Goal: Task Accomplishment & Management: Use online tool/utility

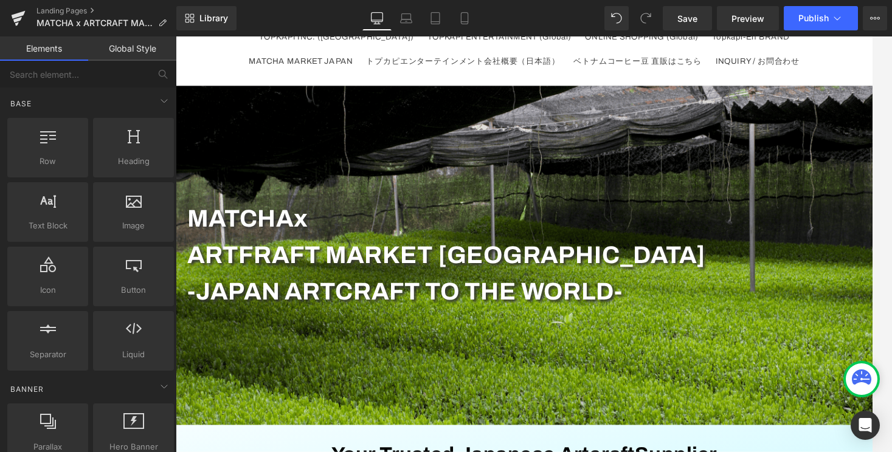
scroll to position [213, 0]
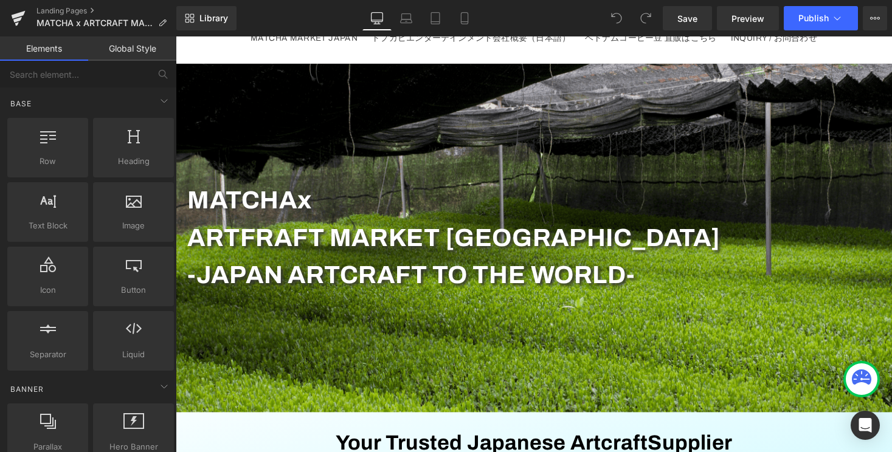
scroll to position [70, 0]
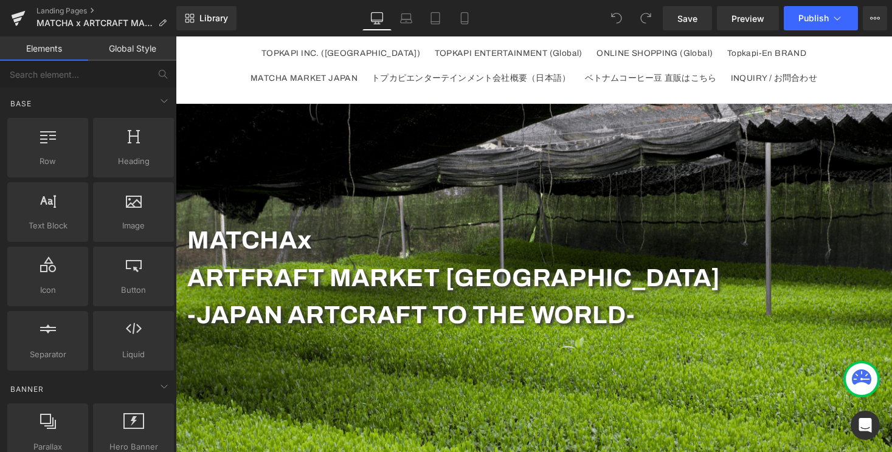
click at [502, 326] on b "-JAPAN ARTCRAFT TO THE WORLD-" at bounding box center [418, 323] width 460 height 28
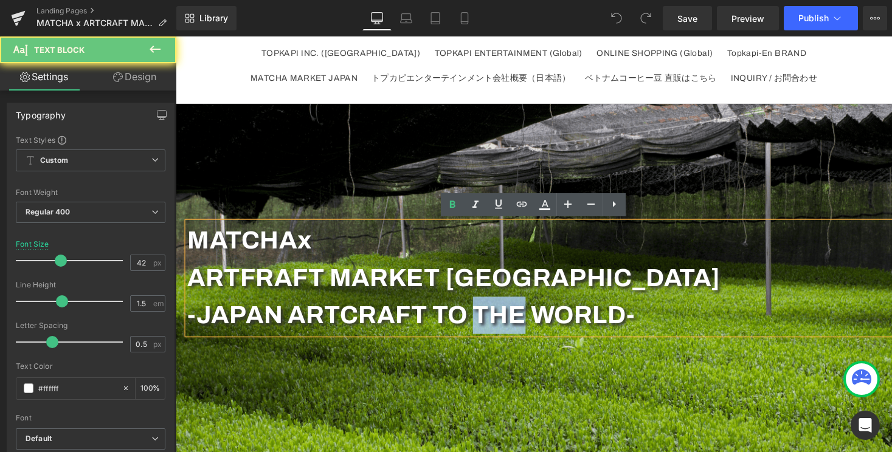
click at [514, 326] on b "-JAPAN ARTCRAFT TO THE WORLD-" at bounding box center [418, 323] width 460 height 28
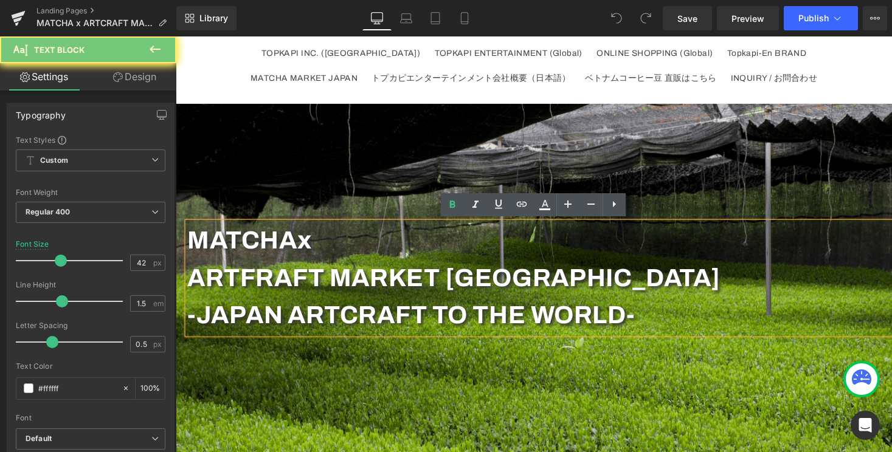
click at [561, 326] on b "-JAPAN ARTCRAFT TO THE WORLD-" at bounding box center [418, 323] width 460 height 28
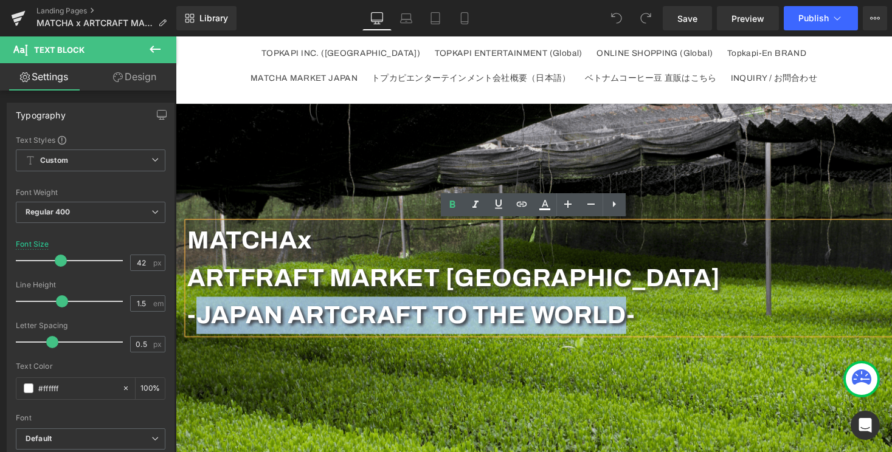
drag, startPoint x: 637, startPoint y: 327, endPoint x: 201, endPoint y: 319, distance: 436.6
click at [201, 319] on b "-JAPAN ARTCRAFT TO THE WORLD-" at bounding box center [418, 323] width 460 height 28
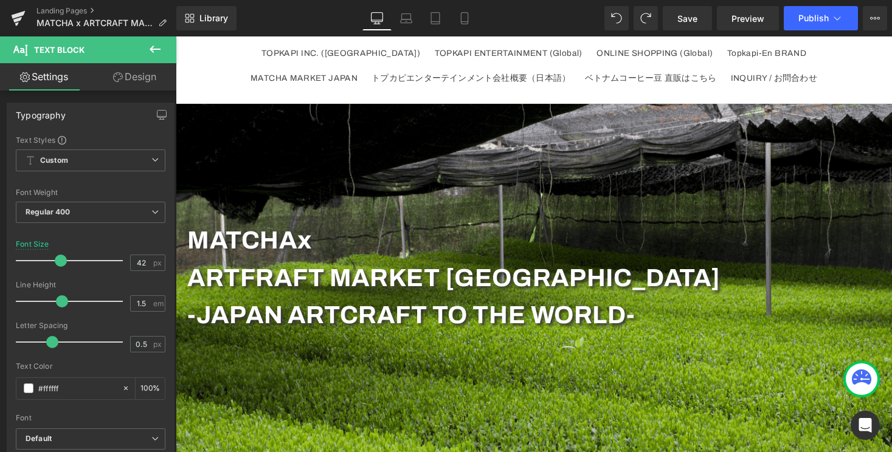
click at [197, 88] on header "TOPKAPI INC. (Japan) TOPKAPI ENTERTAINMENT (Global) ONLINE SHOPPING (Global) To…" at bounding box center [544, 36] width 730 height 139
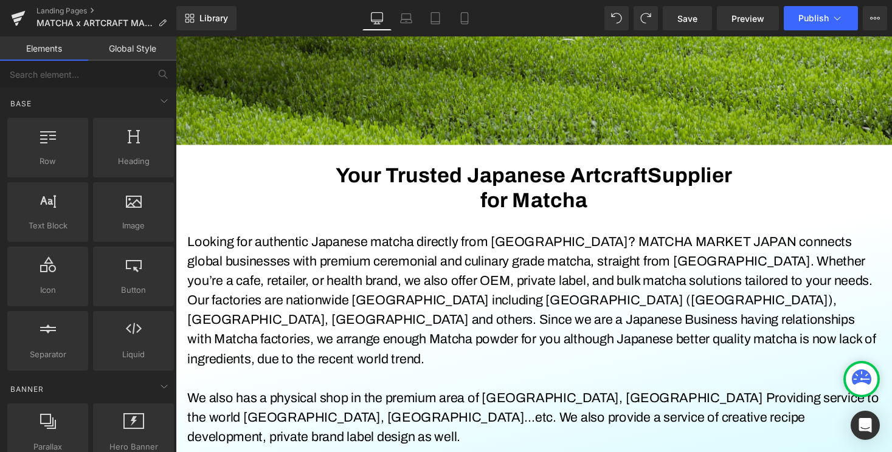
scroll to position [392, 0]
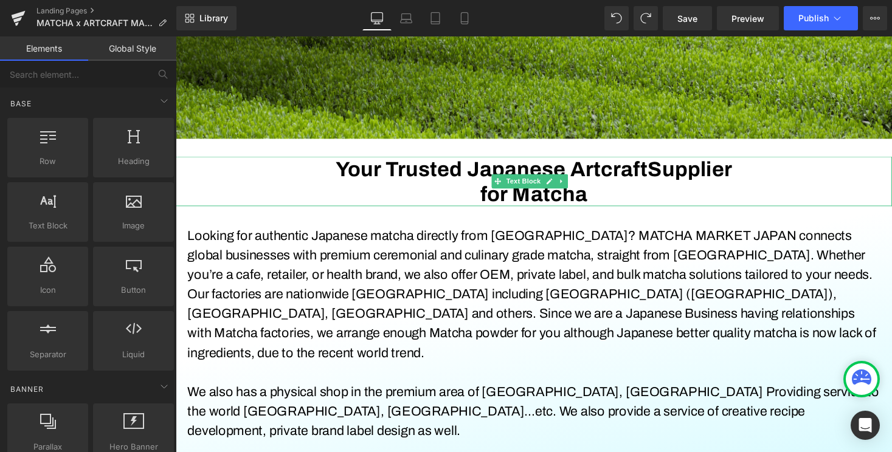
click at [609, 194] on div "for Matcha" at bounding box center [544, 198] width 736 height 26
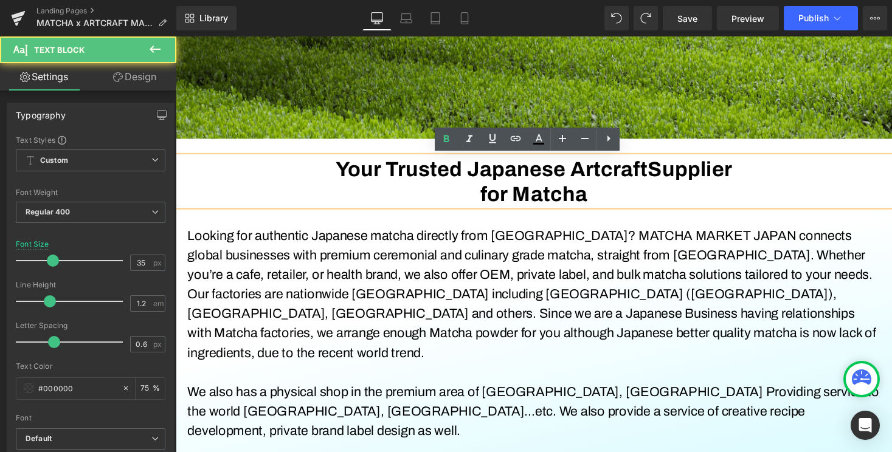
click at [609, 194] on div "for Matcha" at bounding box center [544, 198] width 736 height 26
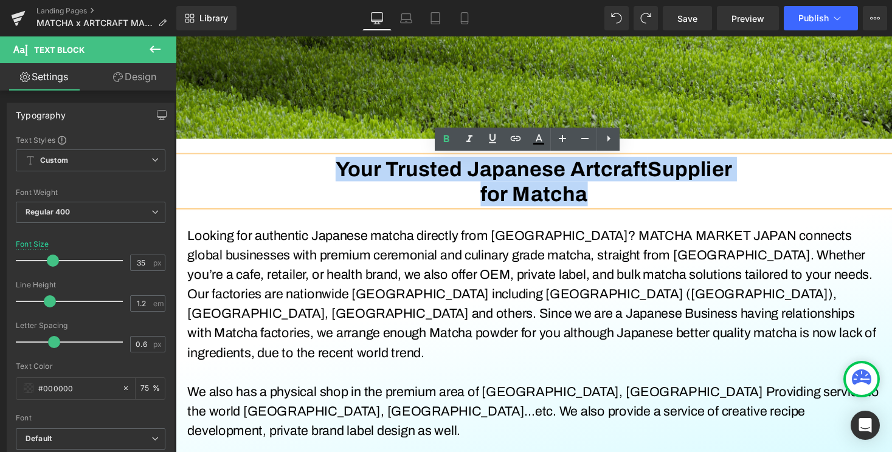
drag, startPoint x: 603, startPoint y: 196, endPoint x: 290, endPoint y: 145, distance: 316.6
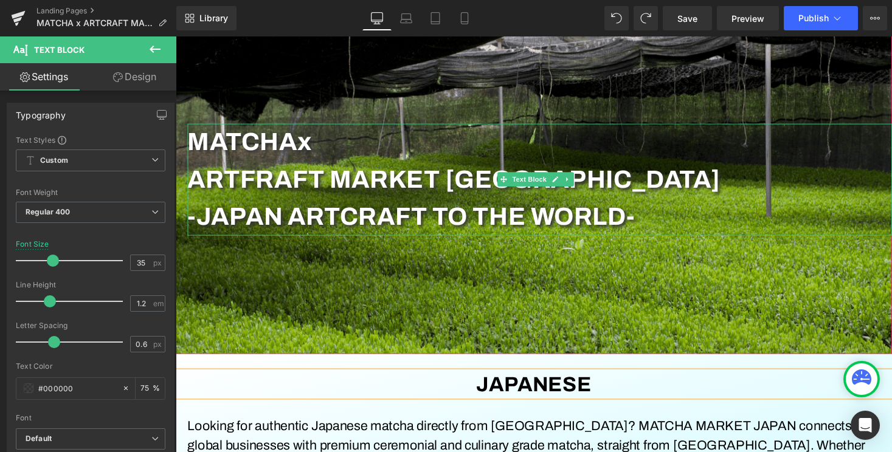
scroll to position [171, 0]
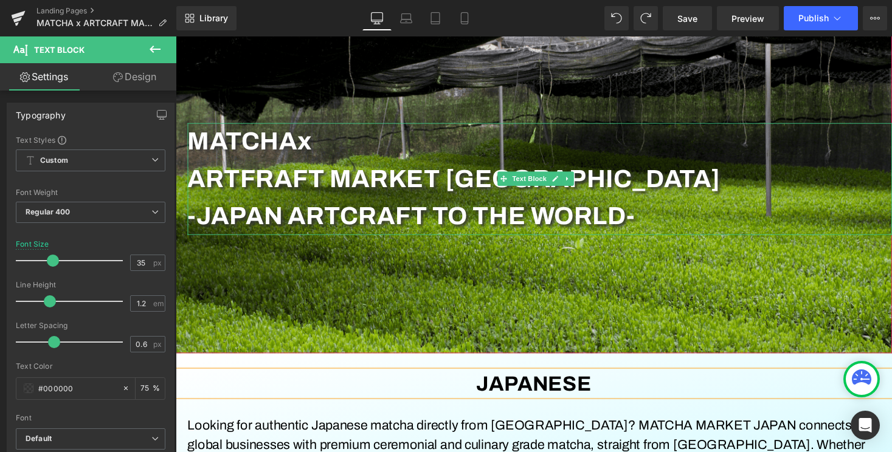
click at [309, 183] on strong "ARTFRAFT MARKET [GEOGRAPHIC_DATA]" at bounding box center [462, 183] width 548 height 28
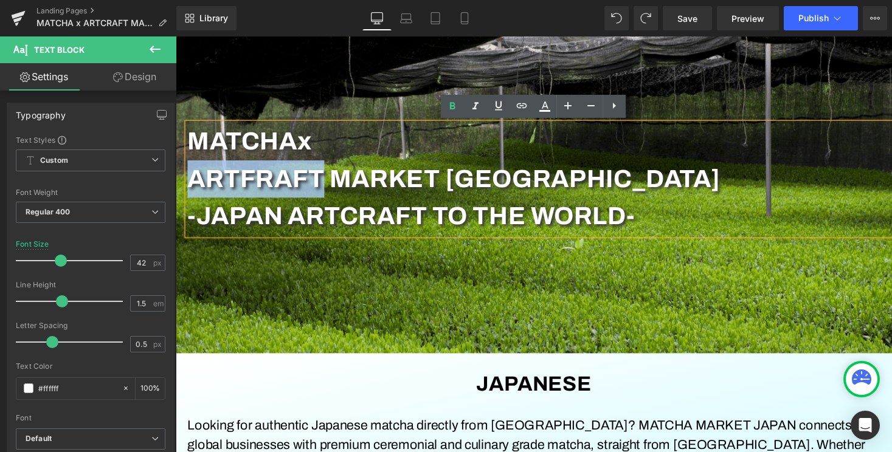
drag, startPoint x: 326, startPoint y: 183, endPoint x: 195, endPoint y: 179, distance: 131.4
click at [195, 179] on strong "ARTFRAFT MARKET [GEOGRAPHIC_DATA]" at bounding box center [462, 183] width 548 height 28
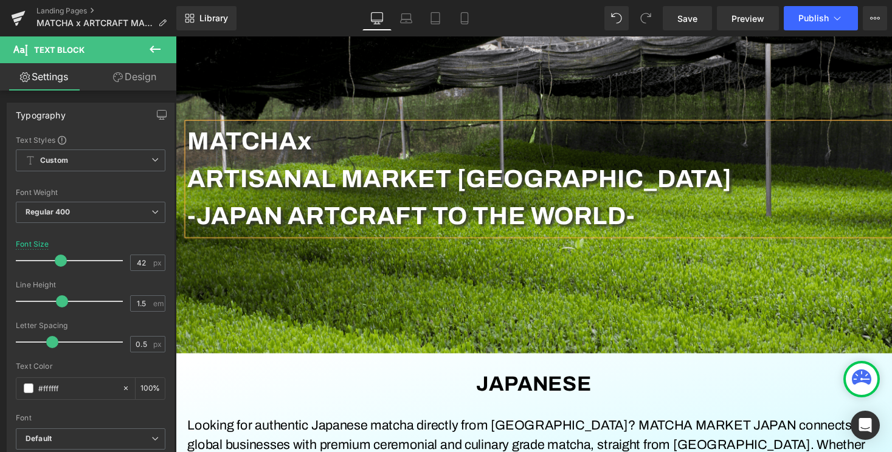
click at [409, 221] on b "-JAPAN ARTCRAFT TO THE WORLD-" at bounding box center [418, 221] width 460 height 28
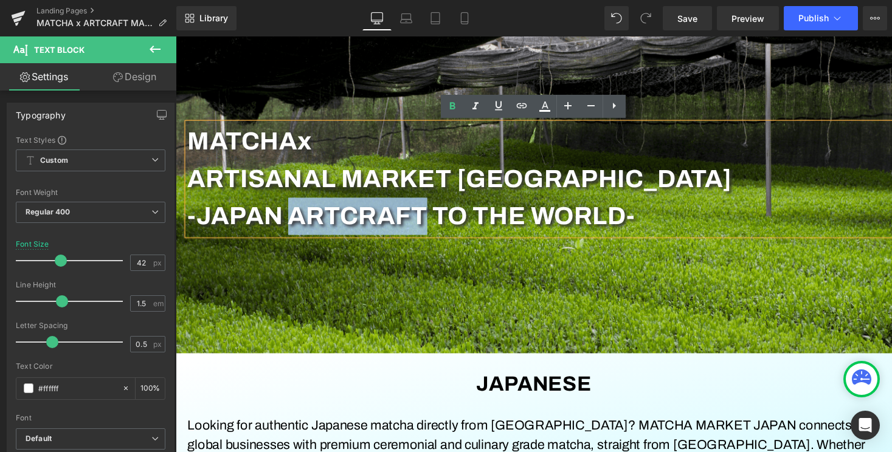
drag, startPoint x: 430, startPoint y: 223, endPoint x: 291, endPoint y: 220, distance: 138.6
click at [291, 220] on b "-JAPAN ARTCRAFT TO THE WORLD-" at bounding box center [418, 221] width 460 height 28
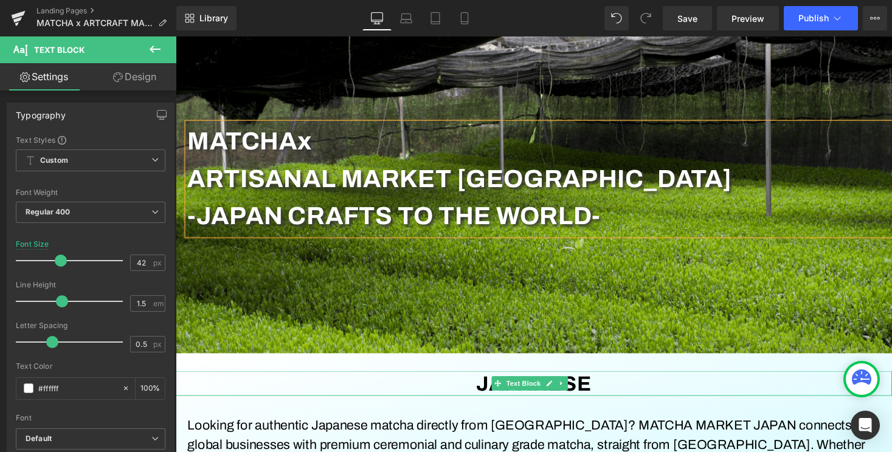
click at [262, 384] on div "JAPANESE" at bounding box center [544, 394] width 736 height 26
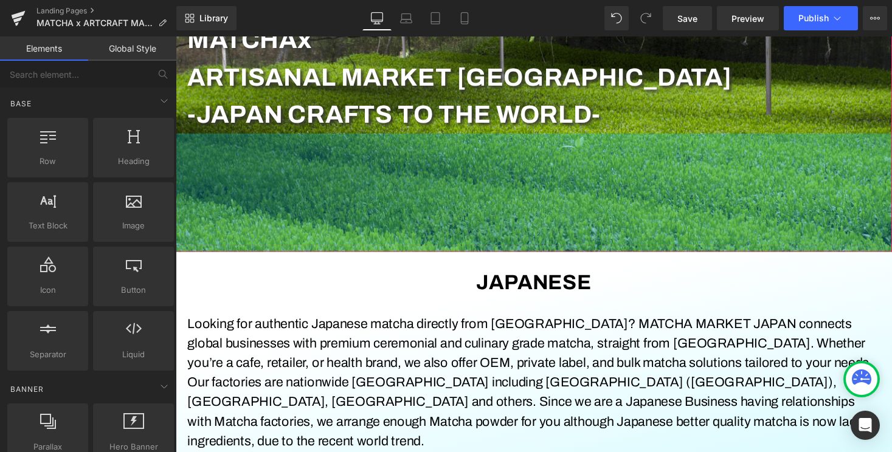
scroll to position [282, 0]
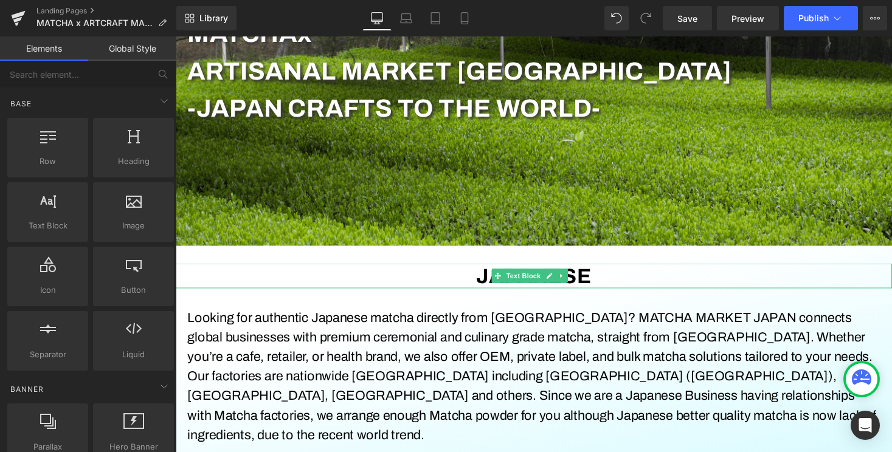
click at [617, 281] on div "JAPANESE" at bounding box center [544, 283] width 736 height 26
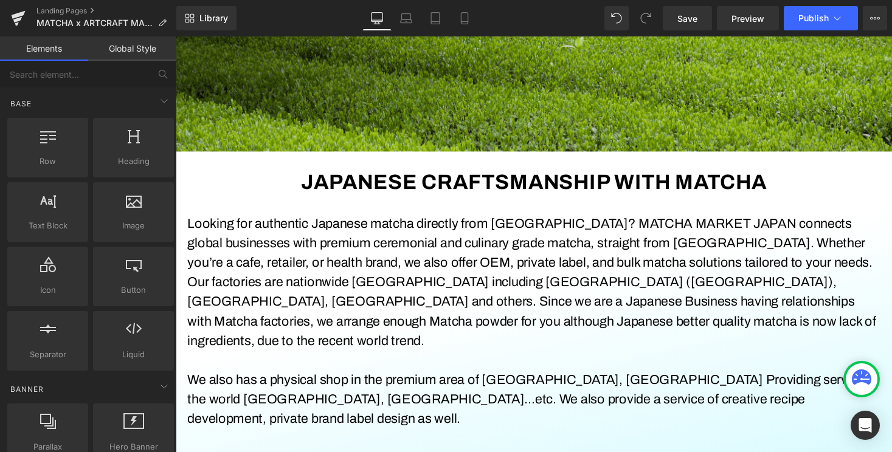
scroll to position [412, 0]
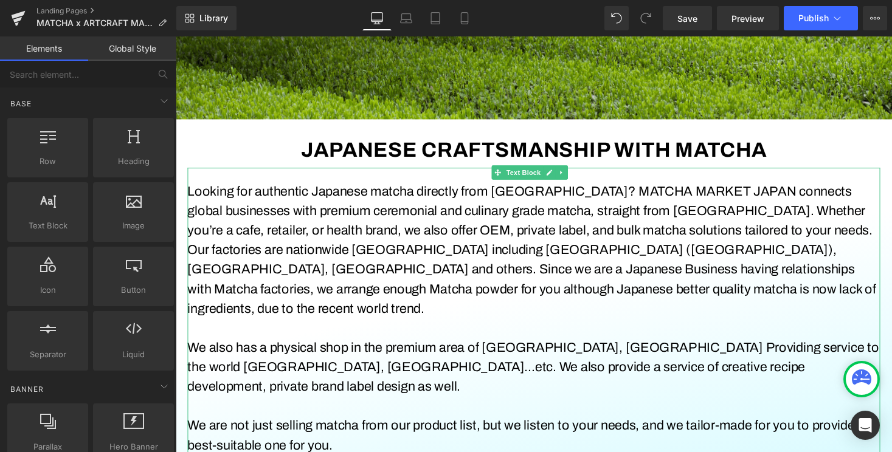
click at [302, 197] on font "Looking for authentic Japanese matcha directly from [GEOGRAPHIC_DATA]? MATCHA M…" at bounding box center [541, 255] width 707 height 135
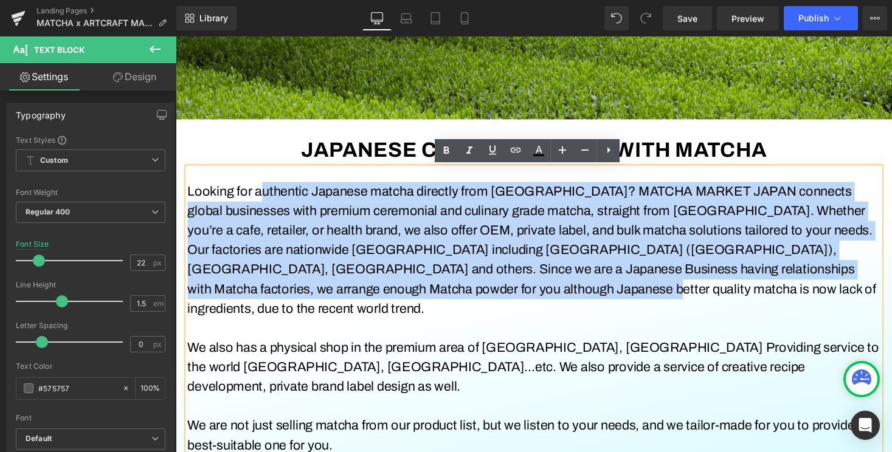
drag, startPoint x: 261, startPoint y: 197, endPoint x: 514, endPoint y: 292, distance: 270.1
click at [514, 292] on p "Looking for authentic Japanese matcha directly from [GEOGRAPHIC_DATA]? MATCHA M…" at bounding box center [543, 256] width 711 height 140
click at [504, 294] on p "Looking for authentic Japanese matcha directly from [GEOGRAPHIC_DATA]? MATCHA M…" at bounding box center [543, 256] width 711 height 140
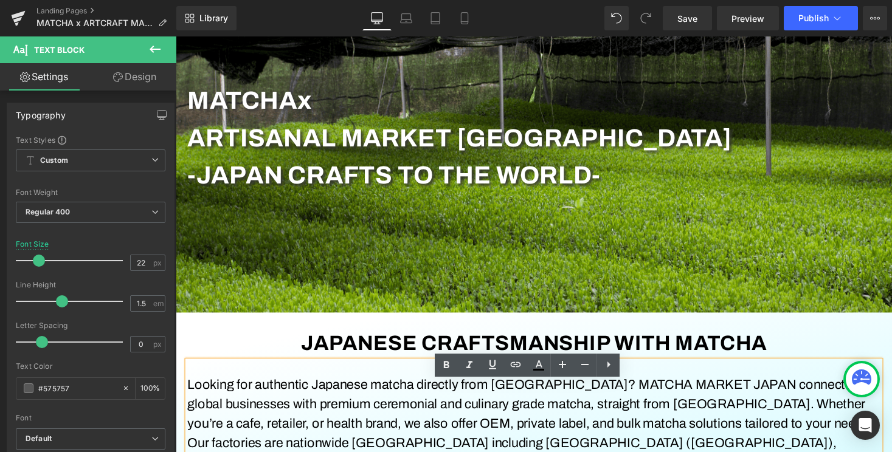
scroll to position [192, 0]
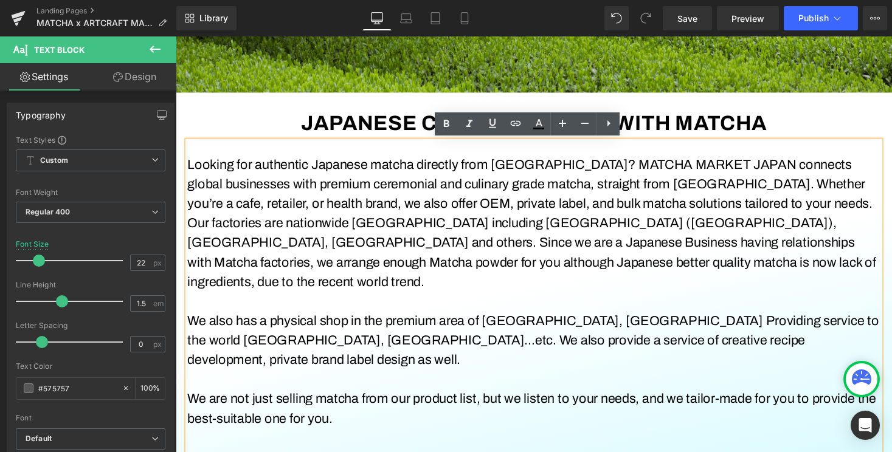
scroll to position [439, 0]
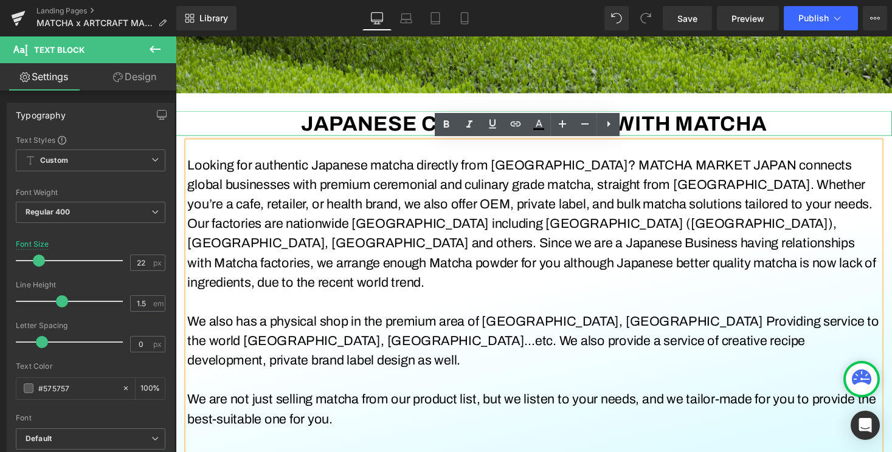
click at [242, 115] on div at bounding box center [544, 114] width 736 height 3
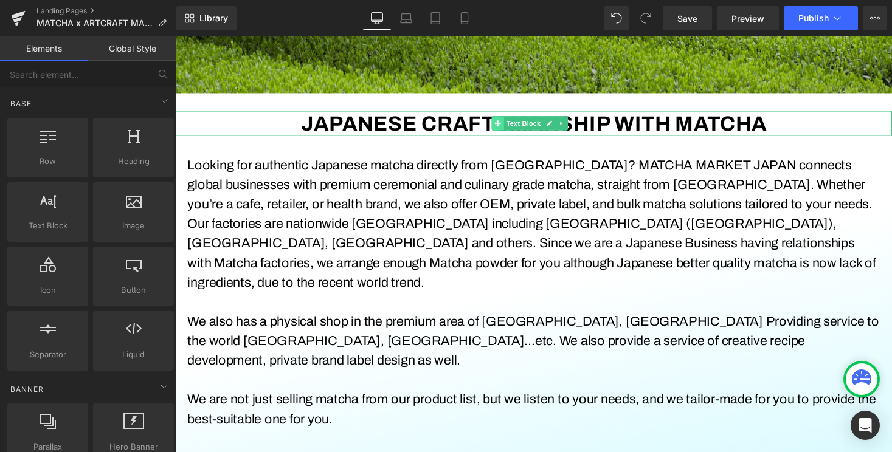
click at [508, 127] on icon at bounding box center [506, 125] width 7 height 7
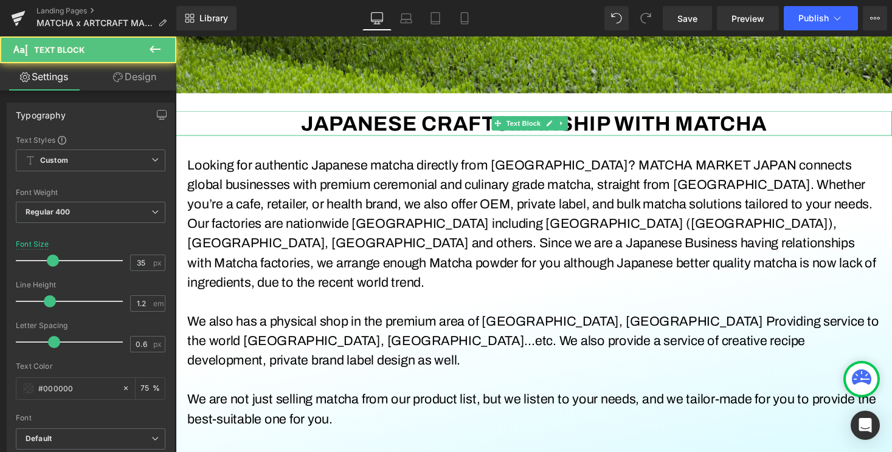
click at [571, 129] on link at bounding box center [571, 126] width 13 height 15
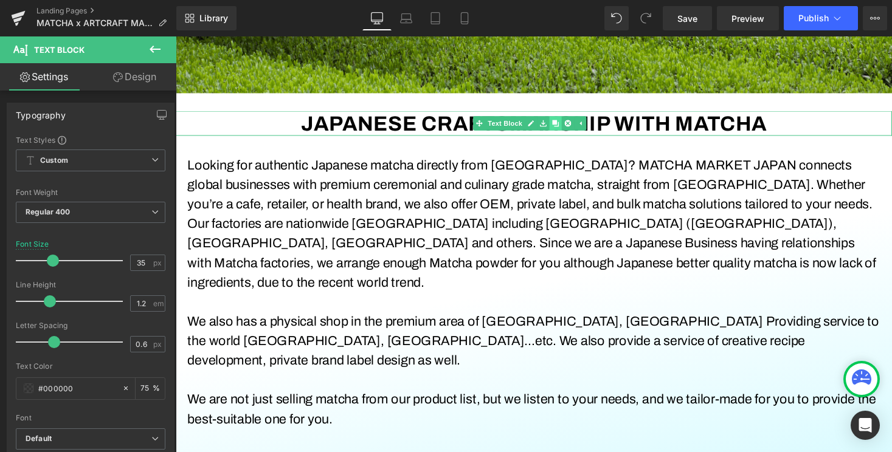
click at [568, 128] on icon at bounding box center [565, 125] width 7 height 7
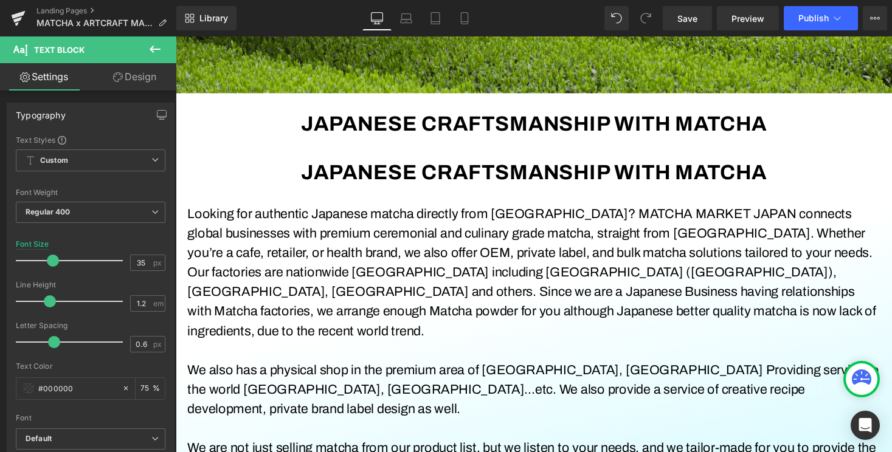
click at [445, 167] on b "JAPANESE CRAFTSMANSHIP WITH MATCHA" at bounding box center [544, 175] width 478 height 23
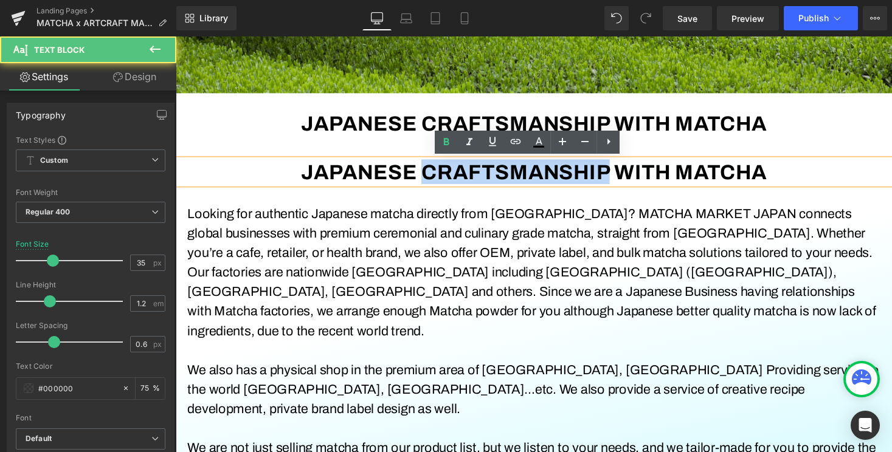
click at [445, 167] on b "JAPANESE CRAFTSMANSHIP WITH MATCHA" at bounding box center [544, 175] width 478 height 23
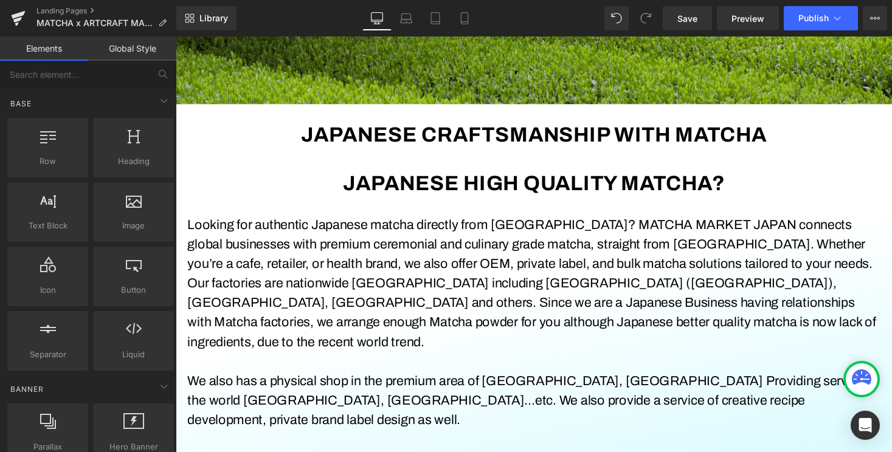
scroll to position [397, 0]
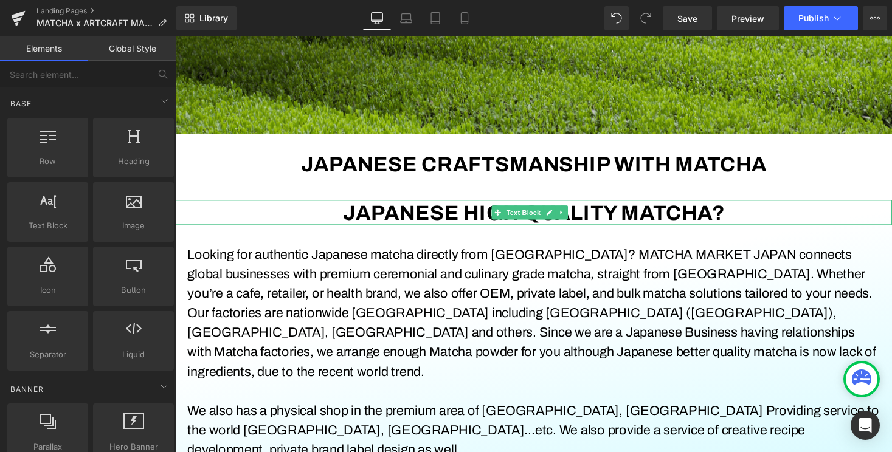
click at [753, 210] on div "JAPANESE HIGH QUALITY MATCHA?" at bounding box center [544, 218] width 736 height 26
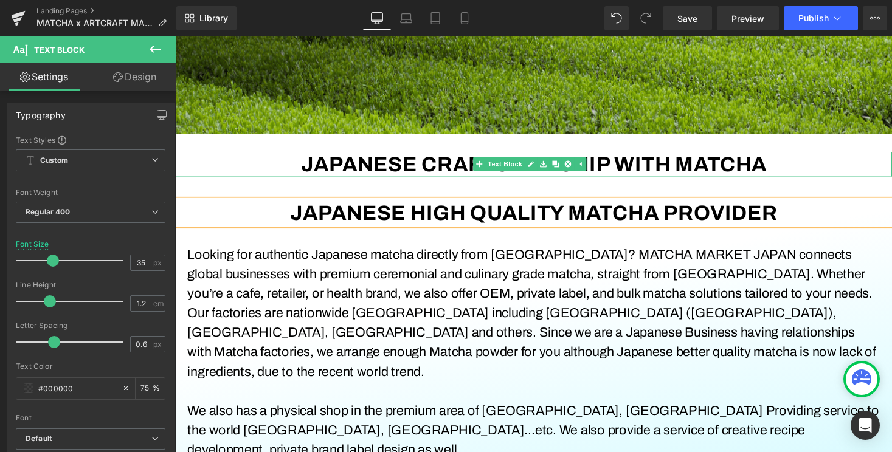
click at [858, 175] on div "JAPANESE CRAFTSMANSHIP WITH MATCHA" at bounding box center [544, 168] width 736 height 26
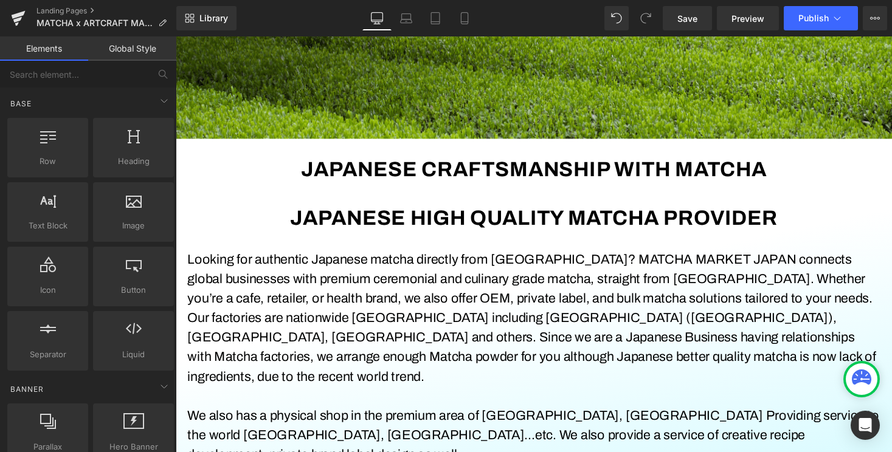
scroll to position [492, 0]
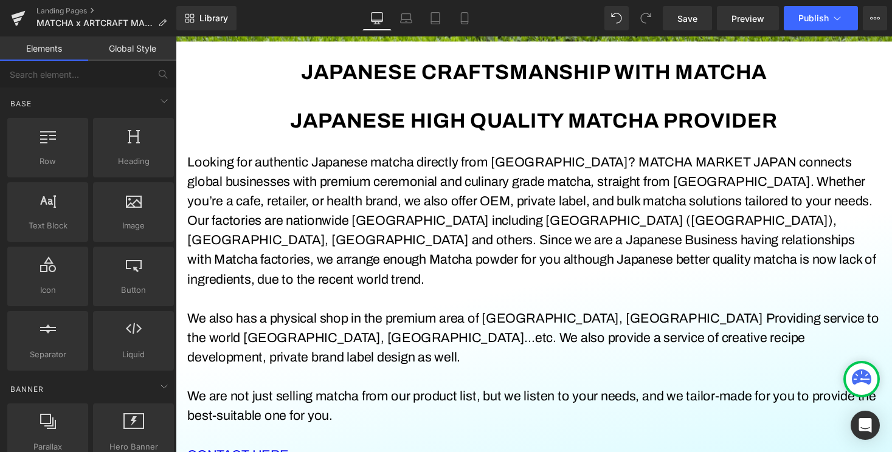
click at [386, 228] on font "Looking for authentic Japanese matcha directly from [GEOGRAPHIC_DATA]? MATCHA M…" at bounding box center [541, 226] width 707 height 135
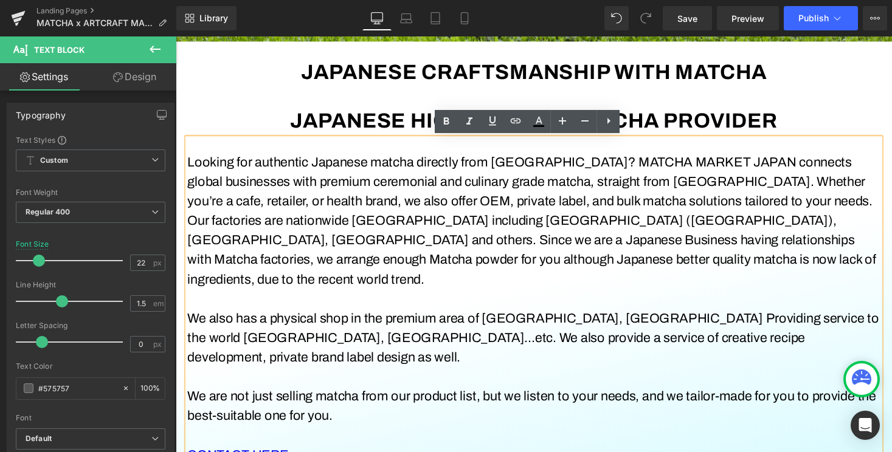
click at [773, 234] on p "Looking for authentic Japanese matcha directly from [GEOGRAPHIC_DATA]? MATCHA M…" at bounding box center [543, 226] width 711 height 140
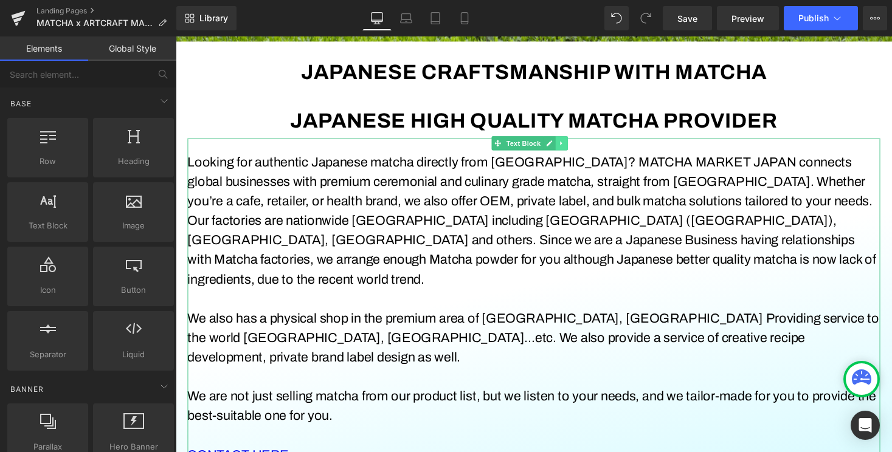
click at [567, 143] on link at bounding box center [571, 146] width 13 height 15
click at [565, 146] on icon at bounding box center [565, 146] width 7 height 7
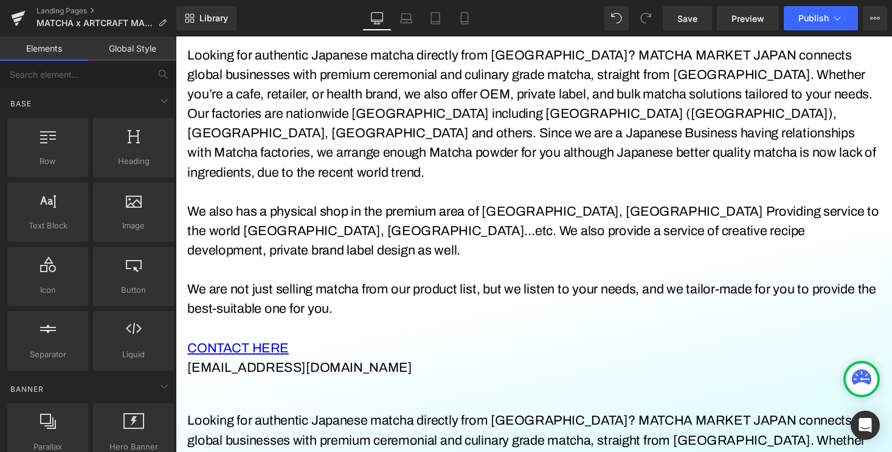
scroll to position [477, 0]
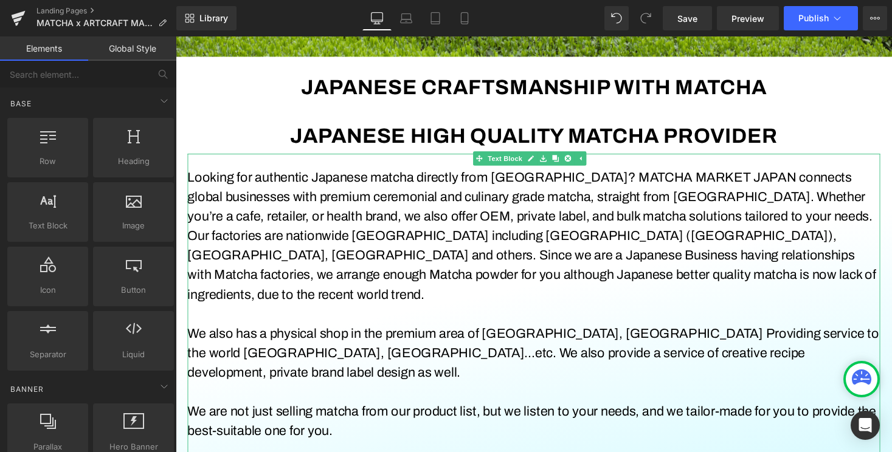
click at [441, 235] on font "Looking for authentic Japanese matcha directly from [GEOGRAPHIC_DATA]? MATCHA M…" at bounding box center [541, 241] width 707 height 135
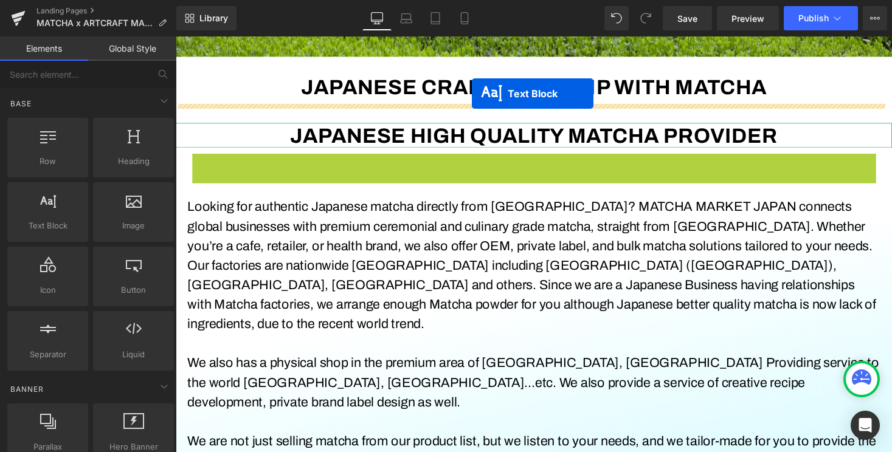
drag, startPoint x: 485, startPoint y: 163, endPoint x: 480, endPoint y: 95, distance: 67.7
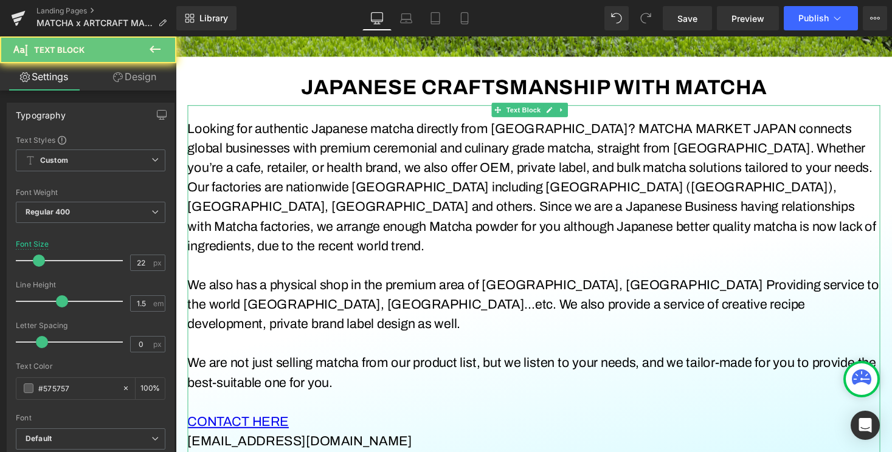
click at [499, 231] on p "Looking for authentic Japanese matcha directly from [GEOGRAPHIC_DATA]? MATCHA M…" at bounding box center [543, 192] width 711 height 140
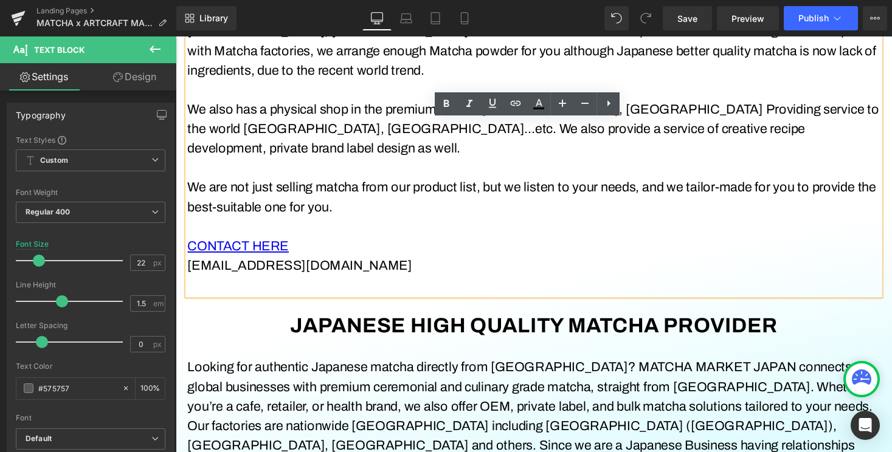
scroll to position [363, 0]
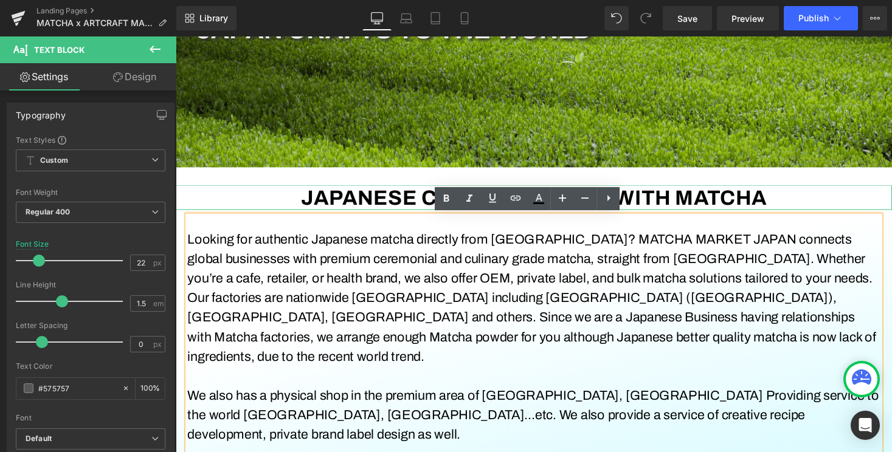
click at [403, 207] on b "JAPANESE CRAFTSMANSHIP WITH MATCHA" at bounding box center [544, 201] width 478 height 23
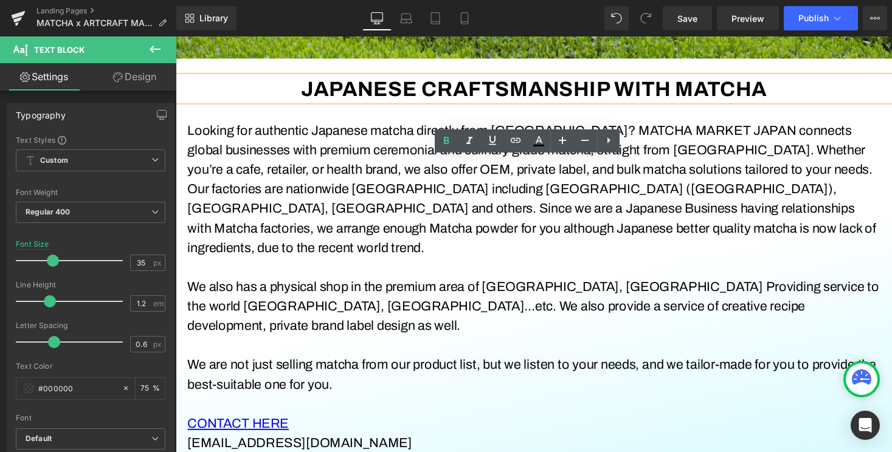
scroll to position [384, 0]
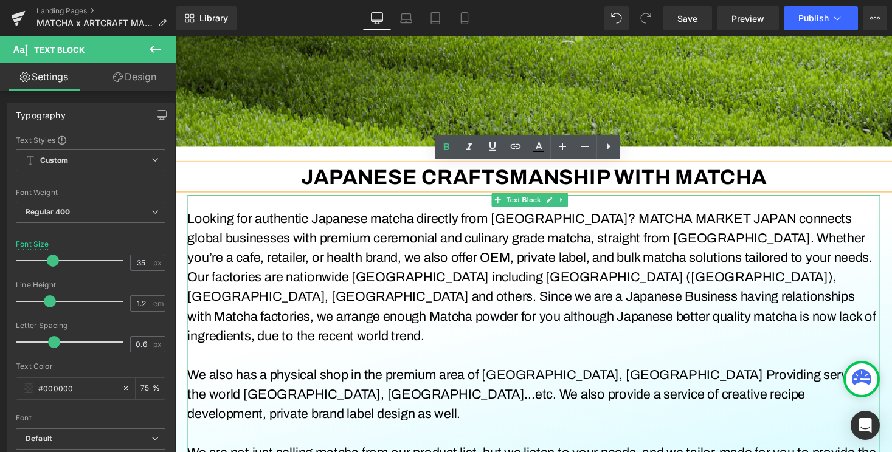
click at [277, 222] on font "Looking for authentic Japanese matcha directly from [GEOGRAPHIC_DATA]? MATCHA M…" at bounding box center [541, 283] width 707 height 135
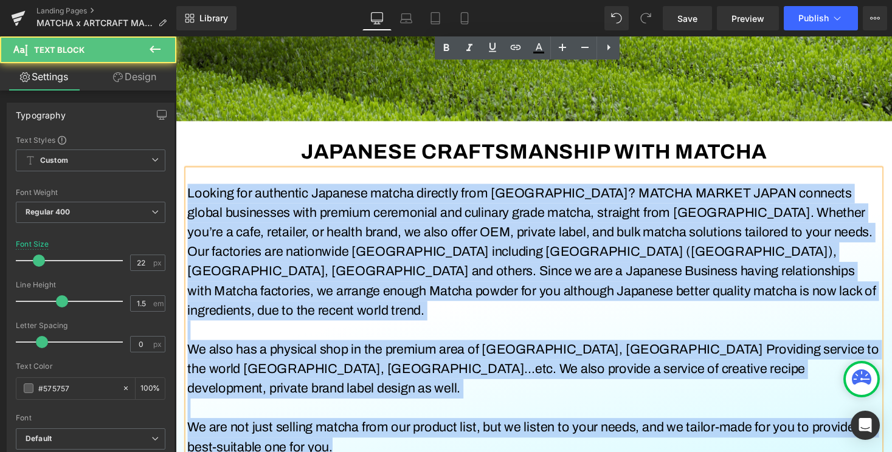
scroll to position [559, 0]
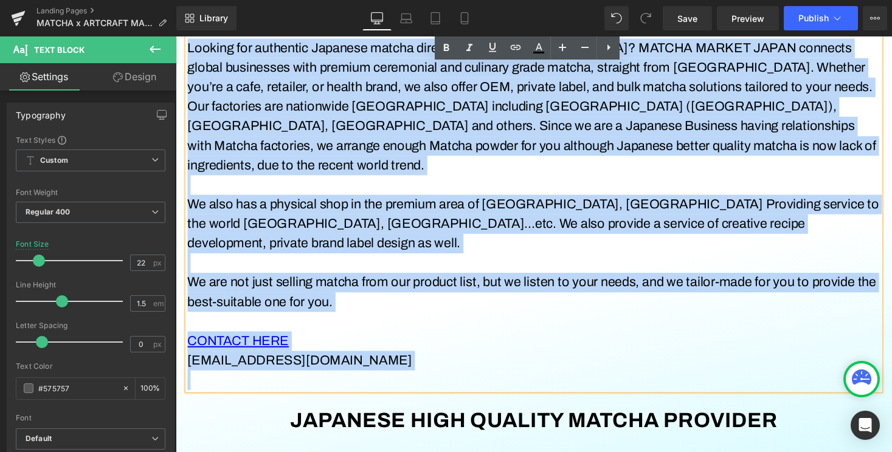
drag, startPoint x: 191, startPoint y: 227, endPoint x: 498, endPoint y: 350, distance: 330.7
click at [498, 350] on div "Looking for authentic Japanese matcha directly from Japan? MATCHA MARKET JAPAN …" at bounding box center [543, 212] width 711 height 376
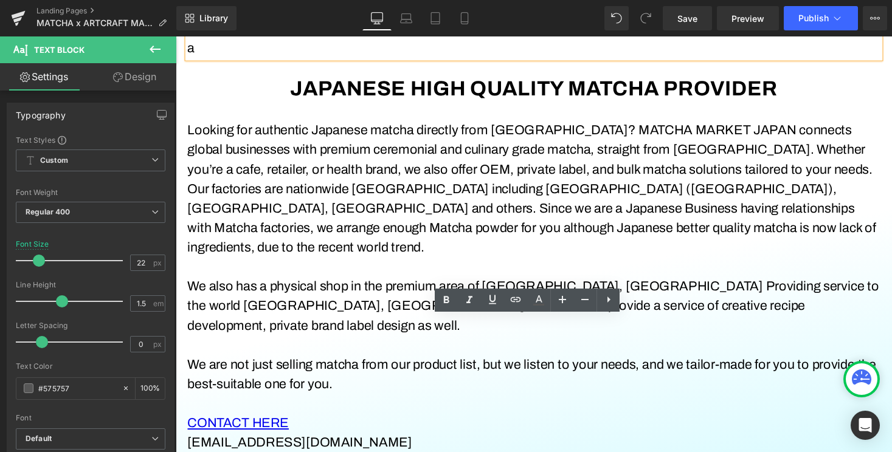
scroll to position [258, 0]
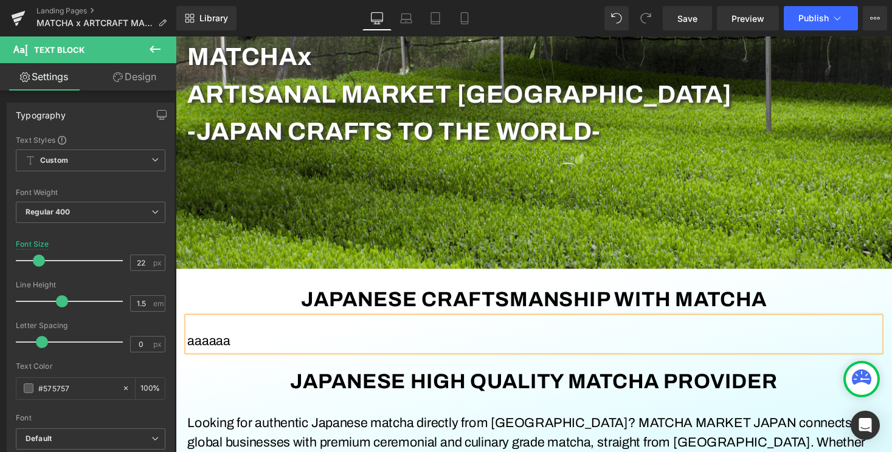
click at [522, 360] on div "aaaaaa" at bounding box center [543, 342] width 711 height 35
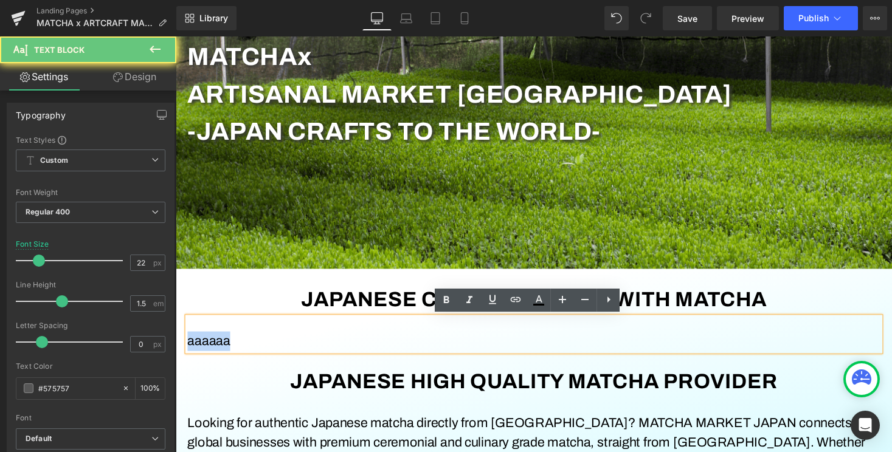
drag, startPoint x: 460, startPoint y: 353, endPoint x: 63, endPoint y: 328, distance: 398.4
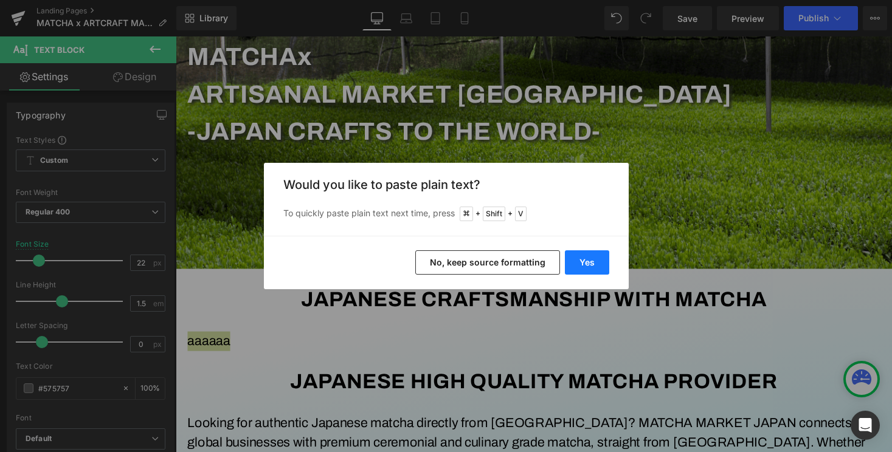
click at [588, 257] on button "Yes" at bounding box center [587, 262] width 44 height 24
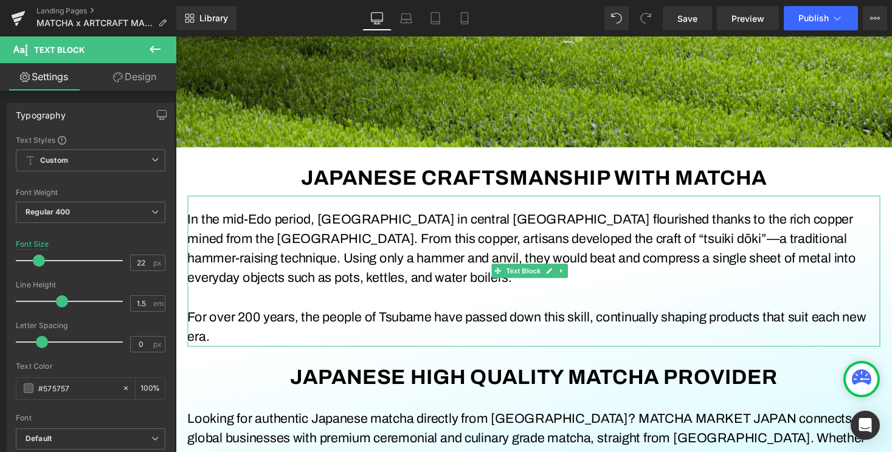
scroll to position [384, 0]
click at [276, 205] on div "In the mid-Edo period, Tsubame City in central Niigata Prefecture flourished th…" at bounding box center [543, 277] width 711 height 155
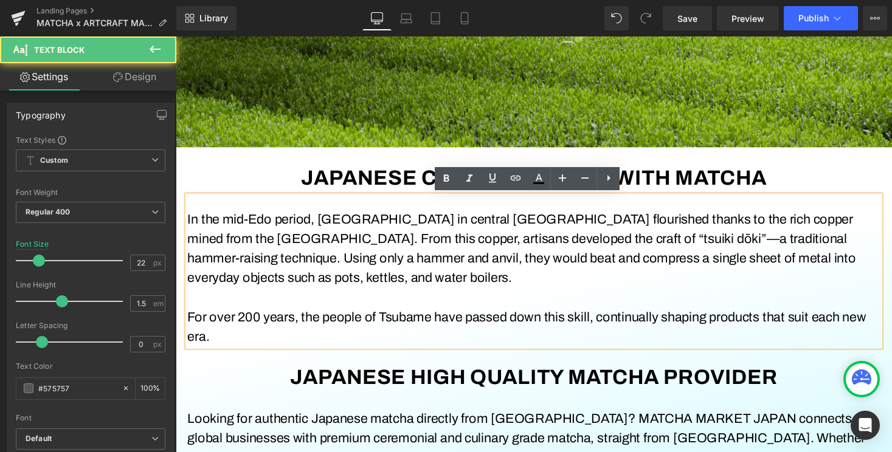
click at [281, 212] on div "In the mid-Edo period, Tsubame City in central Niigata Prefecture flourished th…" at bounding box center [543, 277] width 711 height 155
click at [385, 249] on font "In the mid-Edo period, Tsubame City in central Niigata Prefecture flourished th…" at bounding box center [531, 254] width 686 height 75
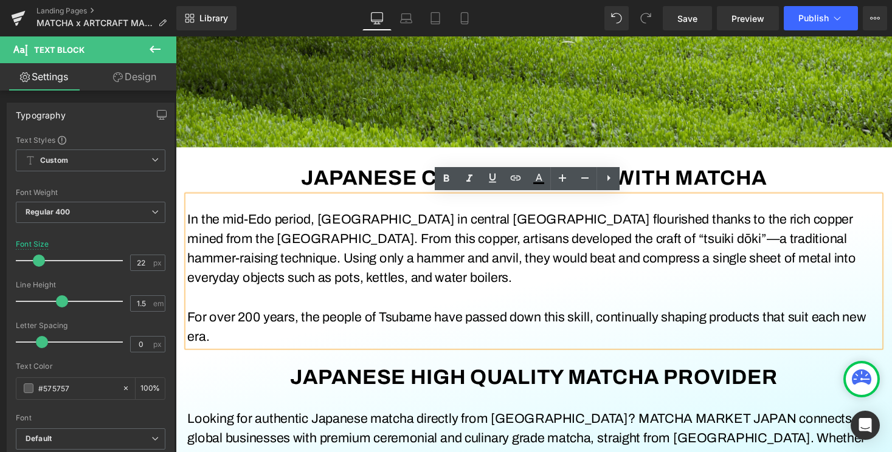
click at [790, 175] on div "JAPANESE CRAFTSMANSHIP WITH MATCHA" at bounding box center [544, 181] width 736 height 26
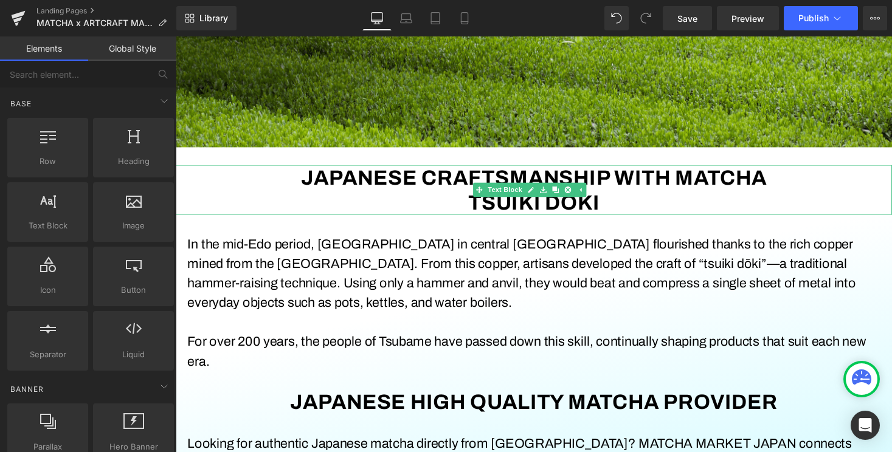
click at [582, 209] on b "TSUIKI DOKI" at bounding box center [544, 206] width 136 height 23
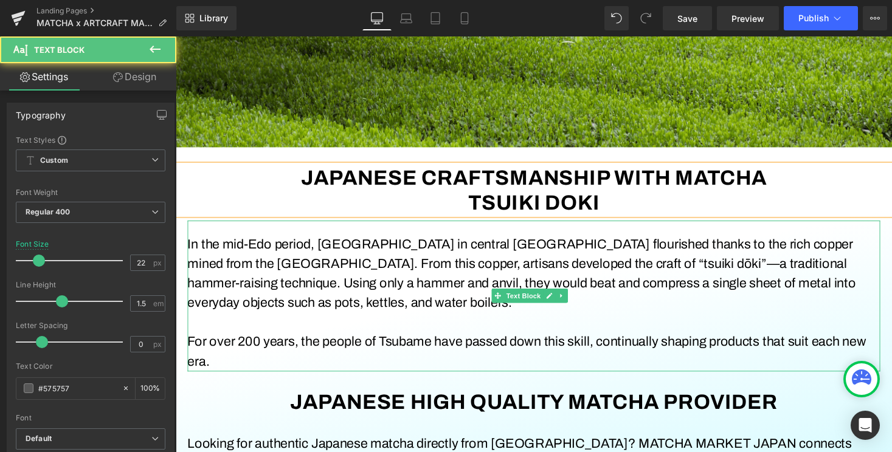
drag, startPoint x: 308, startPoint y: 260, endPoint x: 434, endPoint y: 266, distance: 126.6
click at [434, 266] on p "In the mid-Edo period, Tsubame City in central Niigata Prefecture flourished th…" at bounding box center [543, 280] width 711 height 80
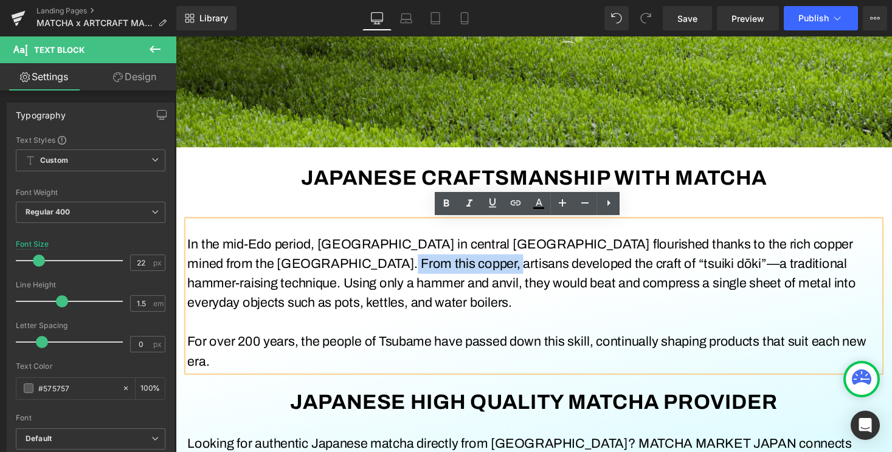
drag, startPoint x: 434, startPoint y: 266, endPoint x: 322, endPoint y: 271, distance: 112.6
click at [322, 271] on font "In the mid-Edo period, Tsubame City in central Niigata Prefecture flourished th…" at bounding box center [531, 280] width 686 height 75
click at [385, 272] on font "In the mid-Edo period, Tsubame City in central Niigata Prefecture flourished th…" at bounding box center [531, 280] width 686 height 75
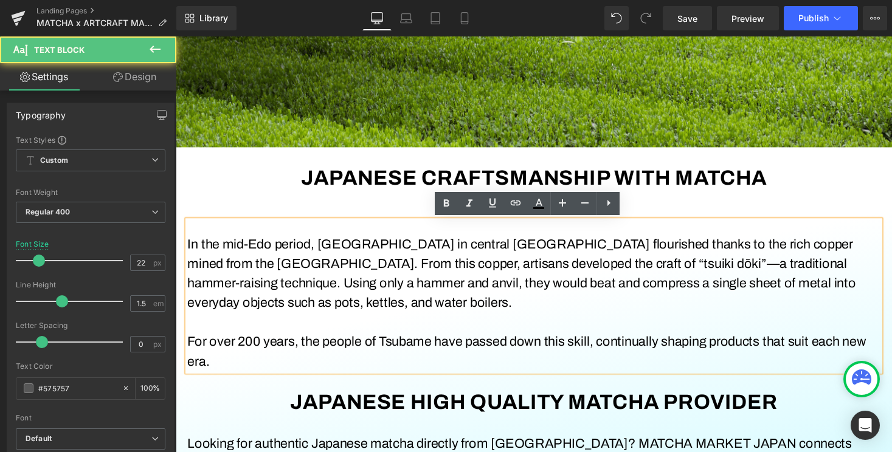
click at [388, 261] on p "In the mid-Edo period, Tsubame City in central Niigata Prefecture flourished th…" at bounding box center [543, 280] width 711 height 80
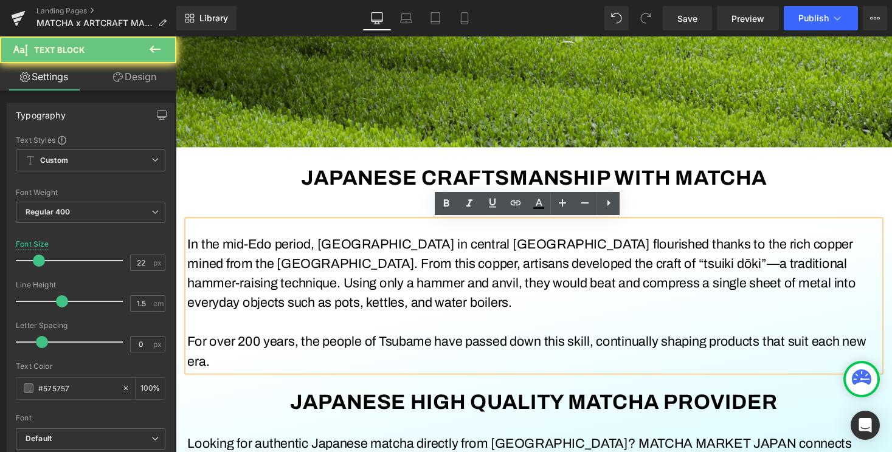
click at [417, 255] on font "In the mid-Edo period, Tsubame City in central Niigata Prefecture flourished th…" at bounding box center [531, 280] width 686 height 75
click at [495, 260] on p "In the mid-Edo period, Tsubame City in central Niigata Prefecture flourished th…" at bounding box center [543, 280] width 711 height 80
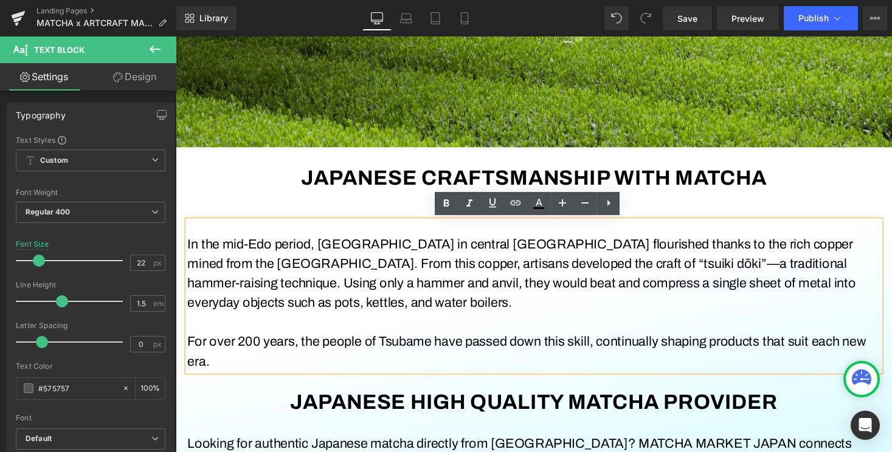
click at [560, 253] on font "In the mid-Edo period, Tsubame City in central Niigata Prefecture flourished th…" at bounding box center [531, 280] width 686 height 75
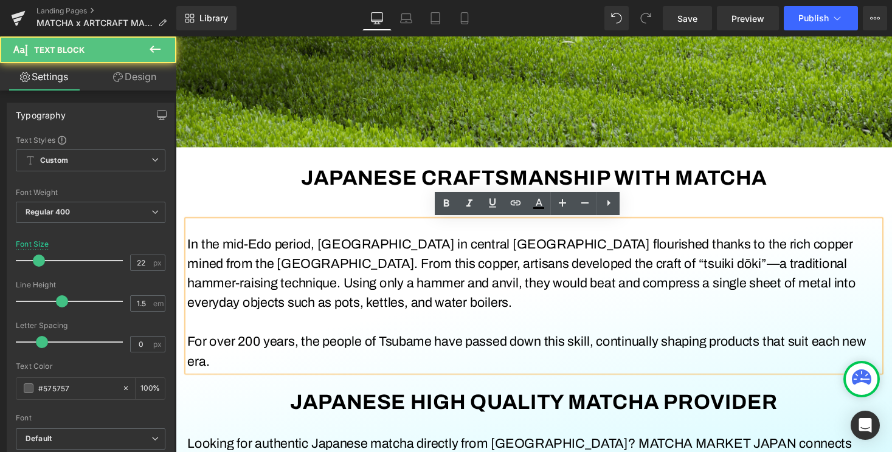
click at [612, 252] on font "In the mid-Edo period, Tsubame City in central Niigata Prefecture flourished th…" at bounding box center [531, 280] width 686 height 75
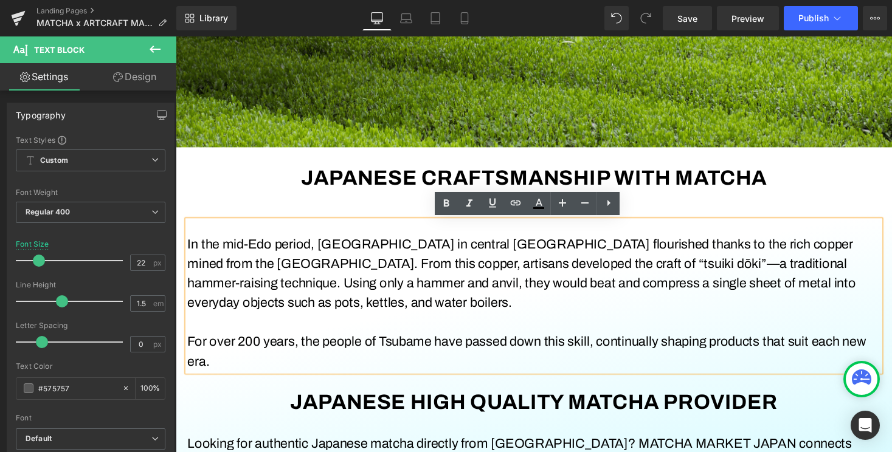
drag, startPoint x: 719, startPoint y: 251, endPoint x: 727, endPoint y: 251, distance: 7.3
click at [719, 251] on font "In the mid-Edo period, Tsubame City in central Niigata Prefecture flourished th…" at bounding box center [531, 280] width 686 height 75
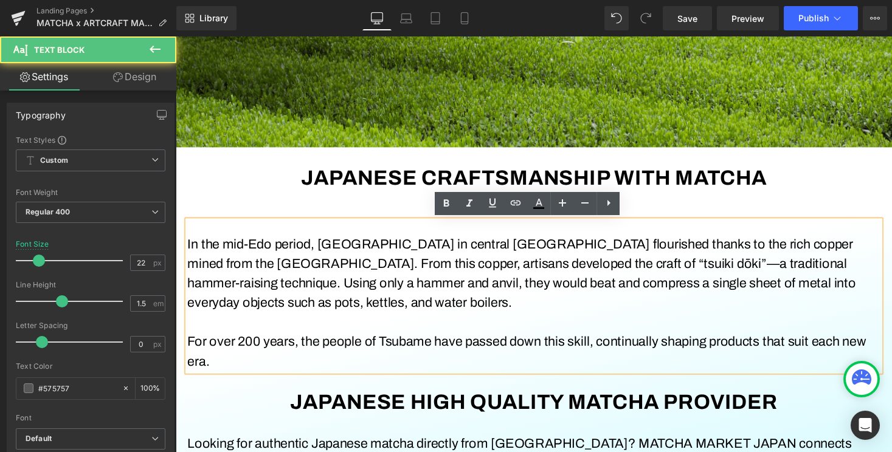
click at [803, 250] on font "In the mid-Edo period, Tsubame City in central Niigata Prefecture flourished th…" at bounding box center [531, 280] width 686 height 75
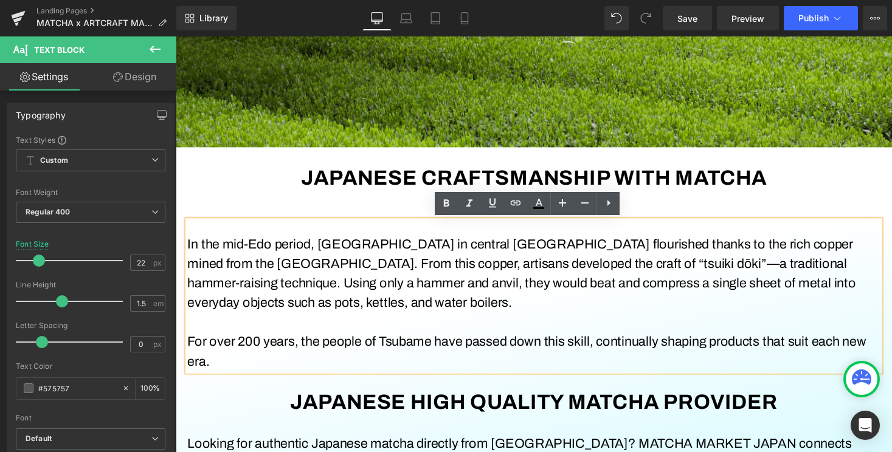
click at [863, 250] on font "In the mid-Edo period, Tsubame City in central Niigata Prefecture flourished th…" at bounding box center [531, 280] width 686 height 75
click at [319, 270] on font "In the mid-Edo period, Tsubame City in central Niigata Prefecture flourished th…" at bounding box center [531, 280] width 686 height 75
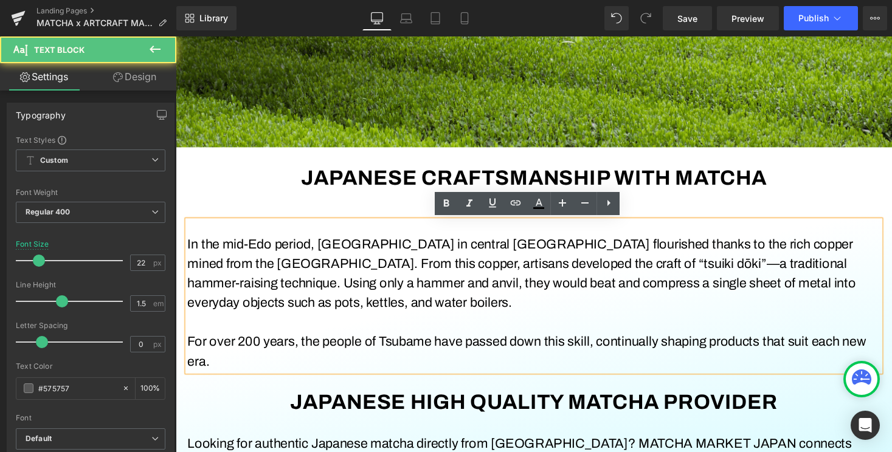
click at [440, 278] on p "In the mid-Edo period, Tsubame City in central Niigata Prefecture flourished th…" at bounding box center [543, 280] width 711 height 80
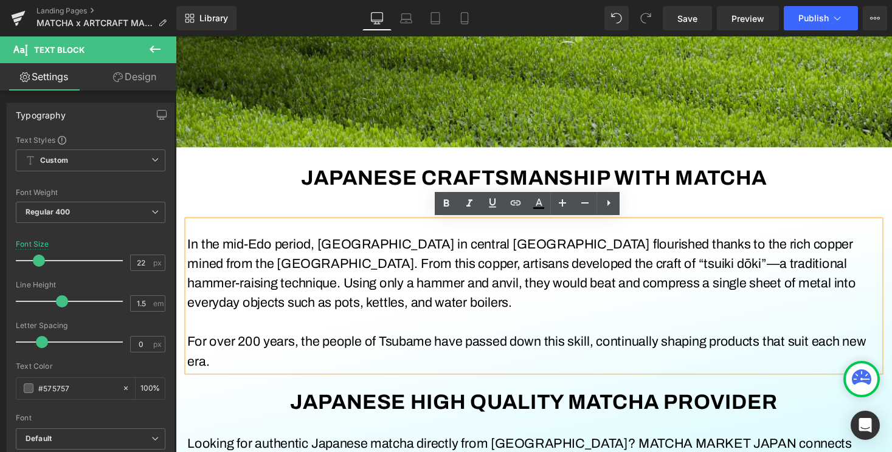
click at [521, 269] on font "In the mid-Edo period, Tsubame City in central Niigata Prefecture flourished th…" at bounding box center [531, 280] width 686 height 75
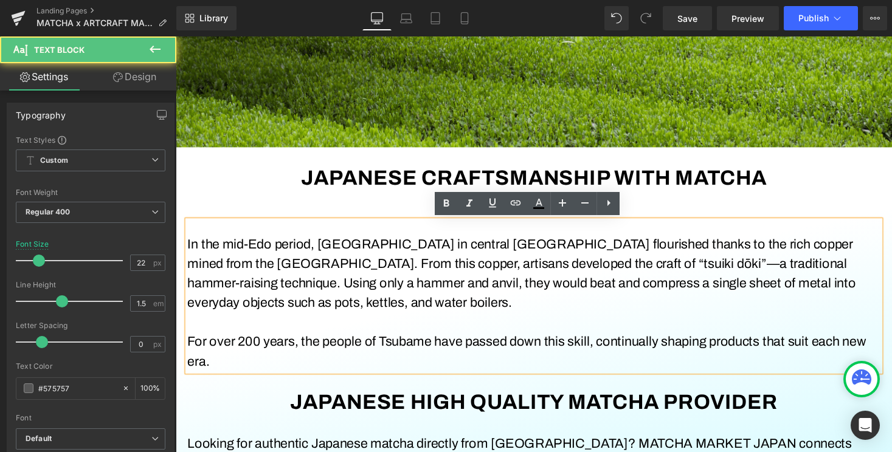
click at [624, 274] on font "In the mid-Edo period, Tsubame City in central Niigata Prefecture flourished th…" at bounding box center [531, 280] width 686 height 75
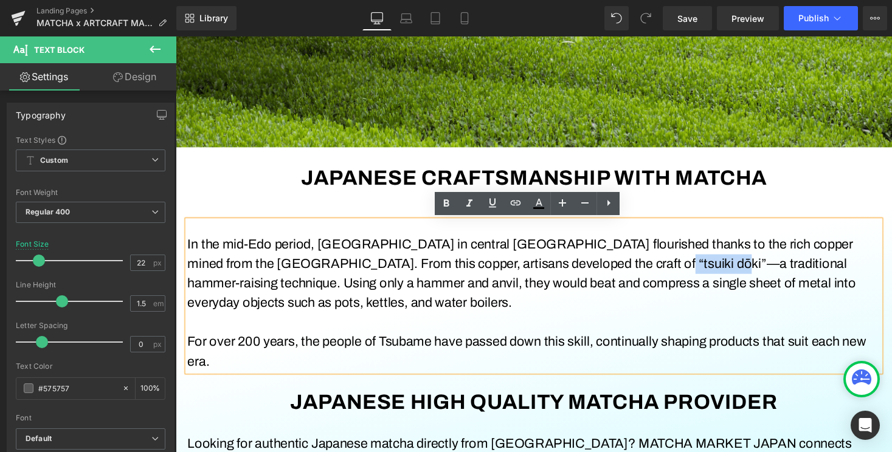
drag, startPoint x: 666, startPoint y: 269, endPoint x: 1067, endPoint y: 69, distance: 448.6
click at [607, 271] on font "In the mid-Edo period, Tsubame City in central Niigata Prefecture flourished th…" at bounding box center [531, 280] width 686 height 75
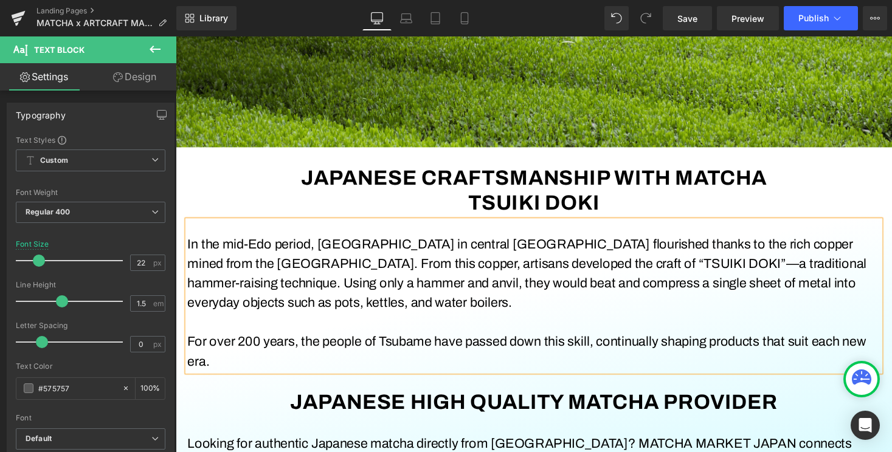
click at [778, 272] on font "In the mid-Edo period, Tsubame City in central Niigata Prefecture flourished th…" at bounding box center [536, 280] width 697 height 75
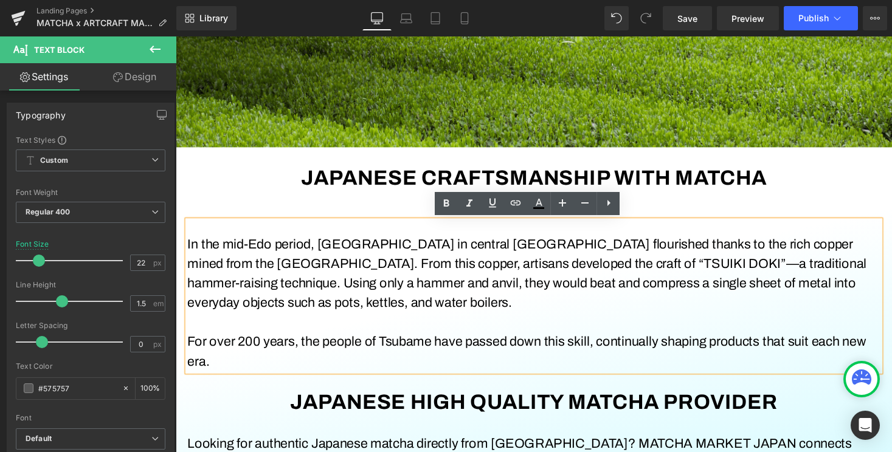
click at [254, 292] on font "In the mid-Edo period, Tsubame City in central Niigata Prefecture flourished th…" at bounding box center [536, 280] width 697 height 75
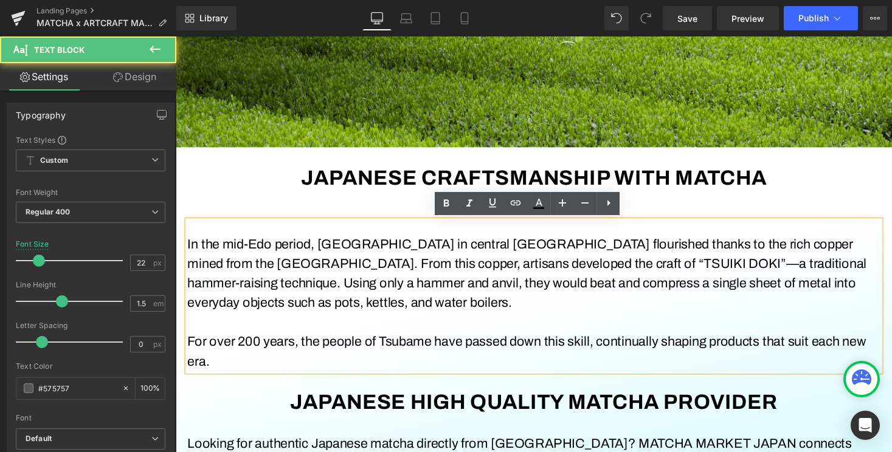
click at [491, 294] on font "In the mid-Edo period, Tsubame City in central Niigata Prefecture flourished th…" at bounding box center [536, 280] width 697 height 75
click at [480, 327] on p at bounding box center [543, 330] width 711 height 20
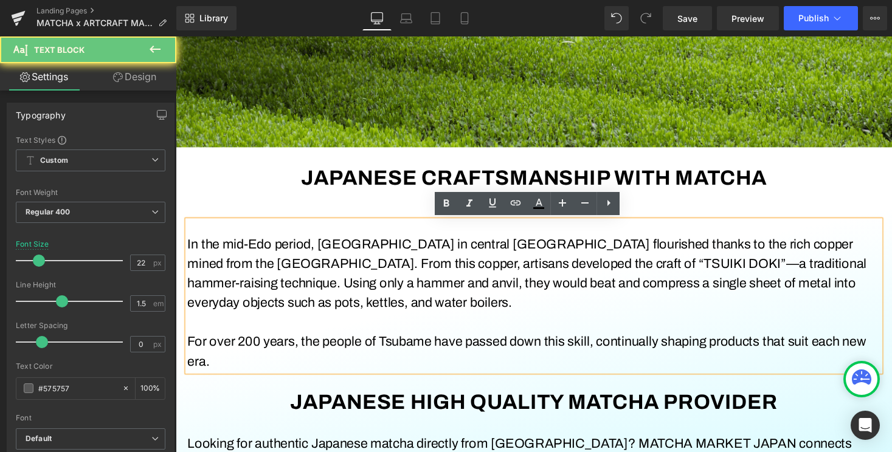
click at [458, 306] on p "In the mid-Edo period, Tsubame City in central Niigata Prefecture flourished th…" at bounding box center [543, 280] width 711 height 80
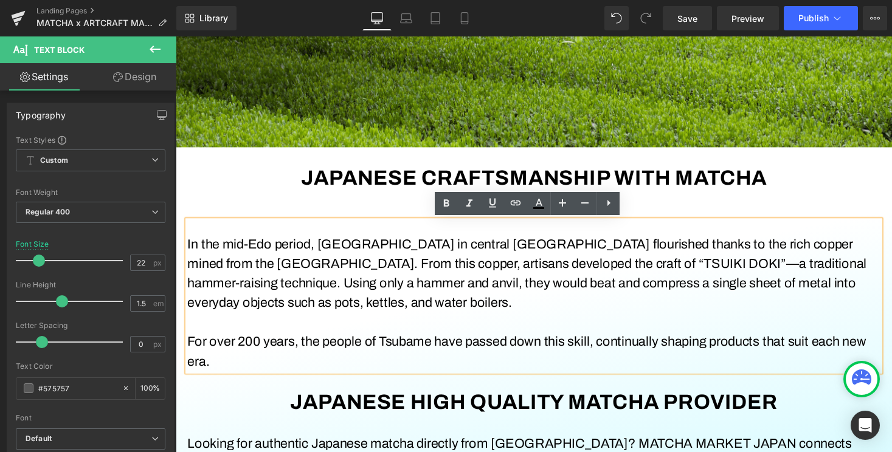
click at [429, 338] on p at bounding box center [543, 330] width 711 height 20
click at [358, 370] on p "For over 200 years, the people of Tsubame have passed down this skill, continua…" at bounding box center [543, 360] width 711 height 40
click at [343, 356] on font "For over 200 years, the people of Tsubame have passed down this skill, continua…" at bounding box center [536, 360] width 697 height 35
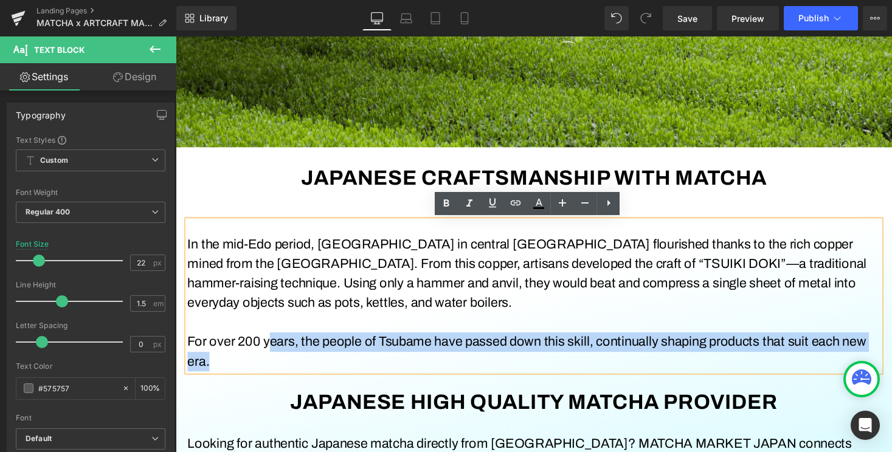
drag, startPoint x: 273, startPoint y: 351, endPoint x: 695, endPoint y: 371, distance: 422.4
click at [695, 371] on p "For over 200 years, the people of Tsubame have passed down this skill, continua…" at bounding box center [543, 360] width 711 height 40
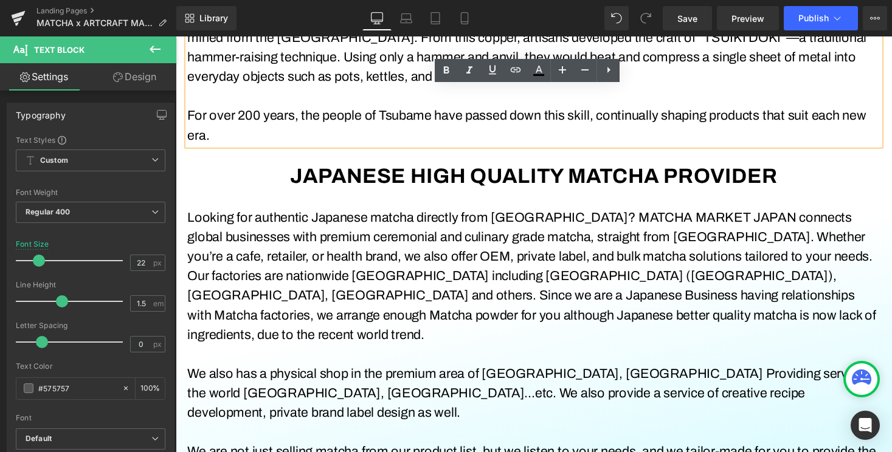
scroll to position [520, 0]
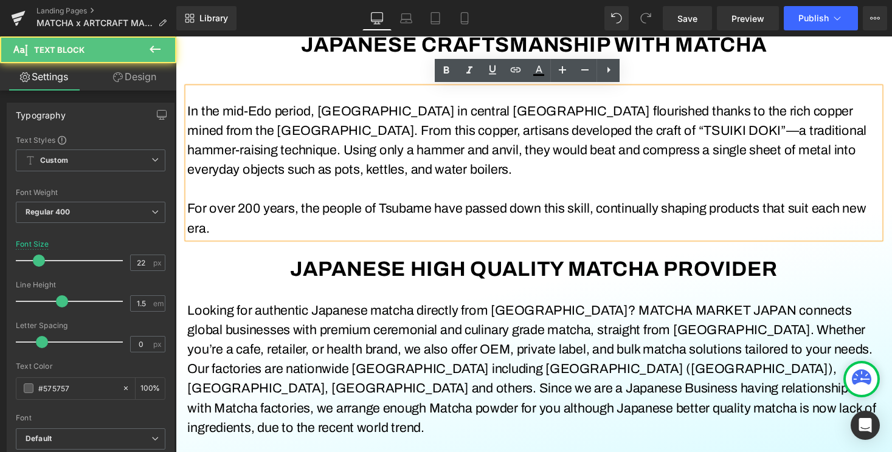
click at [344, 153] on font "In the mid-Edo period, Tsubame City in central Niigata Prefecture flourished th…" at bounding box center [536, 143] width 697 height 75
click at [367, 361] on font "Looking for authentic Japanese matcha directly from [GEOGRAPHIC_DATA]? MATCHA M…" at bounding box center [541, 378] width 707 height 135
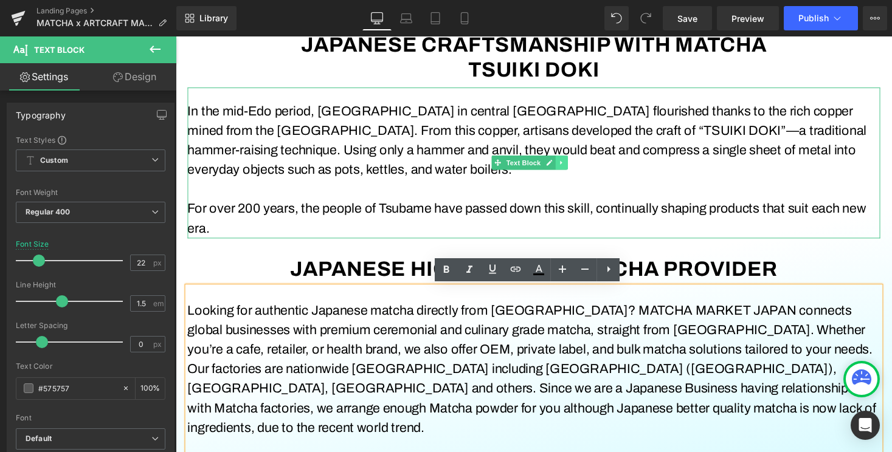
click at [573, 165] on icon at bounding box center [571, 165] width 7 height 7
click at [564, 167] on icon at bounding box center [565, 165] width 7 height 7
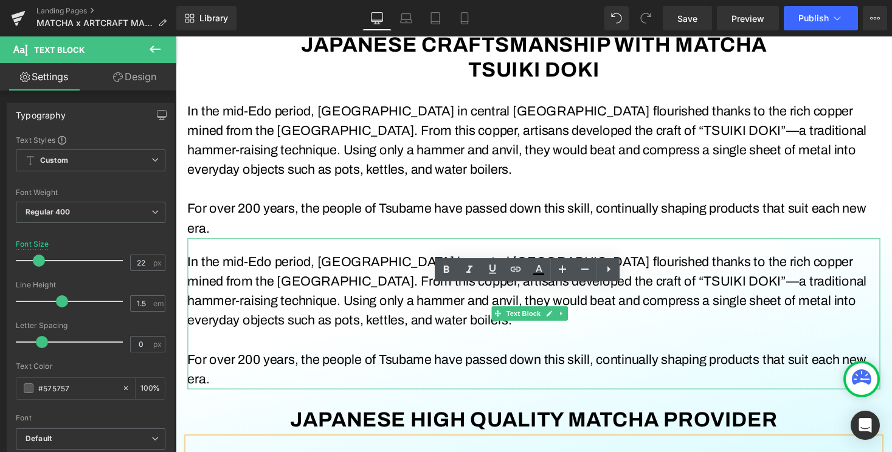
click at [246, 304] on font "In the mid-Edo period, Tsubame City in central Niigata Prefecture flourished th…" at bounding box center [536, 298] width 697 height 75
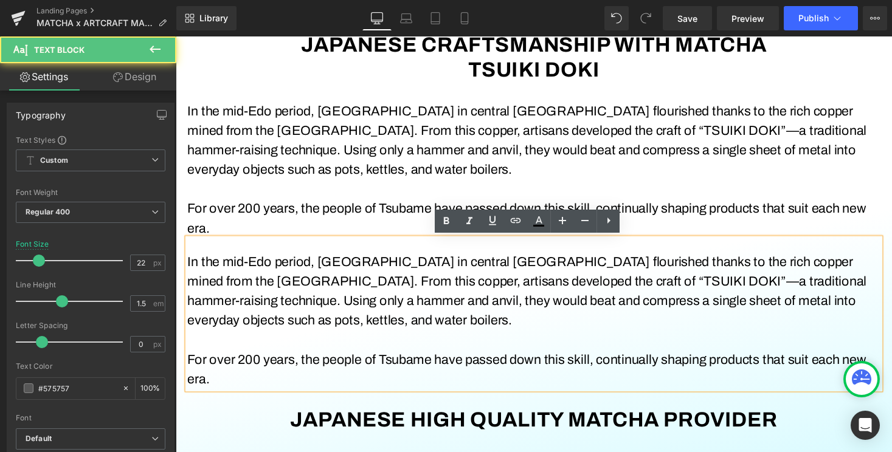
click at [246, 302] on font "In the mid-Edo period, Tsubame City in central Niigata Prefecture flourished th…" at bounding box center [536, 298] width 697 height 75
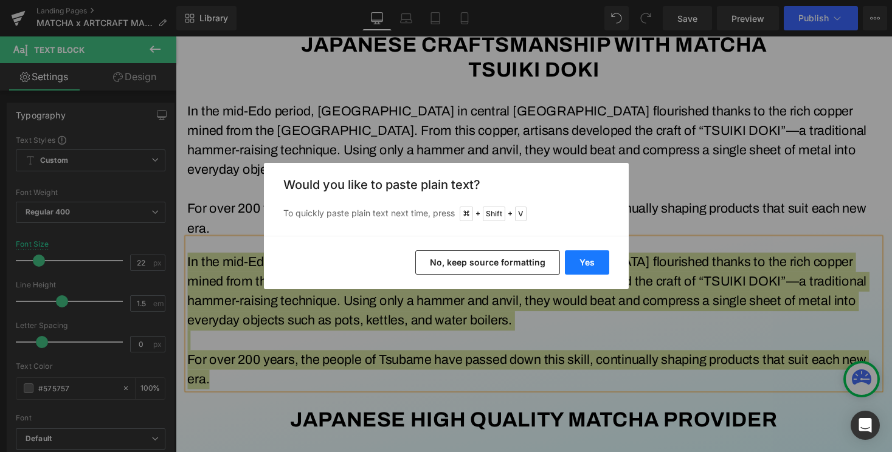
click at [607, 258] on button "Yes" at bounding box center [587, 262] width 44 height 24
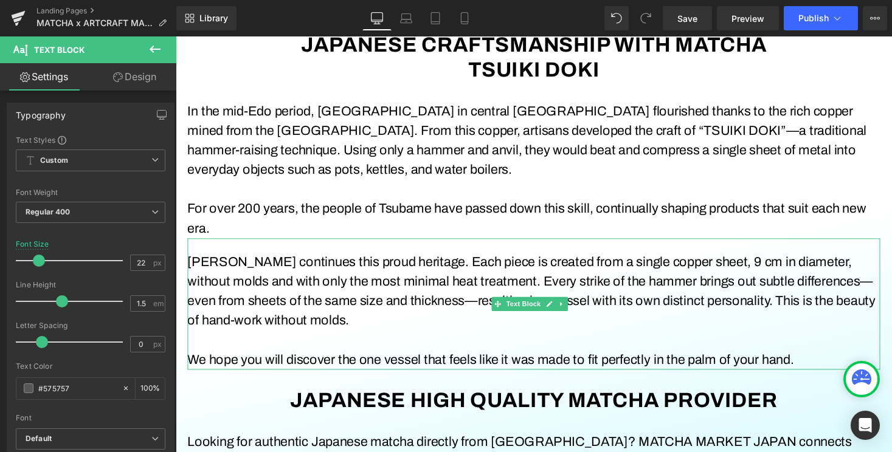
click at [278, 249] on div "Tsuikin Ran continues this proud heritage. Each piece is created from a single …" at bounding box center [543, 311] width 711 height 135
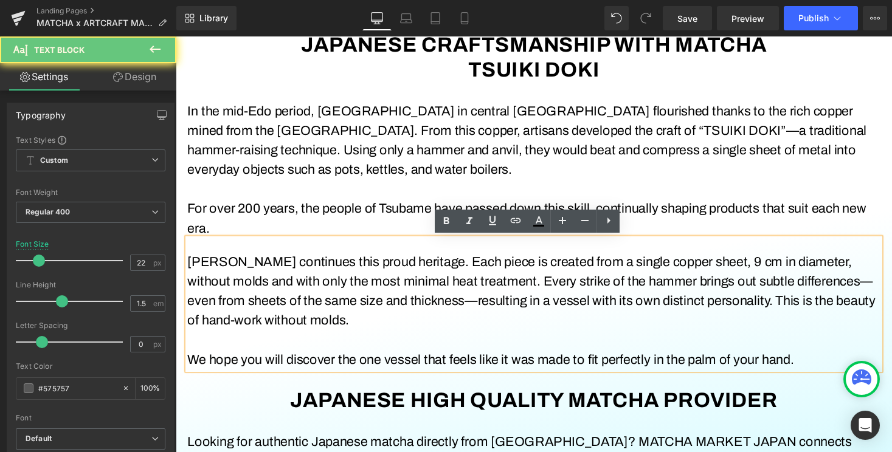
click at [276, 250] on div "Tsuikin Ran continues this proud heritage. Each piece is created from a single …" at bounding box center [543, 311] width 711 height 135
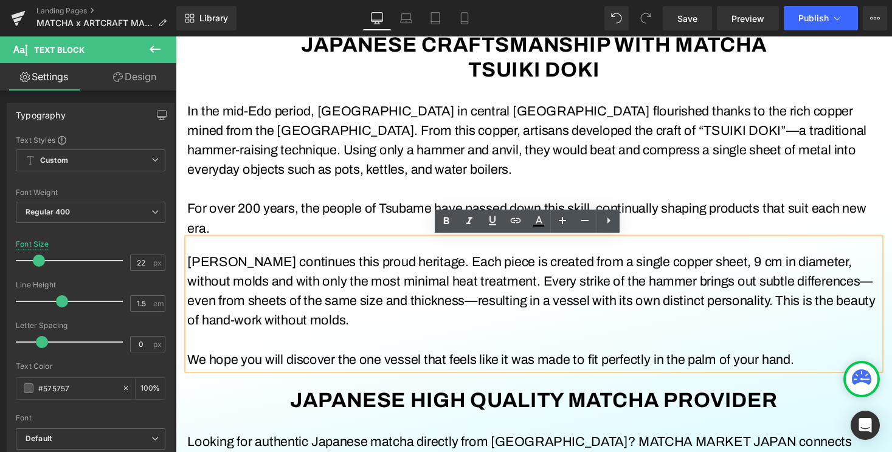
click at [274, 274] on font "Tsuikin Ran continues this proud heritage. Each piece is created from a single …" at bounding box center [541, 298] width 706 height 75
click at [348, 263] on font "Tsuikin Ran continues this proud heritage. Each piece is created from a single …" at bounding box center [541, 298] width 706 height 75
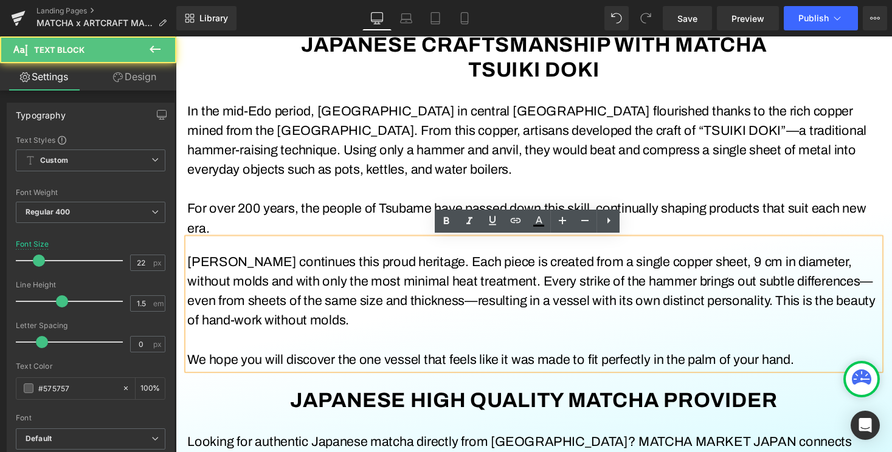
click at [389, 267] on font "Tsuikin Ran continues this proud heritage. Each piece is created from a single …" at bounding box center [541, 298] width 706 height 75
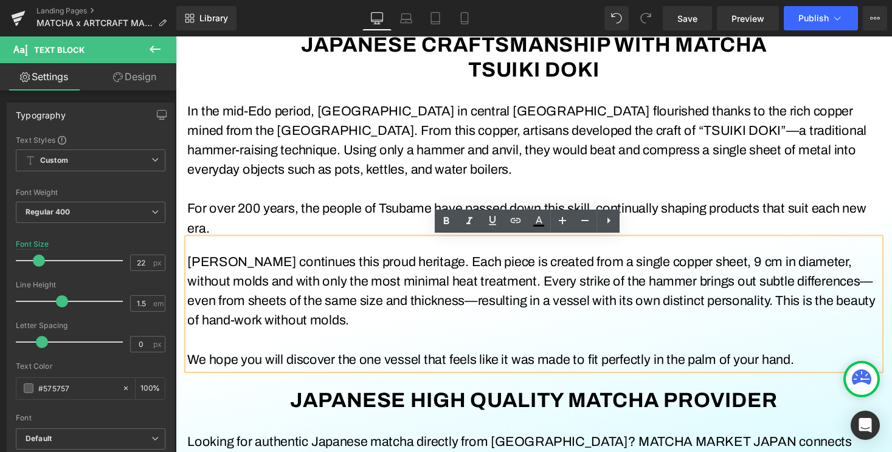
click at [445, 269] on font "Tsuikin Ran continues this proud heritage. Each piece is created from a single …" at bounding box center [541, 298] width 706 height 75
click at [728, 272] on font "Tsuikin Ran continues this proud heritage. Each piece is created from a single …" at bounding box center [541, 298] width 706 height 75
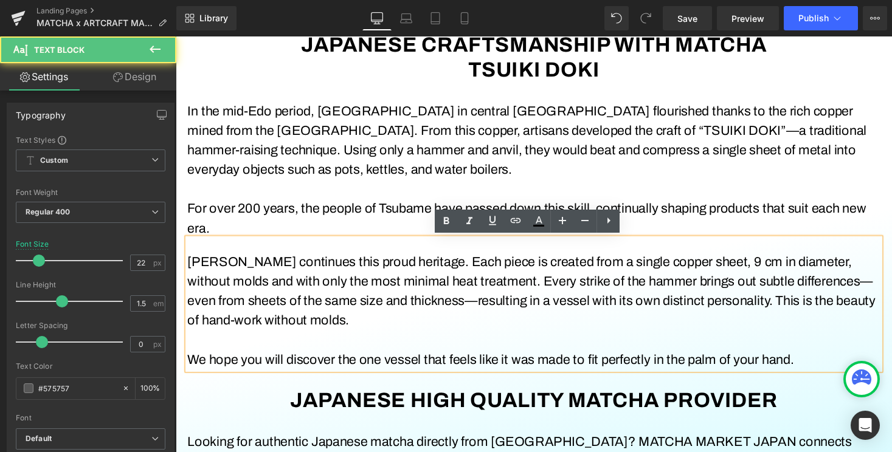
click at [792, 271] on font "Tsuikin Ran continues this proud heritage. Each piece is created from a single …" at bounding box center [541, 298] width 706 height 75
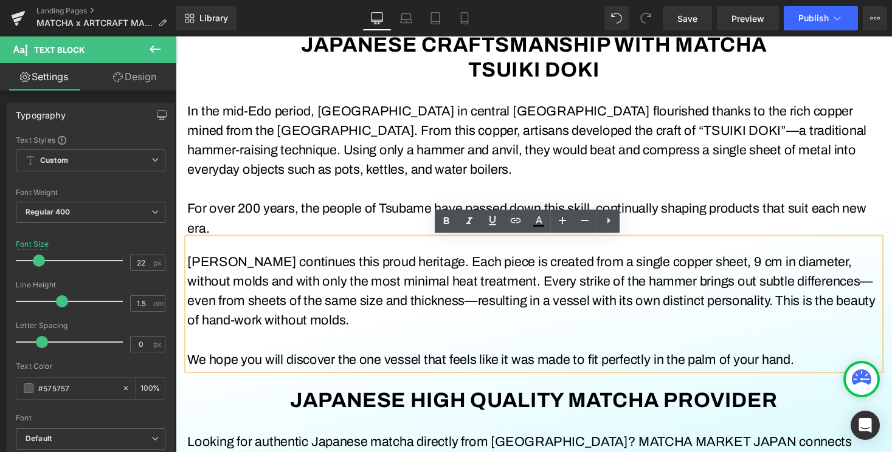
click at [727, 268] on font "Tsuikin Ran continues this proud heritage. Each piece is created from a single …" at bounding box center [541, 298] width 706 height 75
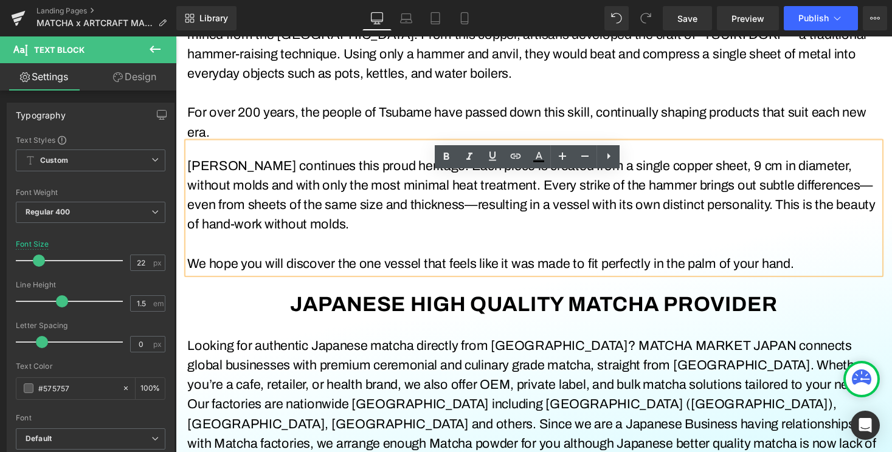
scroll to position [621, 0]
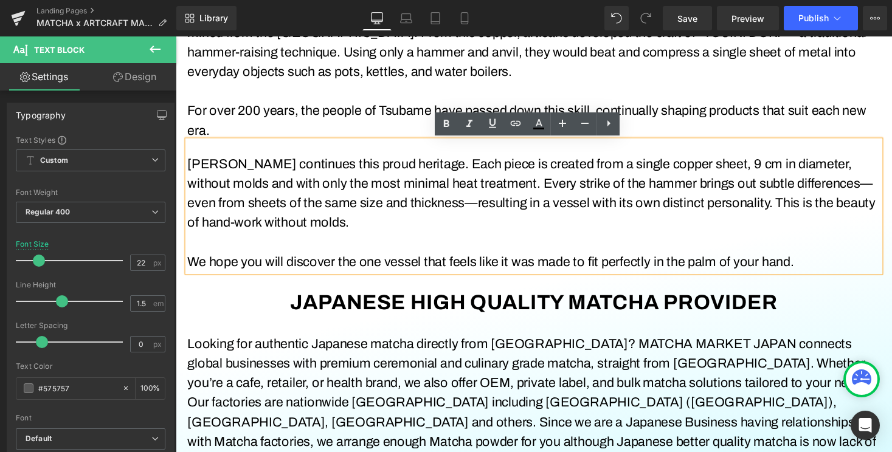
click at [503, 200] on p "Tsuikin Ran continues this proud heritage. Each piece is created from a single …" at bounding box center [543, 198] width 711 height 80
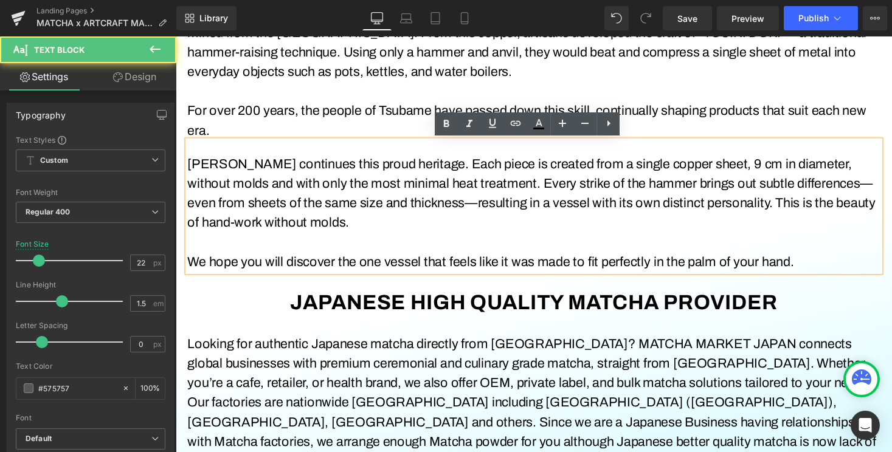
click at [711, 85] on p at bounding box center [543, 93] width 711 height 20
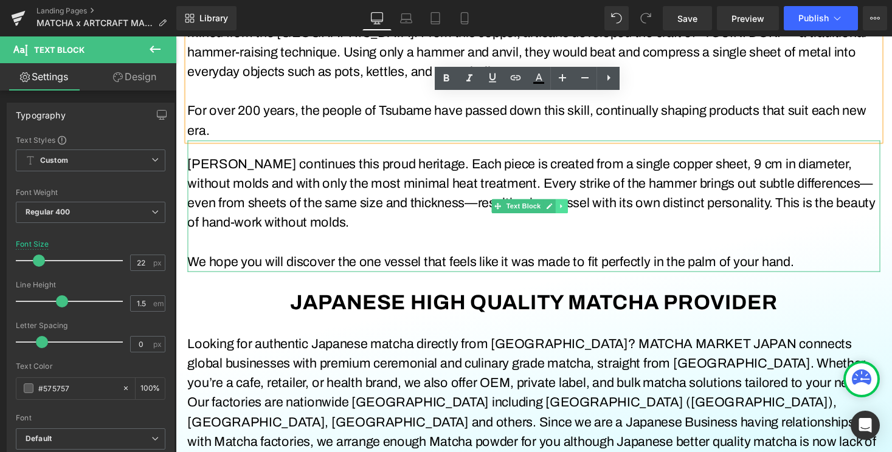
click at [575, 212] on link at bounding box center [571, 211] width 13 height 15
click at [567, 210] on icon at bounding box center [565, 210] width 7 height 7
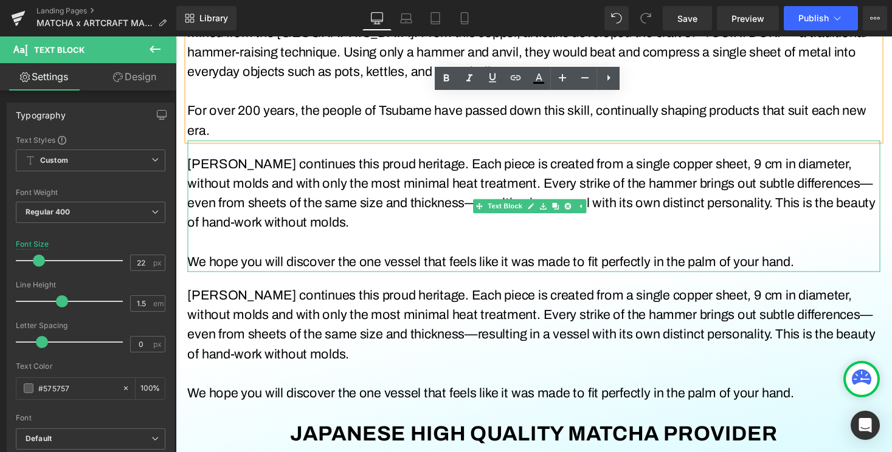
click at [356, 263] on font "We hope you will discover the one vessel that feels like it was made to fit per…" at bounding box center [499, 268] width 623 height 15
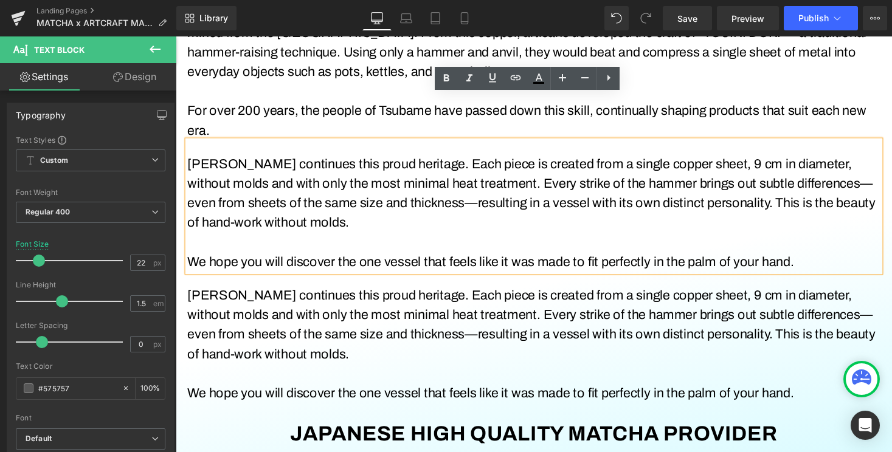
click at [356, 263] on font "We hope you will discover the one vessel that feels like it was made to fit per…" at bounding box center [499, 268] width 623 height 15
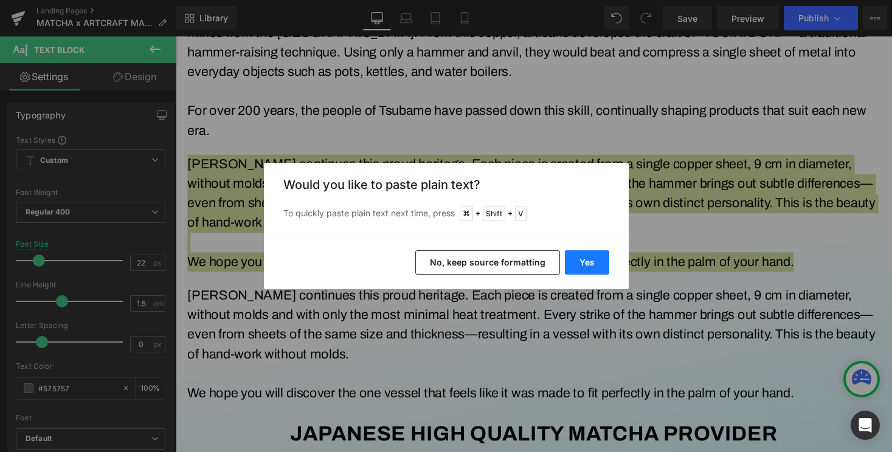
click at [585, 264] on button "Yes" at bounding box center [587, 262] width 44 height 24
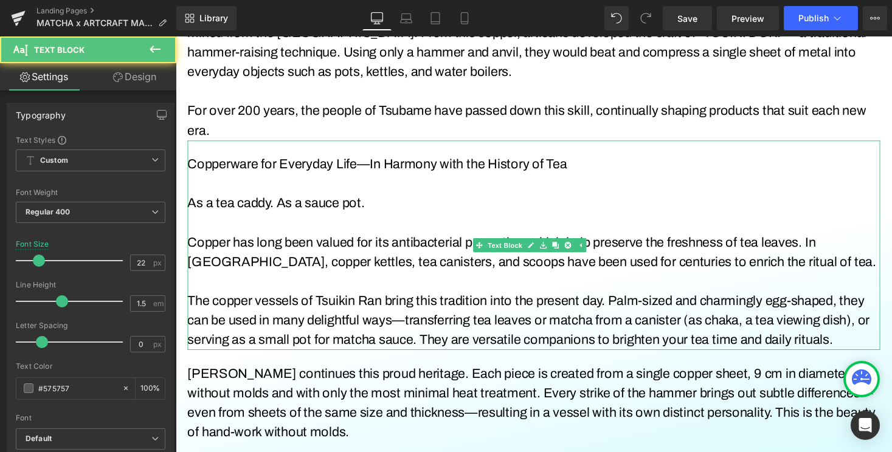
click at [331, 156] on div "Copperware for Everyday Life—In Harmony with the History of Tea As a tea caddy.…" at bounding box center [543, 250] width 711 height 215
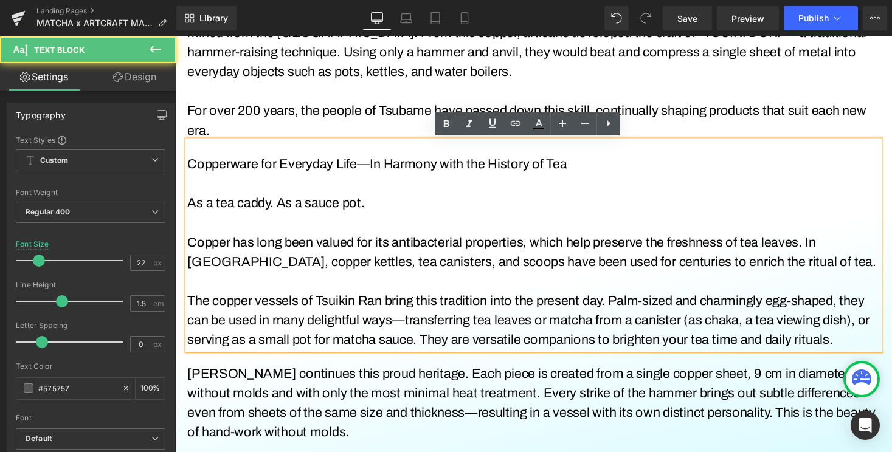
click at [333, 184] on p at bounding box center [543, 188] width 711 height 20
click at [545, 299] on p "The copper vessels of Tsuikin Ran bring this tradition into the present day. Pa…" at bounding box center [543, 329] width 711 height 60
click at [463, 216] on p "As a tea caddy. As a sauce pot." at bounding box center [543, 208] width 711 height 20
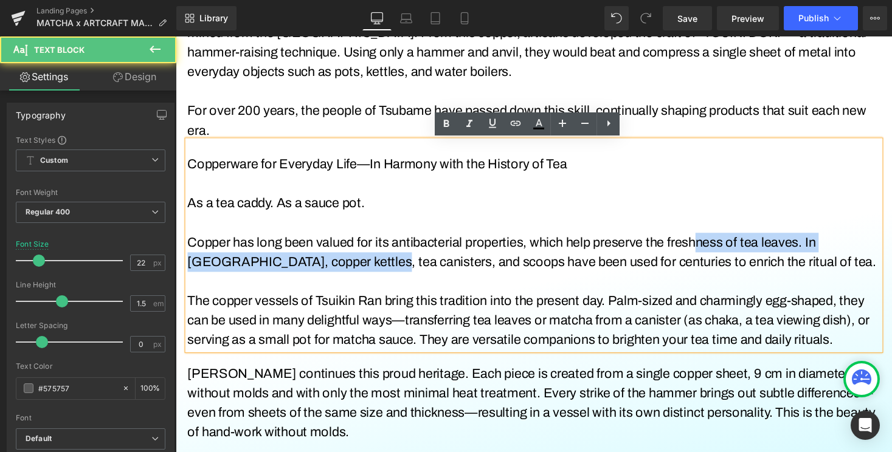
drag, startPoint x: 340, startPoint y: 258, endPoint x: 713, endPoint y: 257, distance: 373.3
click at [713, 257] on p "Copper has long been valued for its antibacterial properties, which help preser…" at bounding box center [543, 258] width 711 height 40
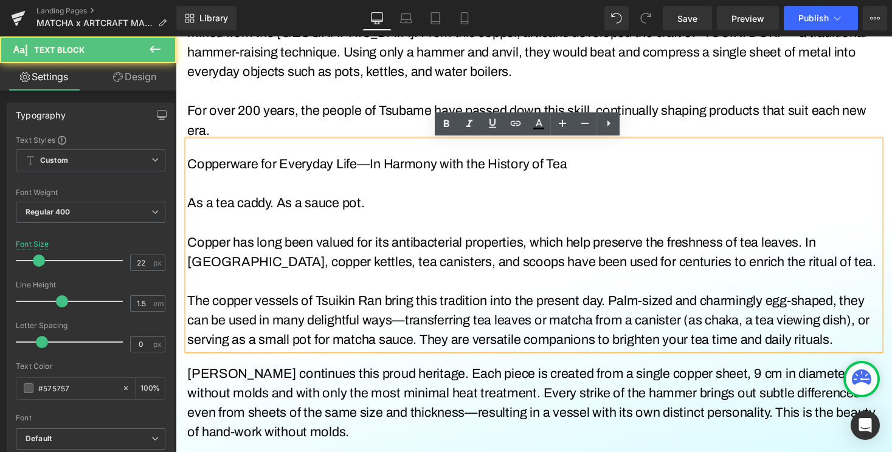
click at [767, 263] on p "Copper has long been valued for its antibacterial properties, which help preser…" at bounding box center [543, 258] width 711 height 40
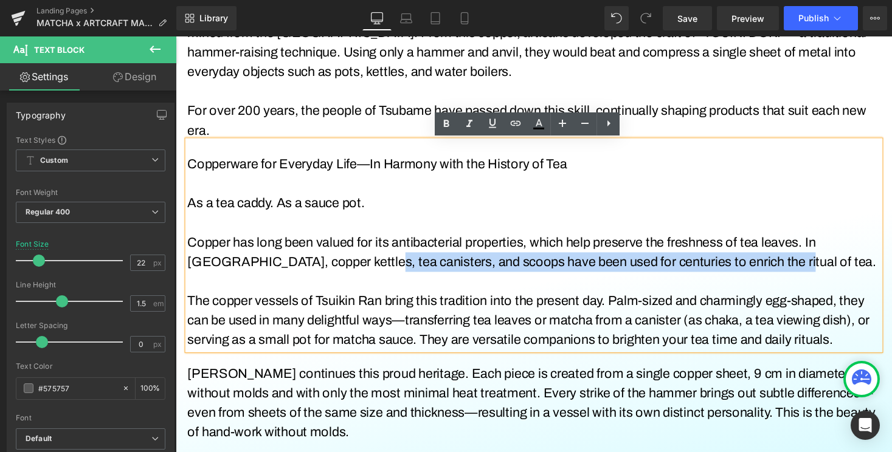
drag, startPoint x: 767, startPoint y: 269, endPoint x: 328, endPoint y: 264, distance: 438.4
click at [328, 264] on p "Copper has long been valued for its antibacterial properties, which help preser…" at bounding box center [543, 258] width 711 height 40
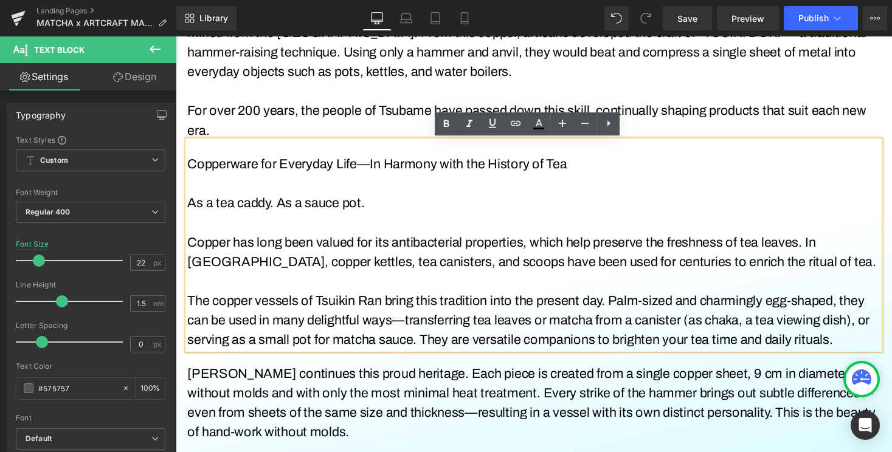
click at [468, 290] on p at bounding box center [543, 288] width 711 height 20
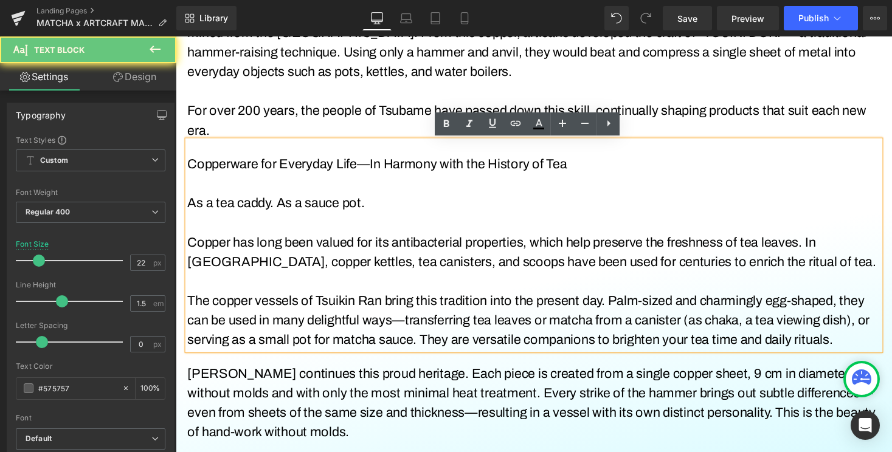
click at [401, 324] on font "The copper vessels of Tsuikin Ran bring this tradition into the present day. Pa…" at bounding box center [538, 328] width 700 height 55
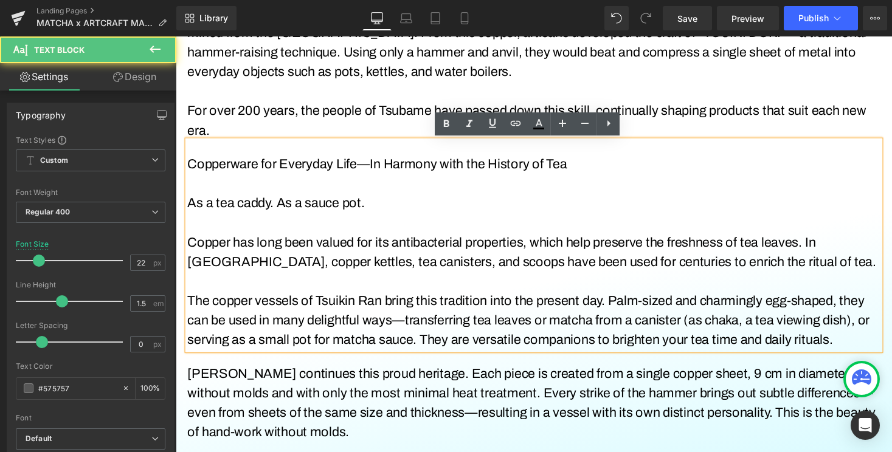
click at [291, 309] on font "The copper vessels of Tsuikin Ran bring this tradition into the present day. Pa…" at bounding box center [538, 328] width 700 height 55
click at [401, 201] on p "As a tea caddy. As a sauce pot." at bounding box center [543, 208] width 711 height 20
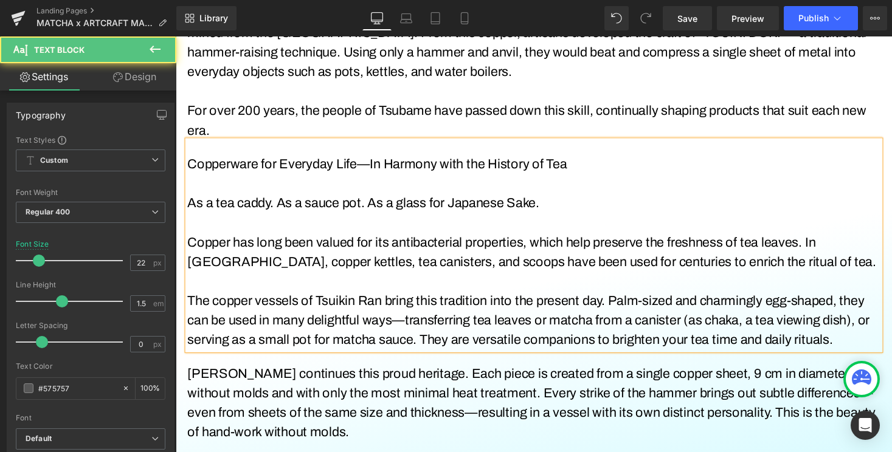
click at [224, 230] on p at bounding box center [543, 228] width 711 height 20
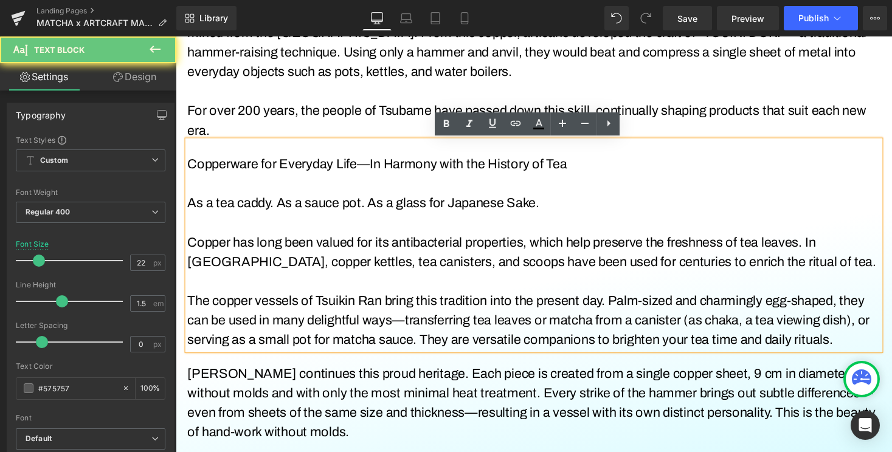
click at [233, 247] on font "Copper has long been valued for its antibacterial properties, which help preser…" at bounding box center [541, 258] width 707 height 35
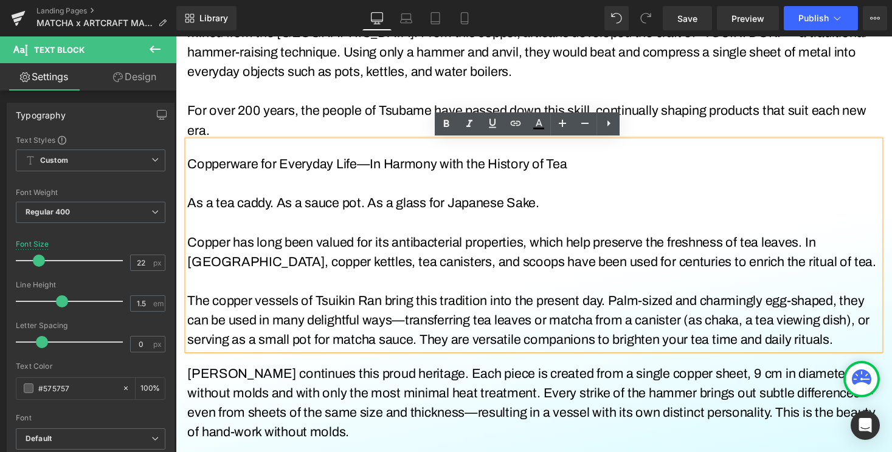
click at [292, 254] on font "Copper has long been valued for its antibacterial properties, which help preser…" at bounding box center [541, 258] width 707 height 35
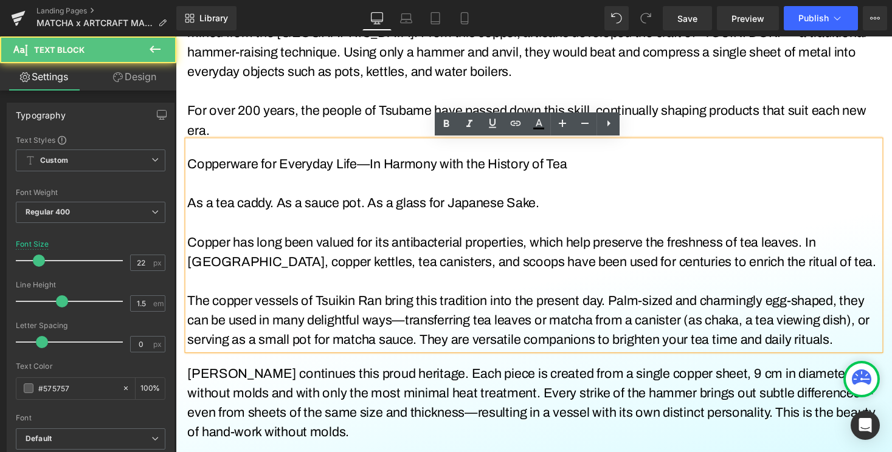
click at [327, 252] on font "Copper has long been valued for its antibacterial properties, which help preser…" at bounding box center [541, 258] width 707 height 35
click at [393, 244] on font "Copper has long been valued for its antibacterial properties, which help preser…" at bounding box center [541, 258] width 707 height 35
click at [470, 246] on font "Copper has long been valued for its antibacterial properties, which help preser…" at bounding box center [541, 258] width 707 height 35
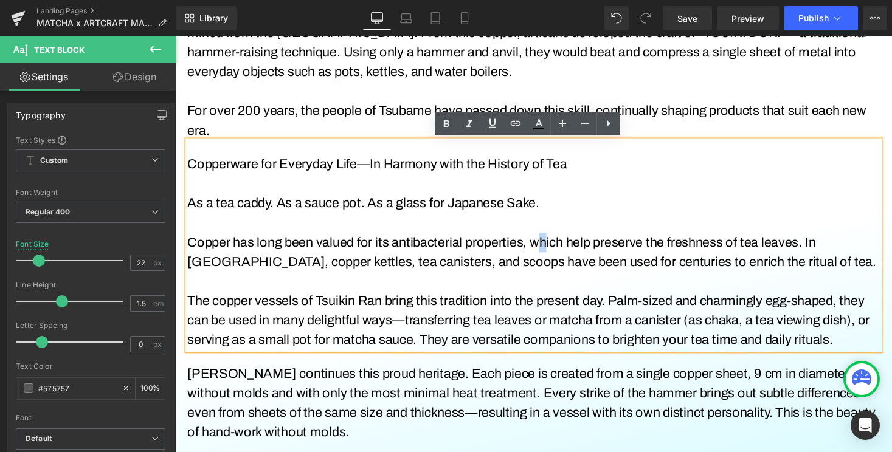
click at [551, 246] on font "Copper has long been valued for its antibacterial properties, which help preser…" at bounding box center [541, 258] width 707 height 35
click at [654, 240] on p "Copper has long been valued for its antibacterial properties, which help preser…" at bounding box center [543, 258] width 711 height 40
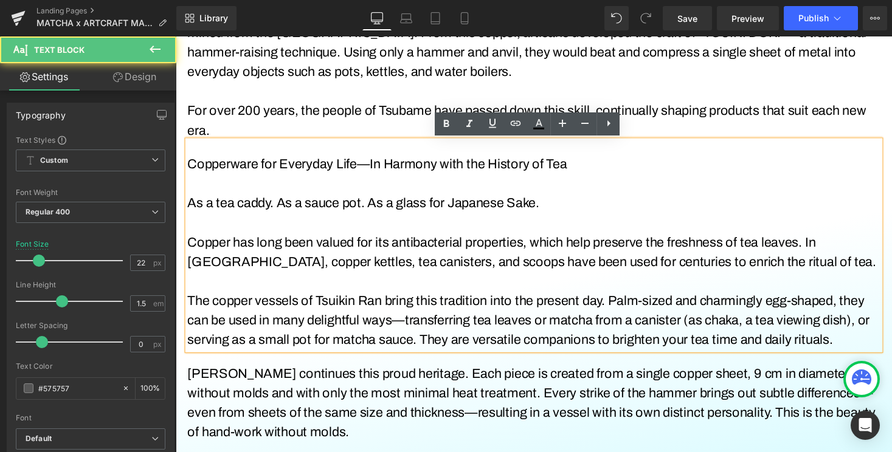
click at [751, 241] on font "Copper has long been valued for its antibacterial properties, which help preser…" at bounding box center [541, 258] width 707 height 35
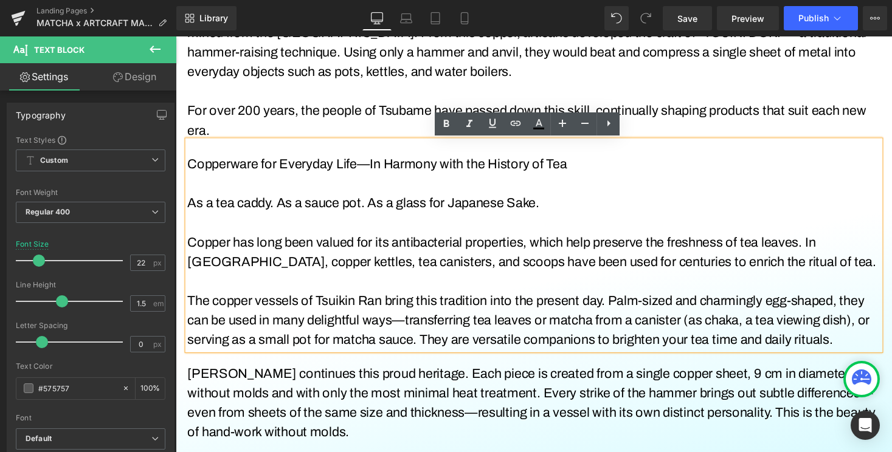
click at [799, 252] on font "Copper has long been valued for its antibacterial properties, which help preser…" at bounding box center [541, 258] width 707 height 35
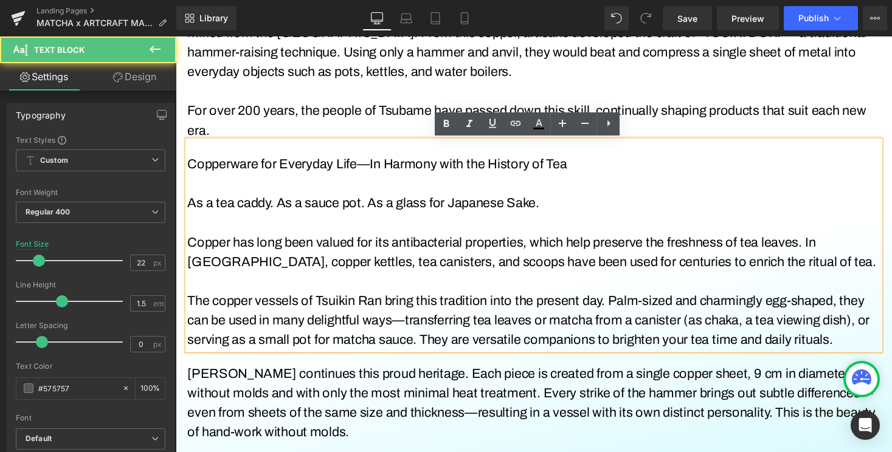
click at [840, 252] on font "Copper has long been valued for its antibacterial properties, which help preser…" at bounding box center [541, 258] width 707 height 35
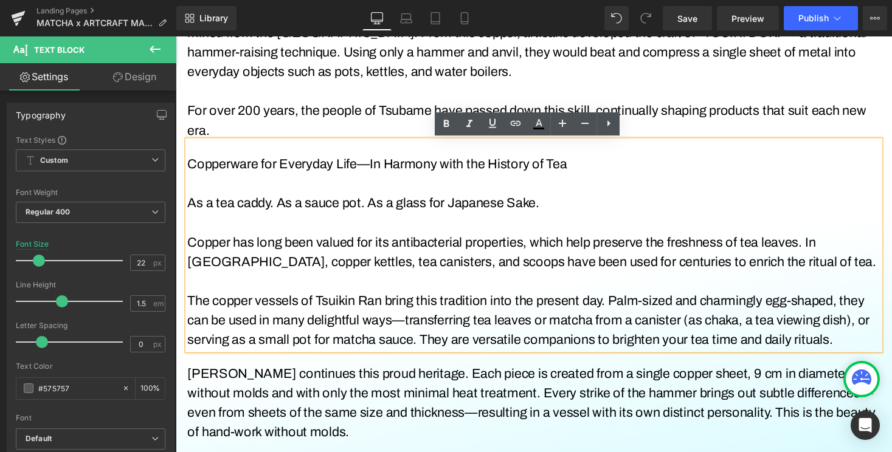
click at [580, 201] on p "As a tea caddy. As a sauce pot. As a glass for Japanese Sake." at bounding box center [543, 208] width 711 height 20
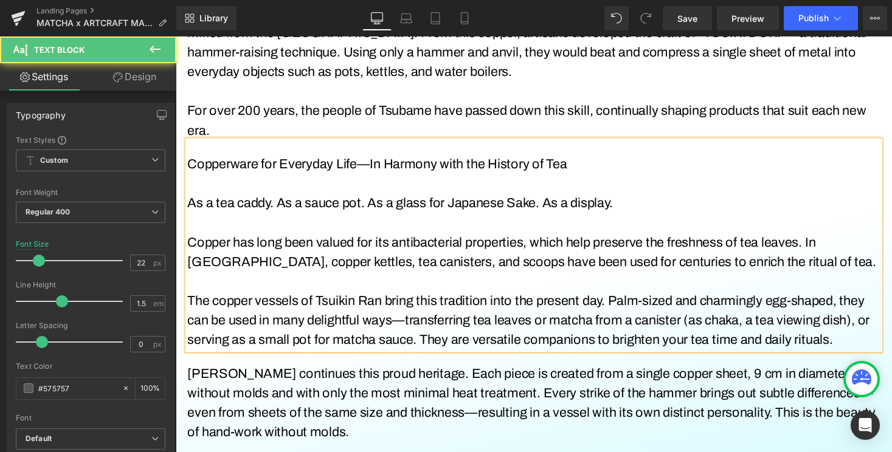
click at [554, 205] on font "As a tea caddy. As a sauce pot. As a glass for Japanese Sake. As a display." at bounding box center [406, 208] width 437 height 15
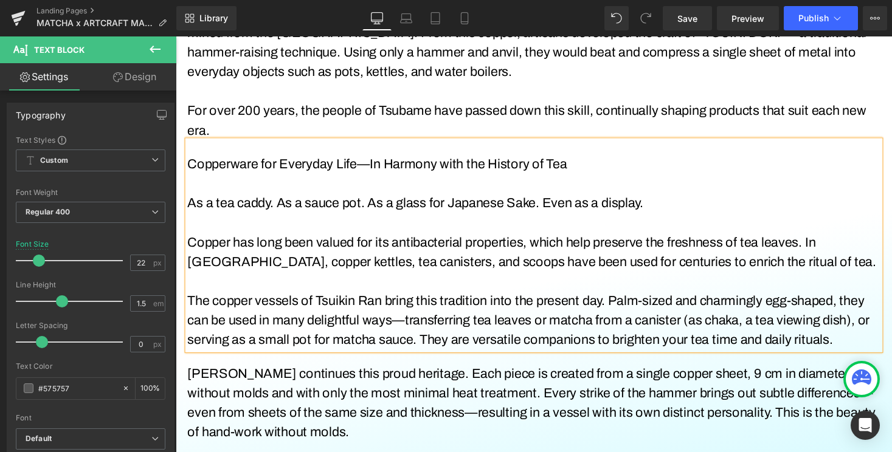
click at [243, 234] on p at bounding box center [543, 228] width 711 height 20
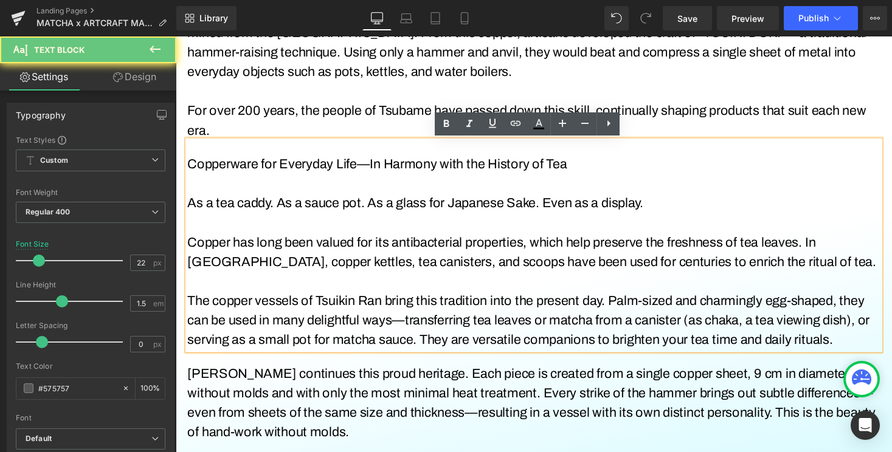
click at [260, 255] on p "Copper has long been valued for its antibacterial properties, which help preser…" at bounding box center [543, 258] width 711 height 40
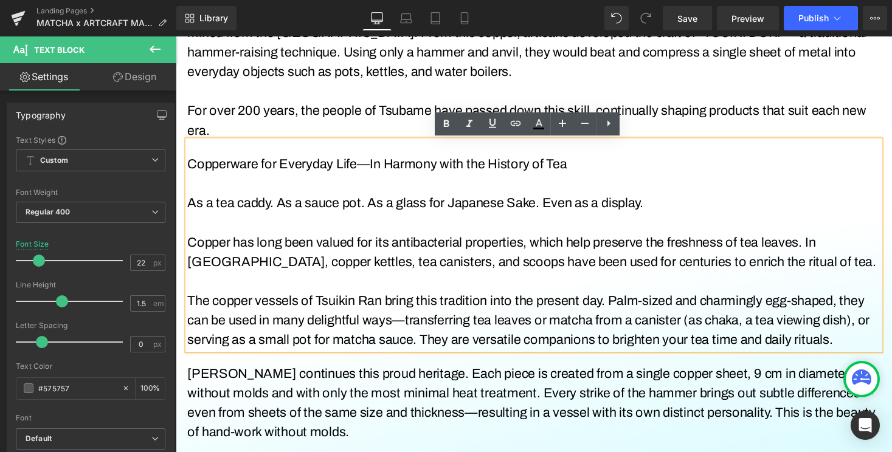
click at [328, 277] on p "Copper has long been valued for its antibacterial properties, which help preser…" at bounding box center [543, 258] width 711 height 40
click at [585, 261] on font "Copper has long been valued for its antibacterial properties, which help preser…" at bounding box center [541, 258] width 707 height 35
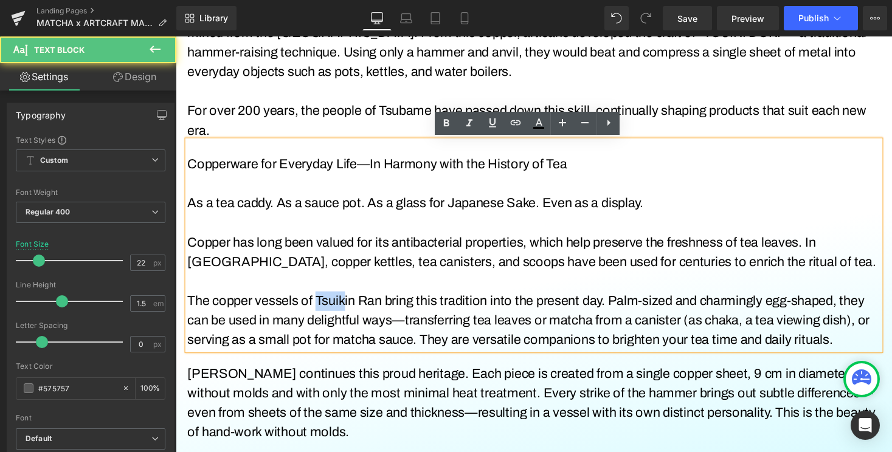
drag, startPoint x: 319, startPoint y: 306, endPoint x: 350, endPoint y: 306, distance: 31.0
click at [350, 306] on font "The copper vessels of Tsuikin Ran bring this tradition into the present day. Pa…" at bounding box center [538, 328] width 700 height 55
click at [392, 311] on font "The copper vessels of Tsuikin Ran bring this tradition into the present day. Pa…" at bounding box center [538, 328] width 700 height 55
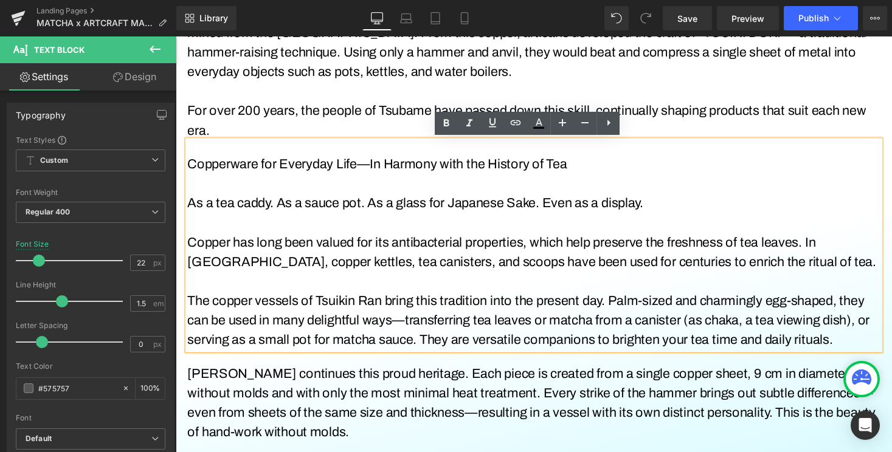
click at [385, 306] on font "The copper vessels of Tsuikin Ran bring this tradition into the present day. Pa…" at bounding box center [538, 328] width 700 height 55
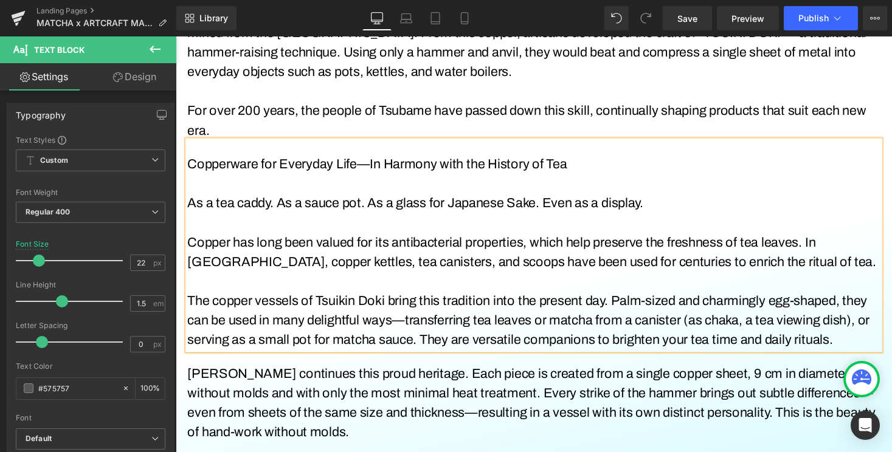
scroll to position [783, 0]
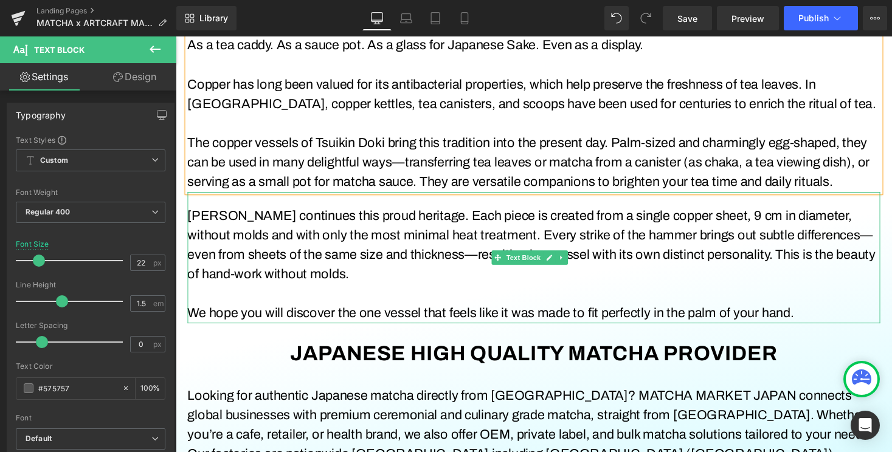
click at [255, 223] on font "Tsuikin Ran continues this proud heritage. Each piece is created from a single …" at bounding box center [541, 250] width 706 height 75
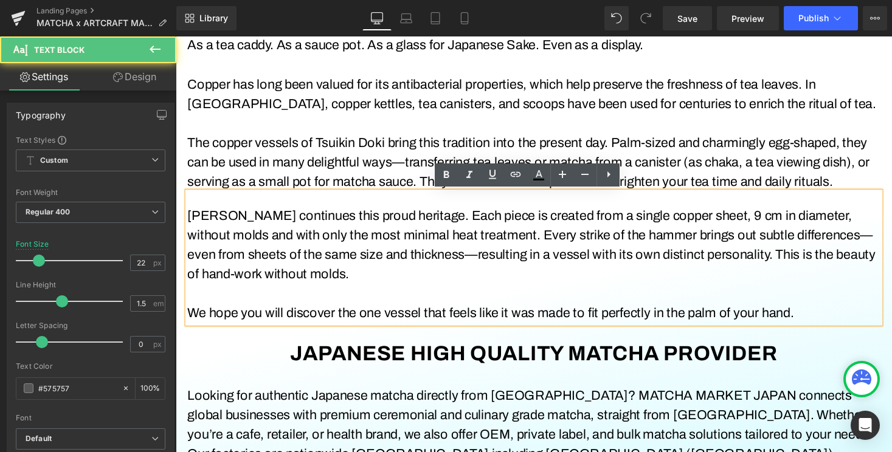
click at [258, 223] on font "Tsuikin Ran continues this proud heritage. Each piece is created from a single …" at bounding box center [541, 250] width 706 height 75
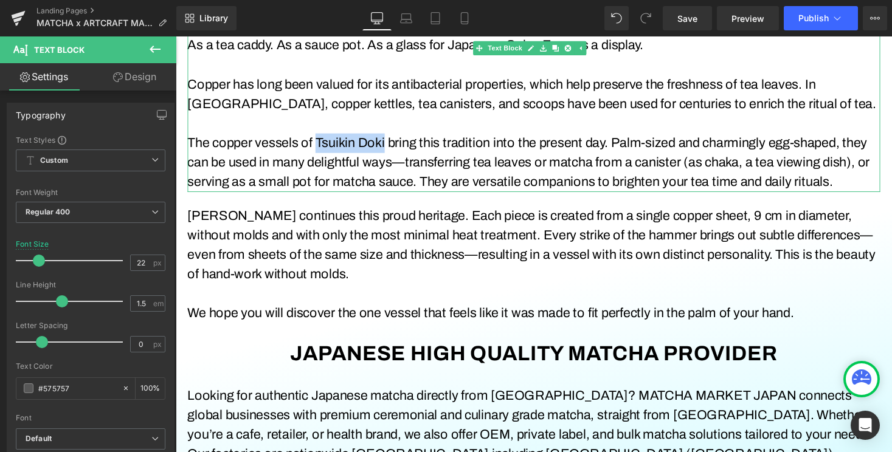
drag, startPoint x: 391, startPoint y: 147, endPoint x: 351, endPoint y: 148, distance: 40.2
click at [331, 145] on font "The copper vessels of Tsuikin Doki bring this tradition into the present day. P…" at bounding box center [538, 166] width 700 height 55
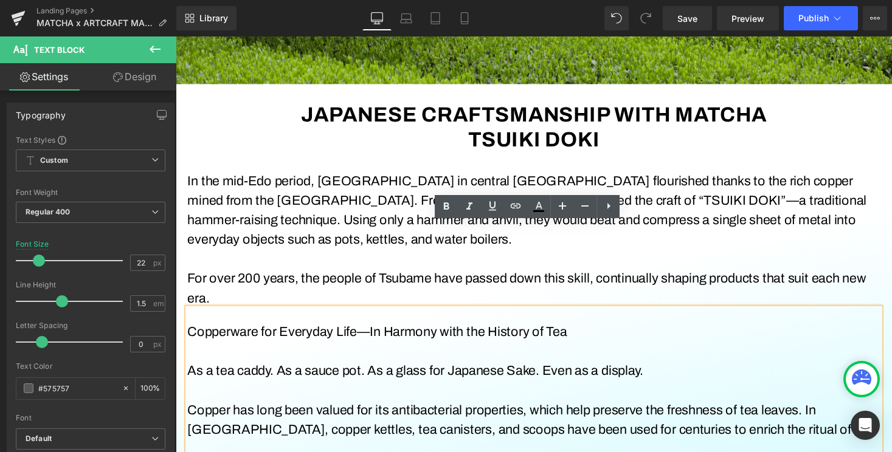
scroll to position [357, 0]
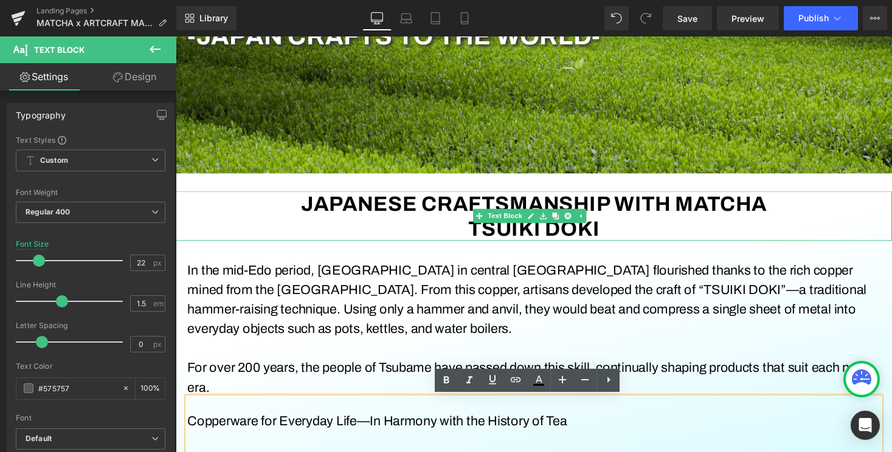
click at [547, 229] on b "TSUIKI DOKI" at bounding box center [544, 233] width 136 height 23
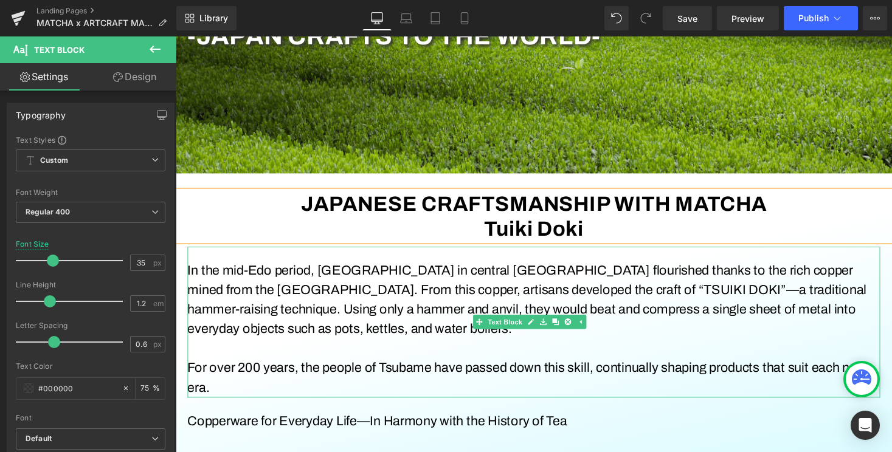
click at [684, 299] on font "In the mid-Edo period, Tsubame City in central Niigata Prefecture flourished th…" at bounding box center [536, 306] width 697 height 75
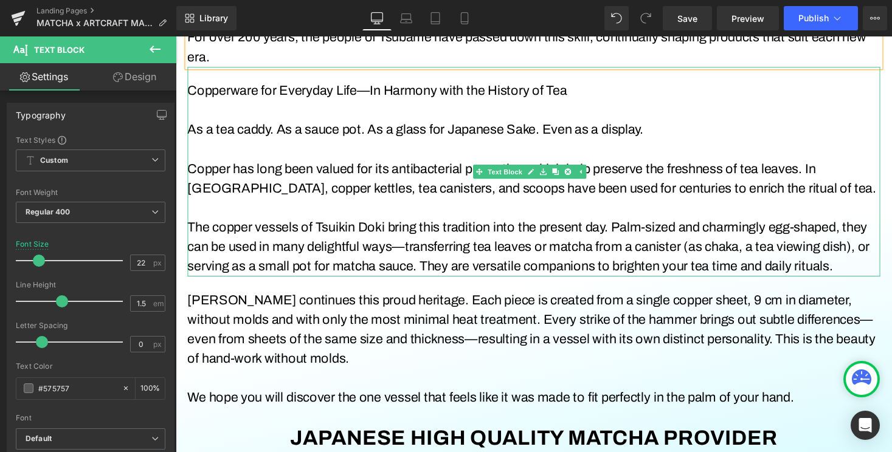
scroll to position [718, 0]
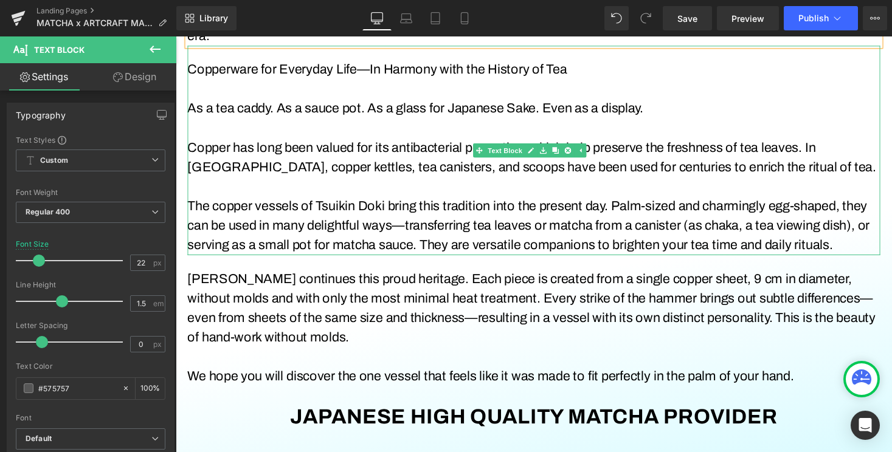
click at [356, 209] on font "The copper vessels of Tsuikin Doki bring this tradition into the present day. P…" at bounding box center [538, 231] width 700 height 55
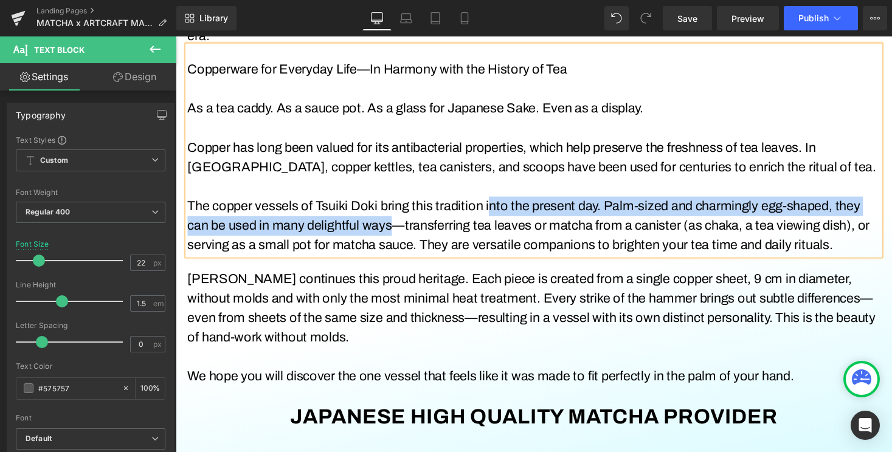
drag, startPoint x: 503, startPoint y: 213, endPoint x: 399, endPoint y: 236, distance: 105.8
click at [399, 236] on font "The copper vessels of Tsuiki Doki bring this tradition into the present day. Pa…" at bounding box center [538, 231] width 700 height 55
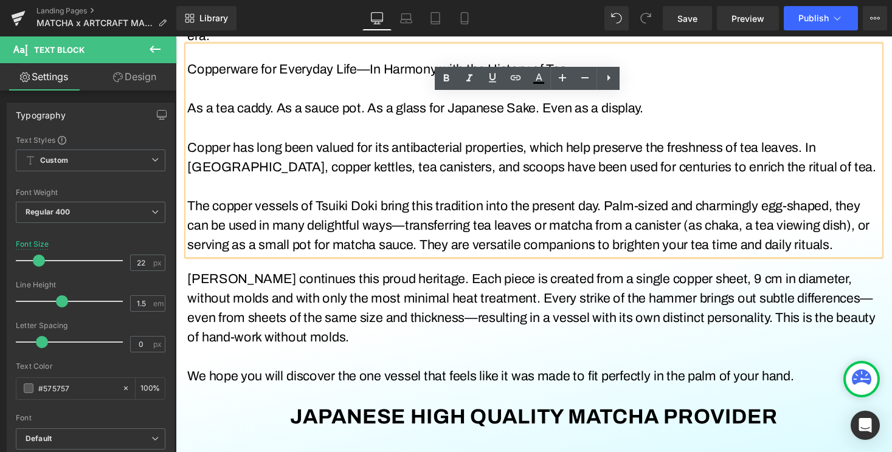
click at [455, 230] on font "The copper vessels of Tsuiki Doki bring this tradition into the present day. Pa…" at bounding box center [538, 231] width 700 height 55
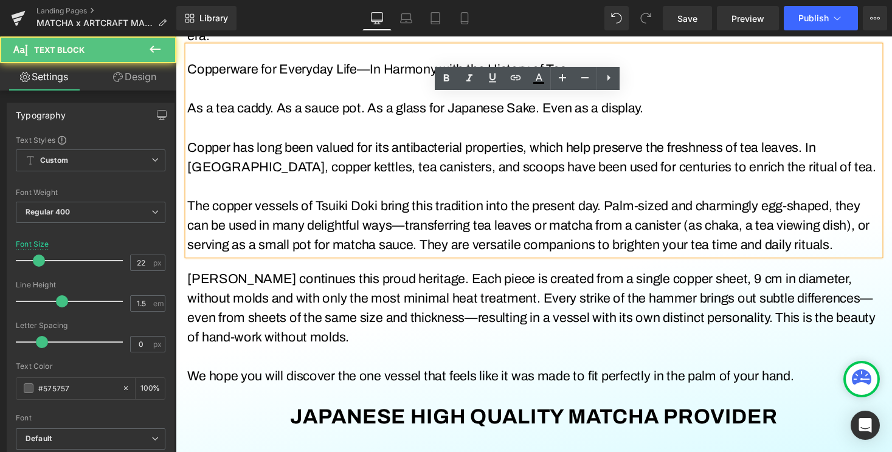
click at [456, 209] on font "The copper vessels of Tsuiki Doki bring this tradition into the present day. Pa…" at bounding box center [538, 231] width 700 height 55
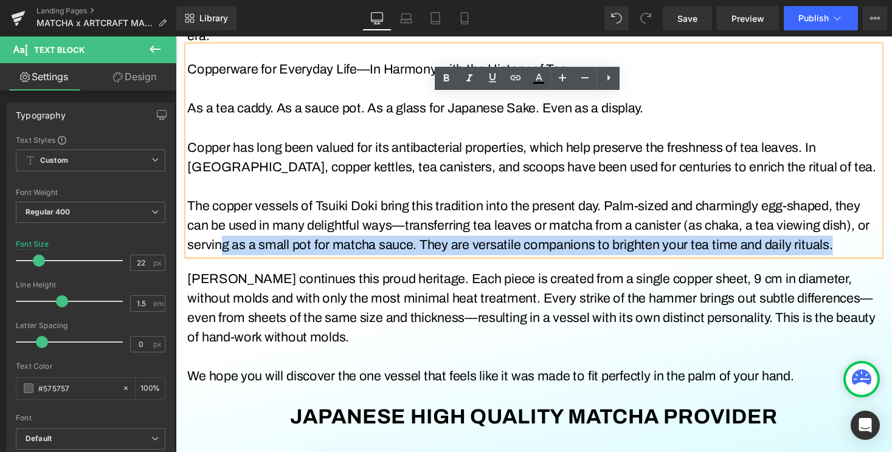
drag, startPoint x: 224, startPoint y: 251, endPoint x: 869, endPoint y: 257, distance: 645.1
click at [869, 257] on p "The copper vessels of Tsuiki Doki bring this tradition into the present day. Pa…" at bounding box center [543, 231] width 711 height 60
click at [869, 251] on p "The copper vessels of Tsuiki Doki bring this tradition into the present day. Pa…" at bounding box center [543, 231] width 711 height 60
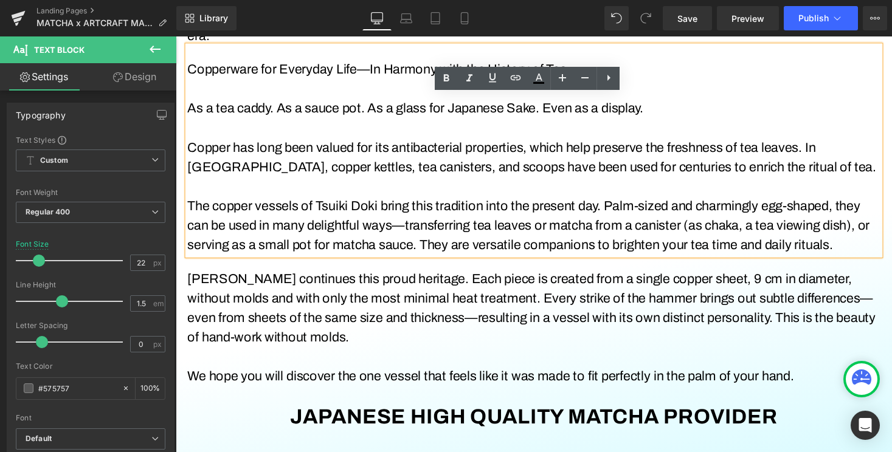
click at [359, 252] on font "The copper vessels of Tsuiki Doki bring this tradition into the present day. Pa…" at bounding box center [538, 231] width 700 height 55
drag, startPoint x: 339, startPoint y: 251, endPoint x: 416, endPoint y: 249, distance: 76.6
click at [416, 249] on font "The copper vessels of Tsuiki Doki bring this tradition into the present day. Pa…" at bounding box center [538, 231] width 700 height 55
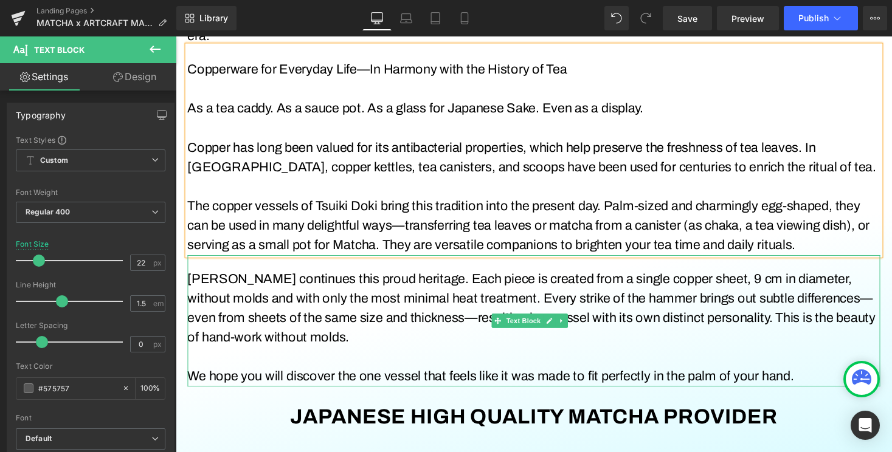
click at [235, 287] on font "Tsuik continues this proud heritage. Each piece is created from a single copper…" at bounding box center [541, 315] width 706 height 75
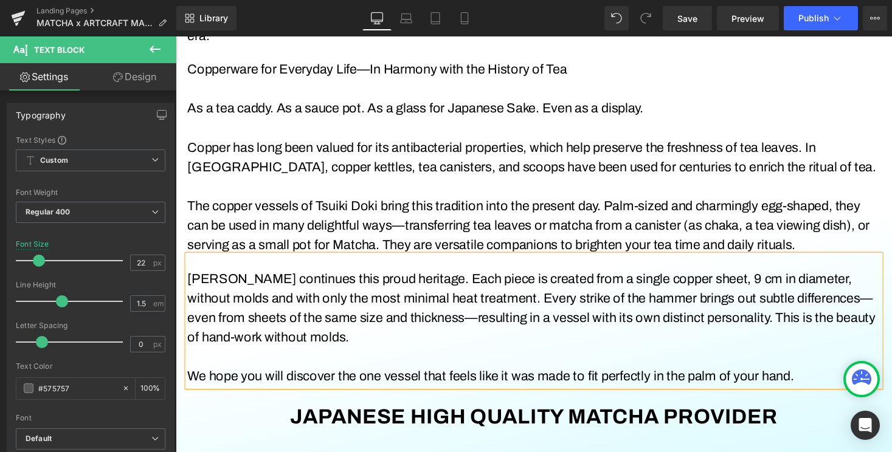
click at [376, 191] on p at bounding box center [543, 191] width 711 height 20
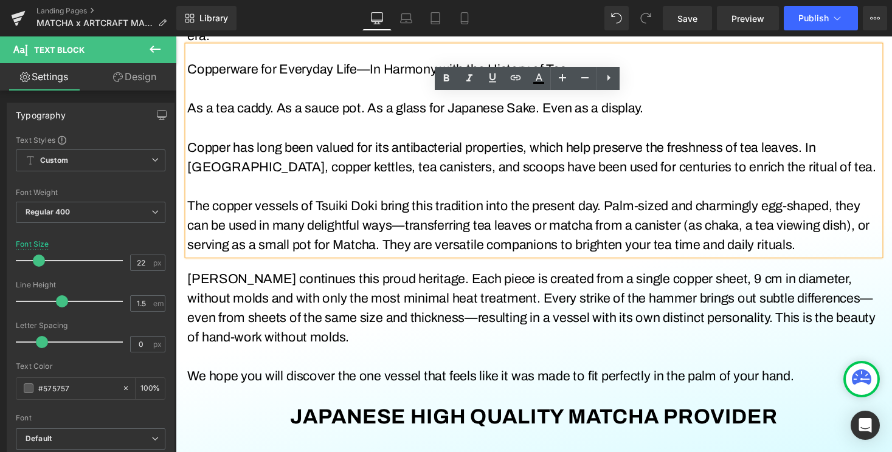
click at [331, 213] on font "The copper vessels of Tsuiki Doki bring this tradition into the present day. Pa…" at bounding box center [538, 231] width 700 height 55
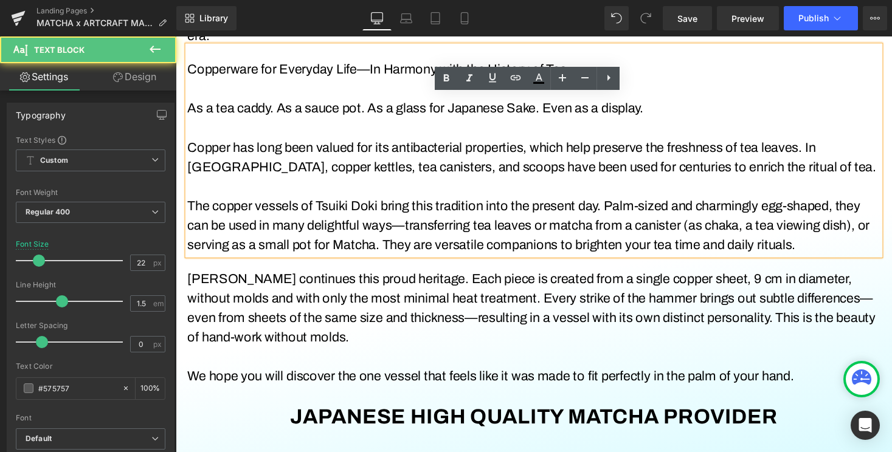
click at [329, 173] on font "Copper has long been valued for its antibacterial properties, which help preser…" at bounding box center [541, 160] width 707 height 35
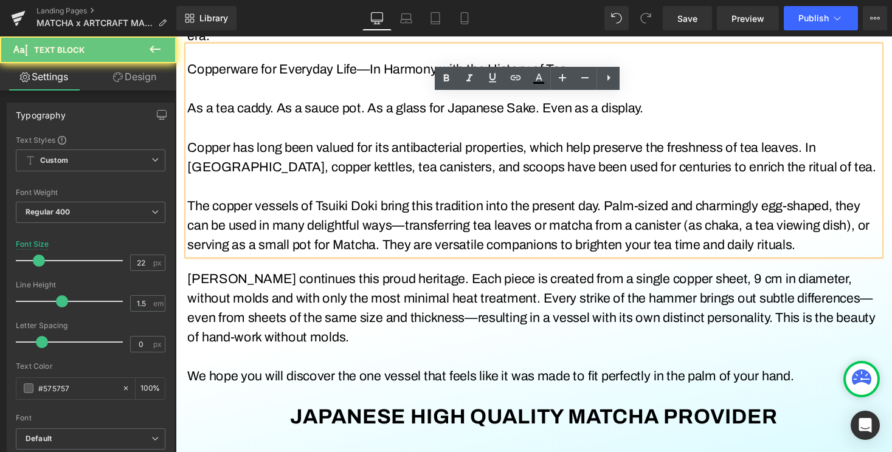
click at [338, 242] on p "The copper vessels of Tsuiki Doki bring this tradition into the present day. Pa…" at bounding box center [543, 231] width 711 height 60
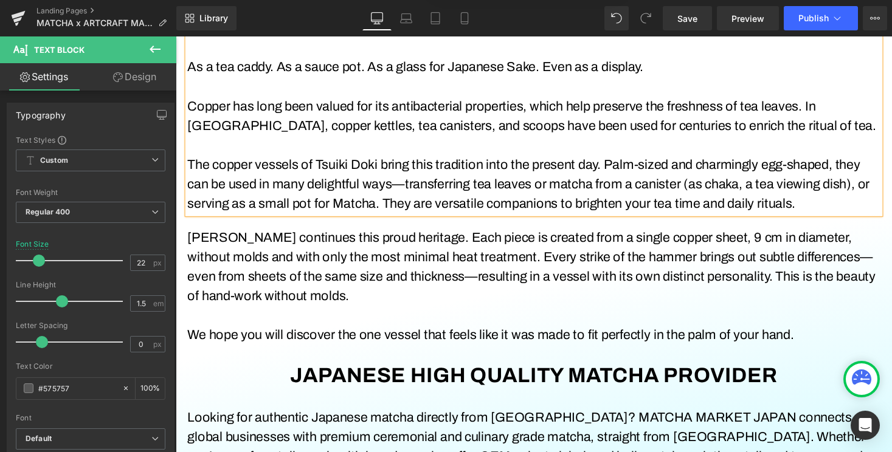
scroll to position [768, 0]
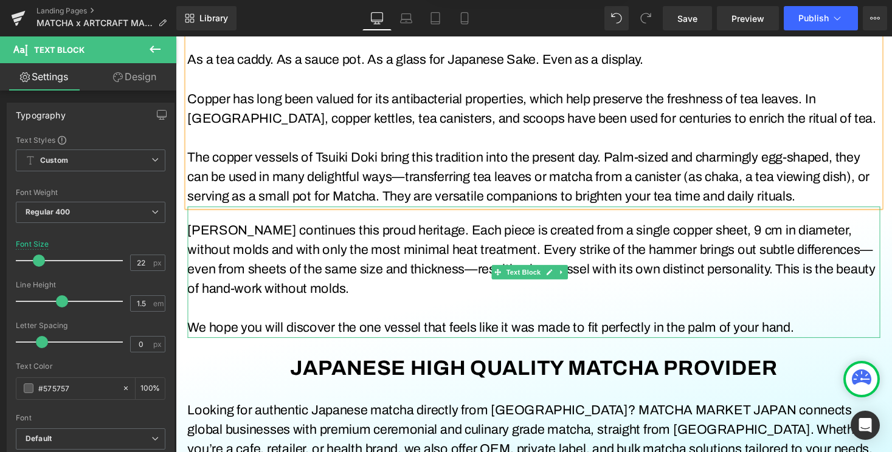
click at [431, 233] on font "Tsuiki Doki continues this proud heritage. Each piece is created from a single …" at bounding box center [541, 266] width 706 height 75
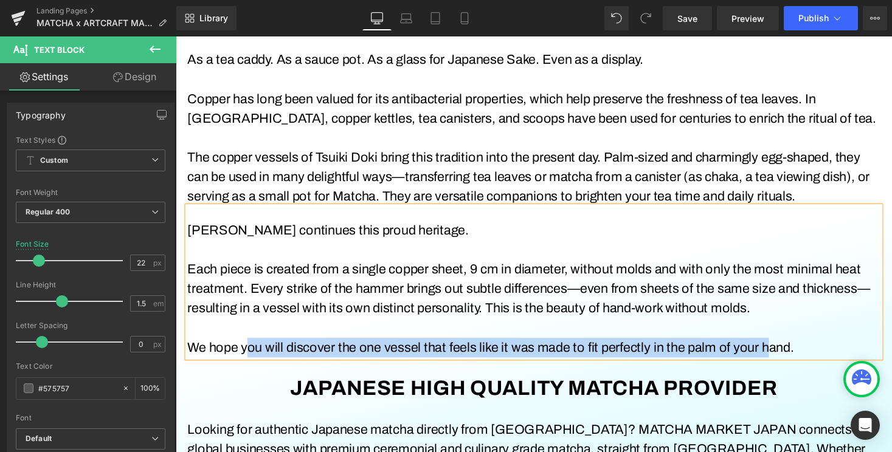
drag, startPoint x: 252, startPoint y: 356, endPoint x: 779, endPoint y: 359, distance: 527.1
click at [779, 359] on font "We hope you will discover the one vessel that feels like it was made to fit per…" at bounding box center [499, 356] width 623 height 15
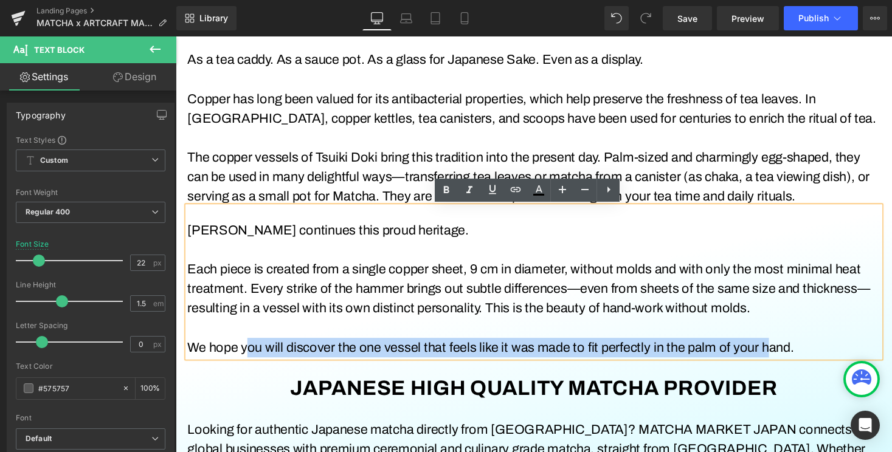
click at [781, 359] on font "We hope you will discover the one vessel that feels like it was made to fit per…" at bounding box center [499, 356] width 623 height 15
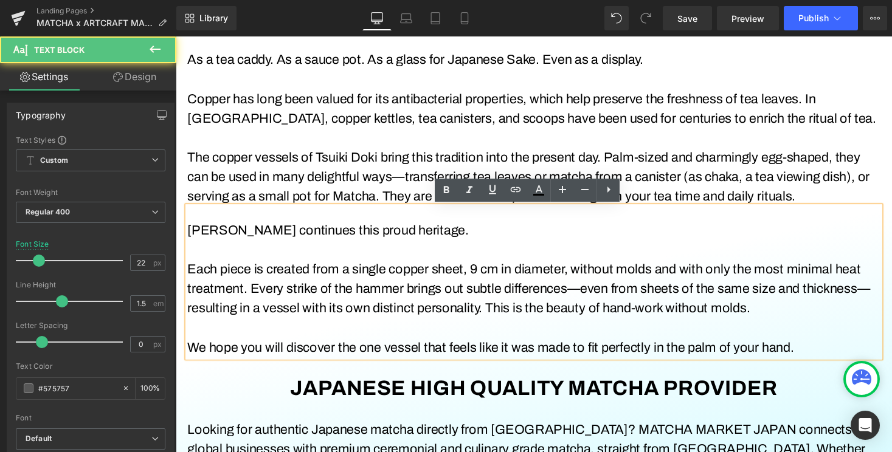
click at [823, 359] on p "We hope you will discover the one vessel that feels like it was made to fit per…" at bounding box center [543, 357] width 711 height 20
click at [803, 358] on font "We hope you will discover the one vessel that feels like it was made to fit per…" at bounding box center [499, 356] width 623 height 15
click at [801, 358] on font "We hope you will discover the one vessel that feels like it was made to fit per…" at bounding box center [499, 356] width 623 height 15
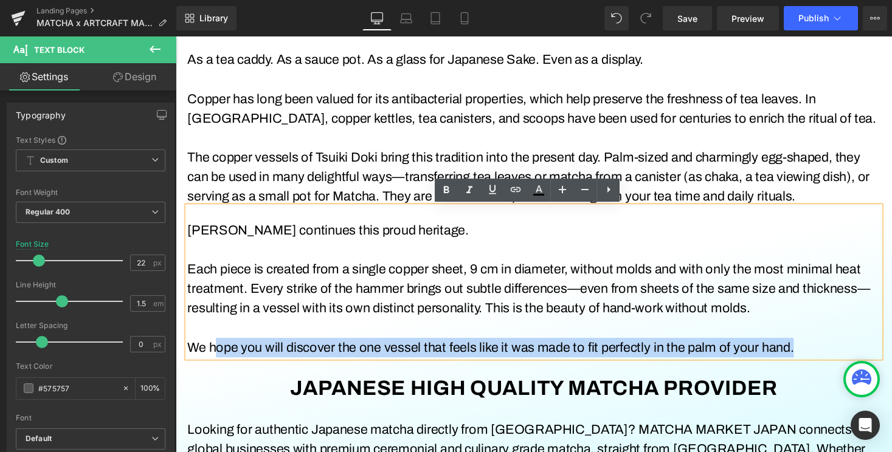
drag, startPoint x: 813, startPoint y: 359, endPoint x: 218, endPoint y: 354, distance: 594.6
click at [218, 354] on p "We hope you will discover the one vessel that feels like it was made to fit per…" at bounding box center [543, 357] width 711 height 20
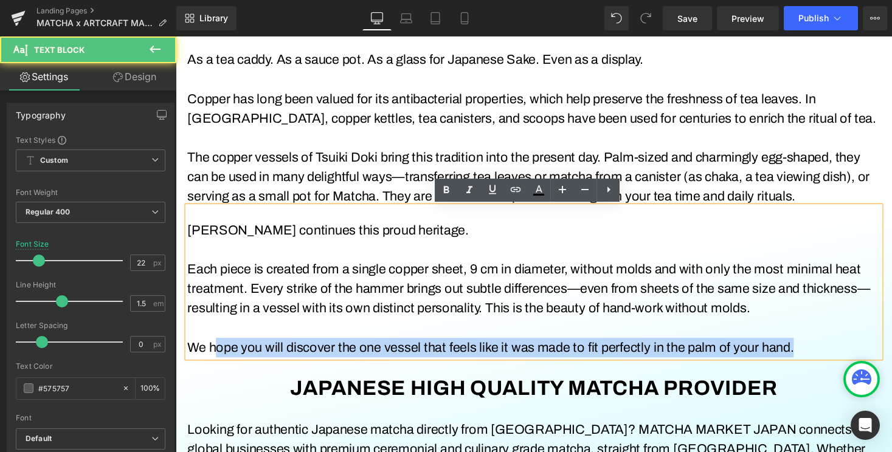
click at [453, 363] on font "We hope you will discover the one vessel that feels like it was made to fit per…" at bounding box center [499, 356] width 623 height 15
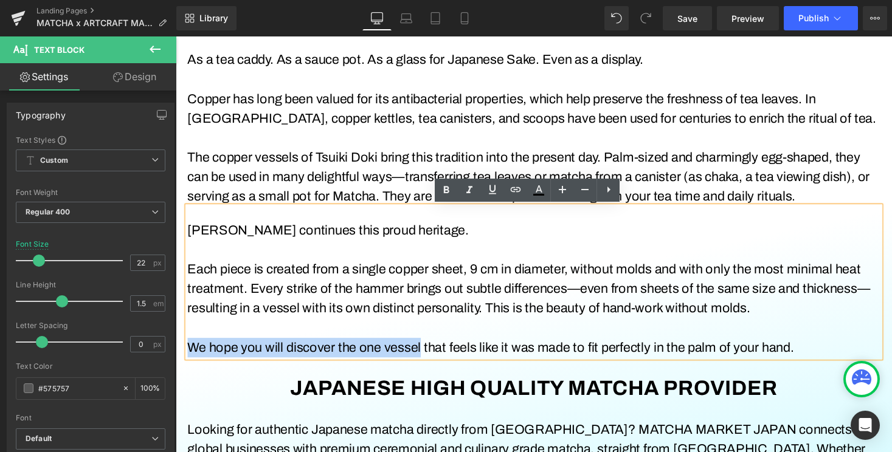
drag, startPoint x: 192, startPoint y: 356, endPoint x: 426, endPoint y: 357, distance: 234.1
click at [426, 357] on font "We hope you will discover the one vessel that feels like it was made to fit per…" at bounding box center [499, 356] width 623 height 15
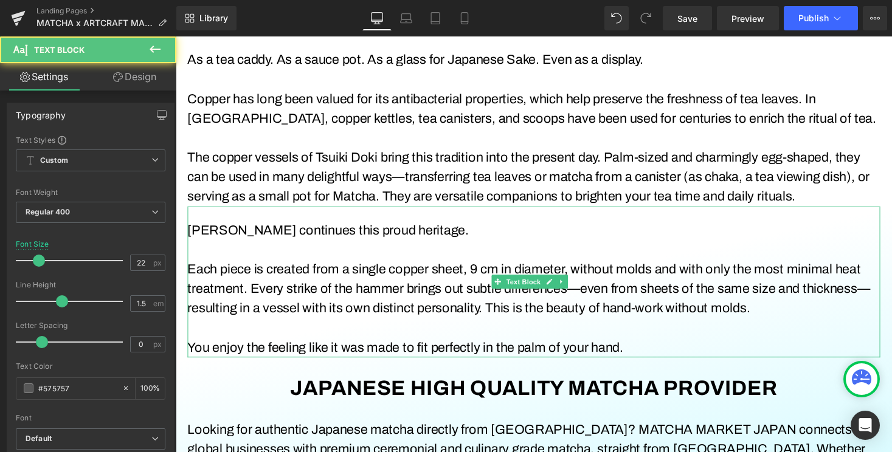
click at [284, 259] on p at bounding box center [543, 256] width 711 height 20
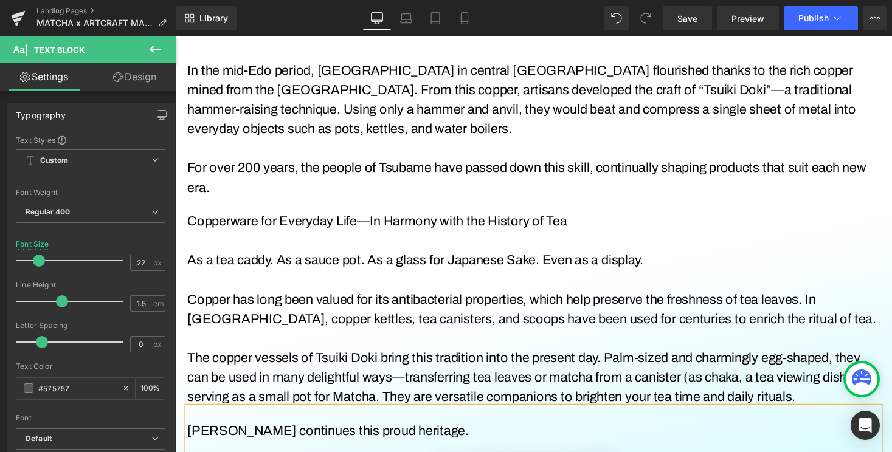
scroll to position [455, 0]
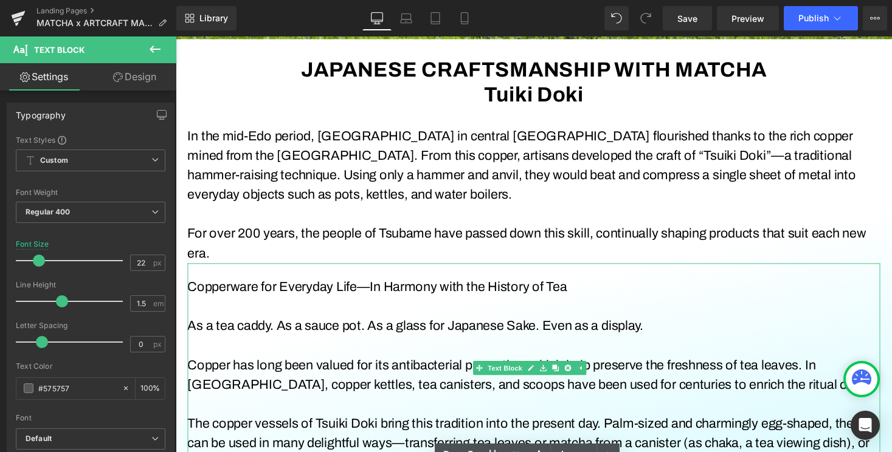
click at [360, 311] on p at bounding box center [543, 314] width 711 height 20
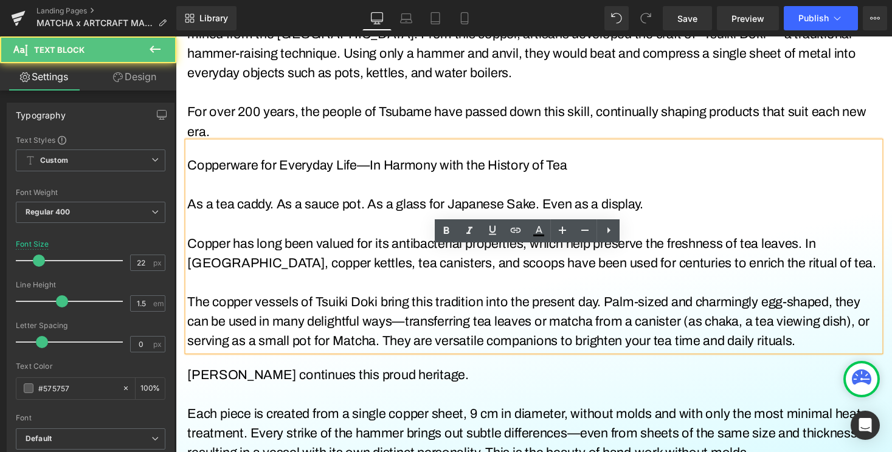
scroll to position [621, 0]
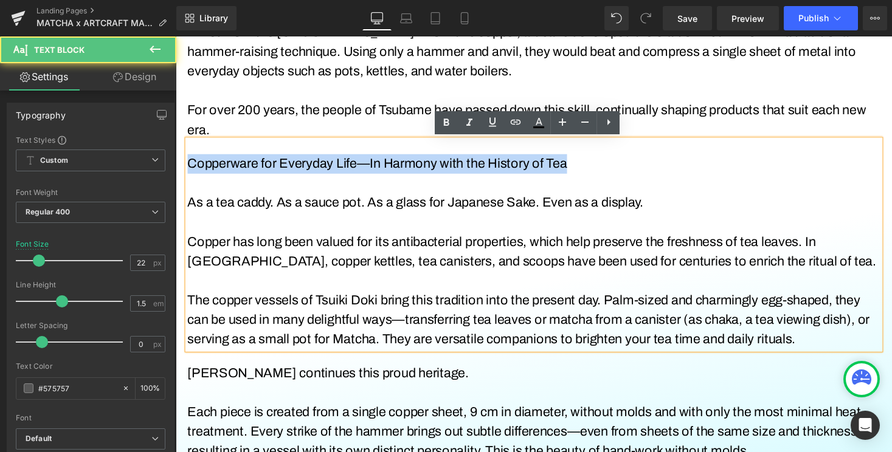
drag, startPoint x: 593, startPoint y: 167, endPoint x: 167, endPoint y: 158, distance: 425.7
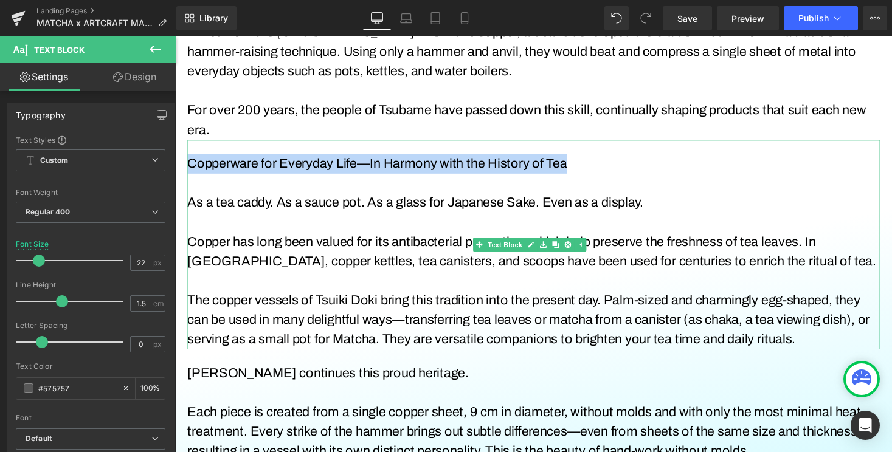
click at [528, 170] on font "Copperware for Everyday Life—In Harmony with the History of Tea" at bounding box center [383, 167] width 390 height 15
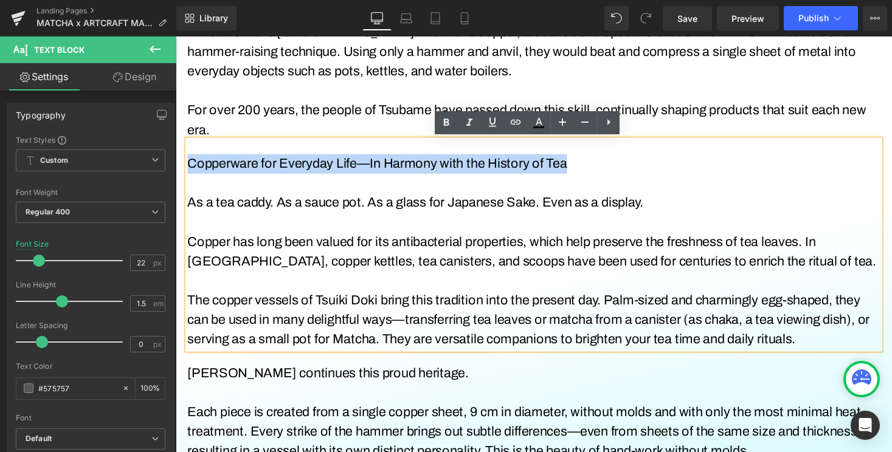
drag, startPoint x: 592, startPoint y: 170, endPoint x: 235, endPoint y: 145, distance: 357.7
click at [235, 145] on div "Copperware for Everyday Life—In Harmony with the History of Tea As a tea caddy.…" at bounding box center [543, 250] width 711 height 215
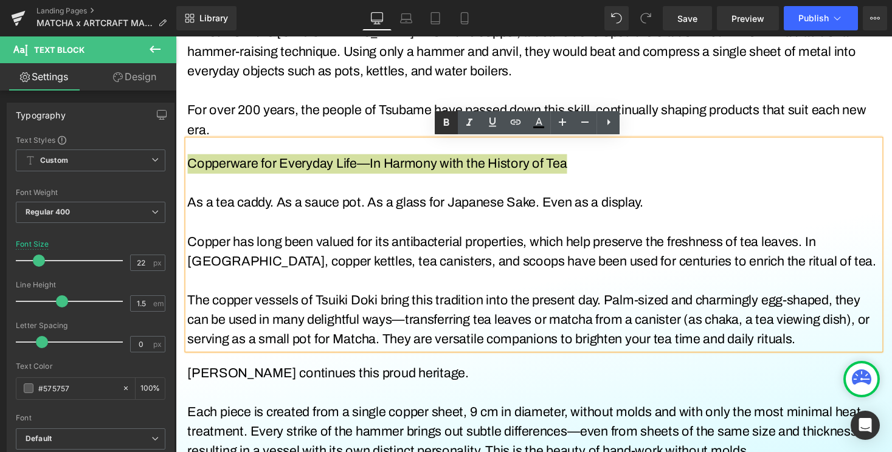
click at [448, 115] on link at bounding box center [446, 122] width 23 height 23
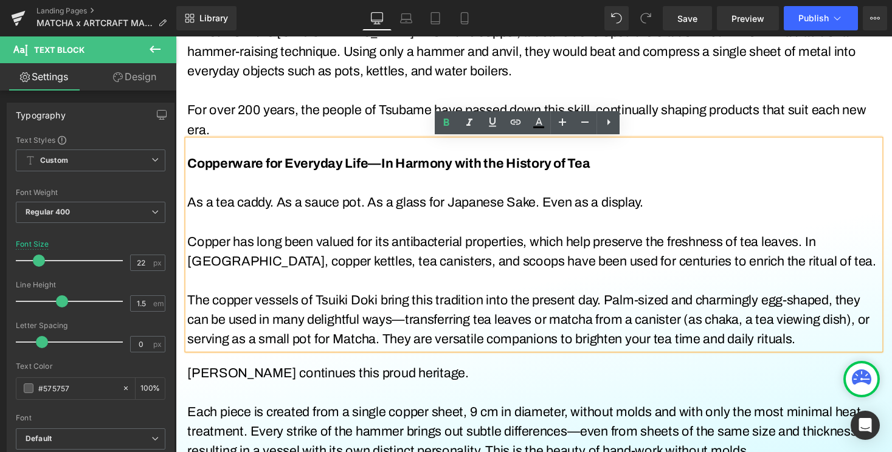
click at [451, 202] on font "As a tea caddy. As a sauce pot. As a glass for Japanese Sake. Even as a display." at bounding box center [422, 207] width 468 height 15
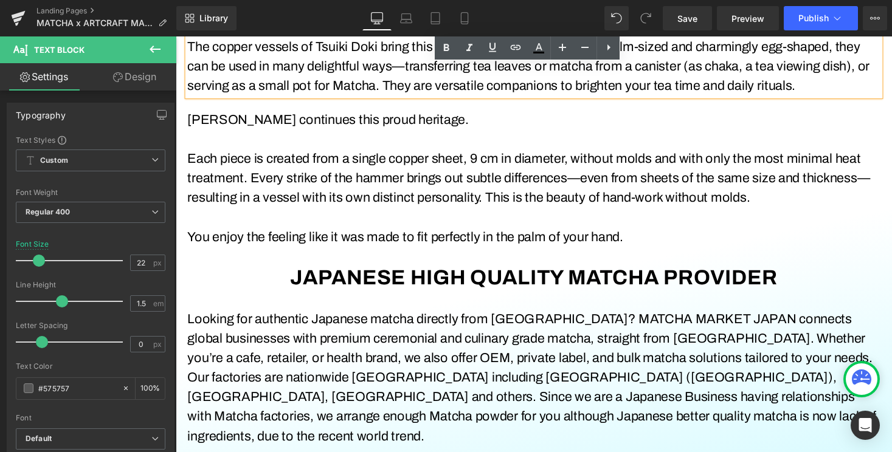
scroll to position [880, 0]
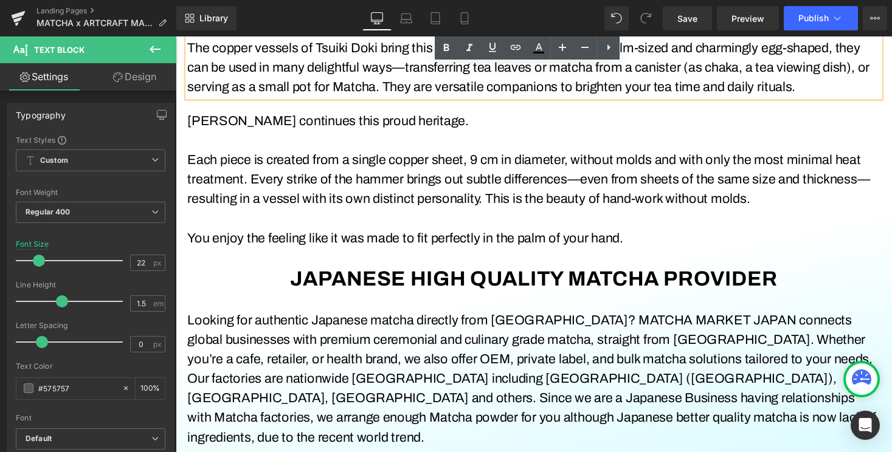
click at [390, 192] on p "Each piece is created from a single copper sheet, 9 cm in diameter, without mol…" at bounding box center [543, 184] width 711 height 60
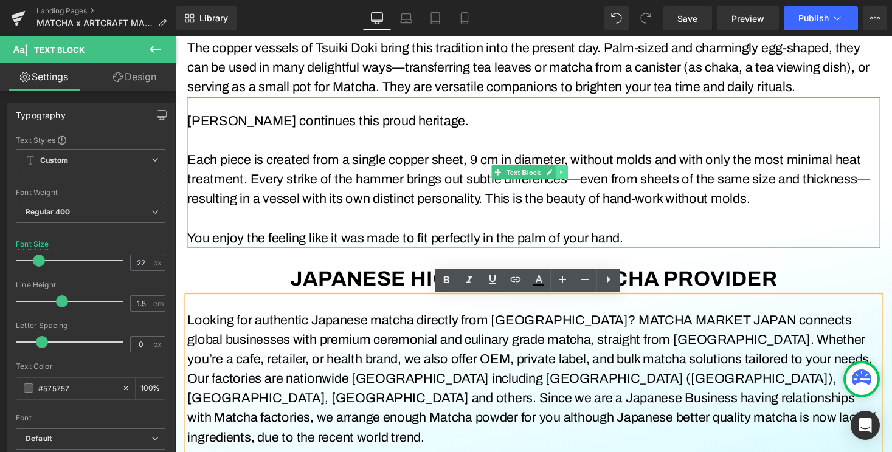
click at [570, 179] on icon at bounding box center [571, 176] width 2 height 4
click at [568, 176] on icon at bounding box center [565, 176] width 7 height 7
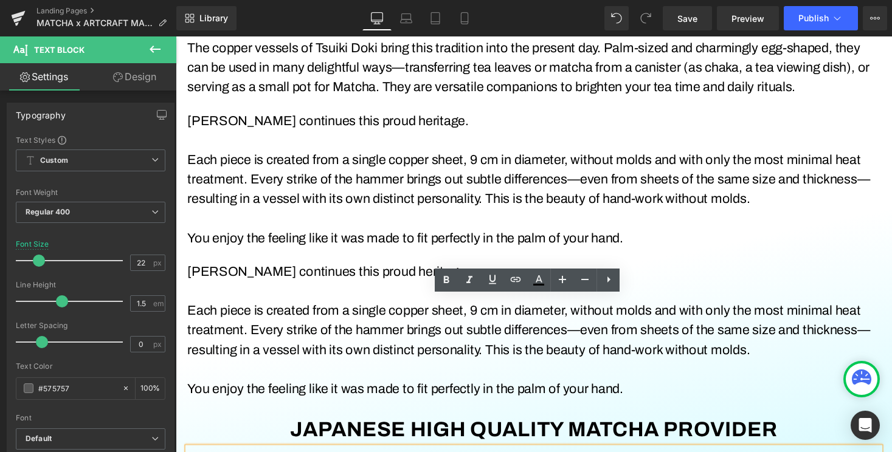
click at [370, 336] on font "Each piece is created from a single copper sheet, 9 cm in diameter, without mol…" at bounding box center [538, 338] width 701 height 55
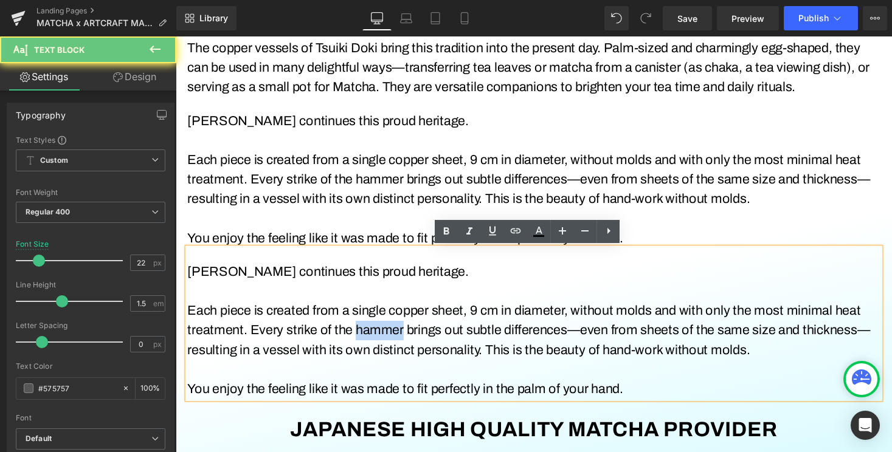
click at [370, 336] on font "Each piece is created from a single copper sheet, 9 cm in diameter, without mol…" at bounding box center [538, 338] width 701 height 55
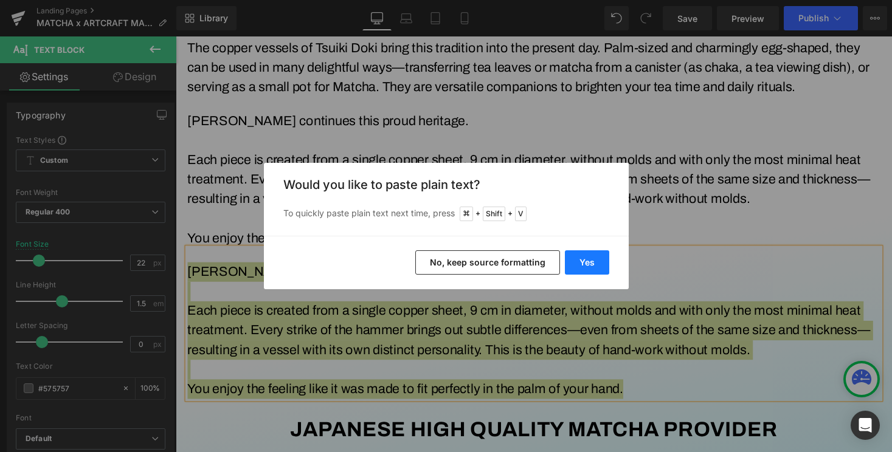
click at [579, 261] on button "Yes" at bounding box center [587, 262] width 44 height 24
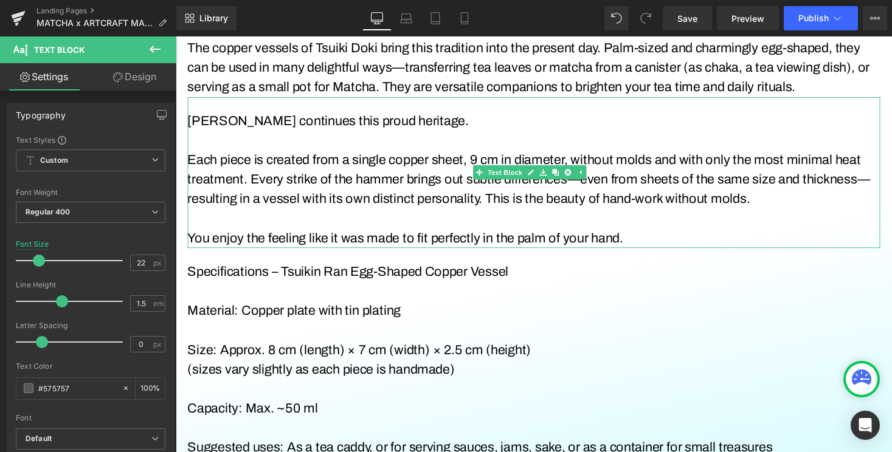
click at [619, 187] on font "Each piece is created from a single copper sheet, 9 cm in diameter, without mol…" at bounding box center [538, 183] width 701 height 55
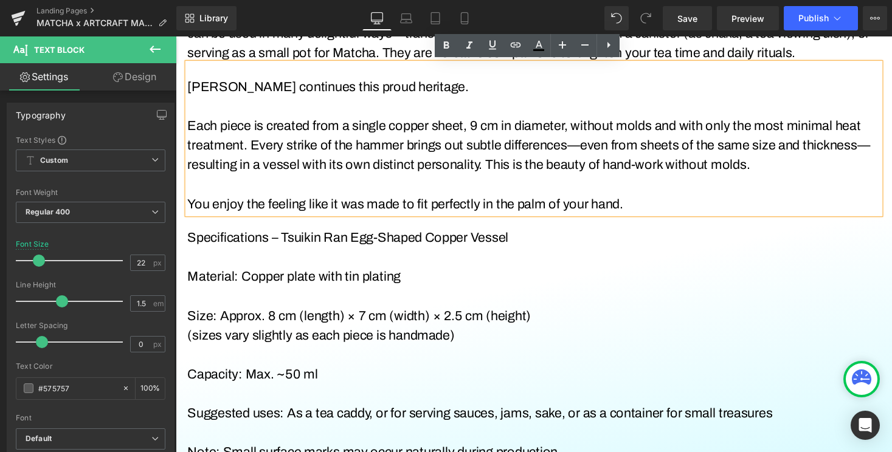
scroll to position [916, 0]
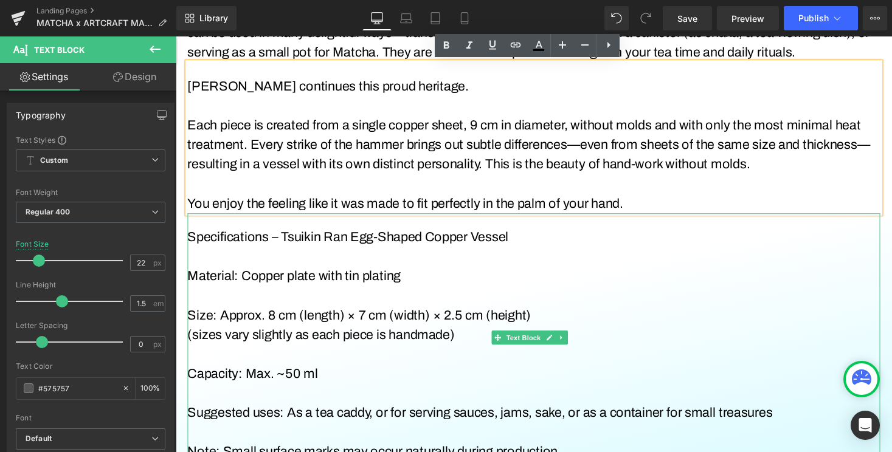
click at [276, 238] on font "Specifications – Tsuikin Ran Egg-Shaped Copper Vessel" at bounding box center [353, 242] width 330 height 15
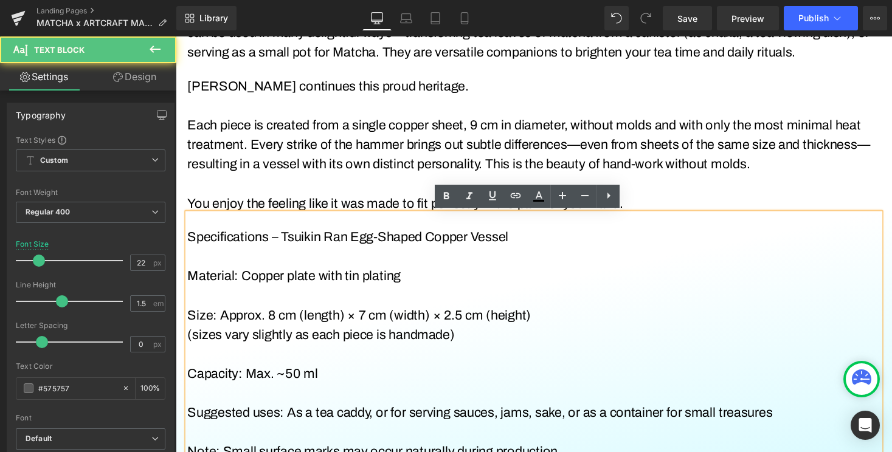
click at [285, 244] on font "Specifications – Tsuikin Ran Egg-Shaped Copper Vessel" at bounding box center [353, 242] width 330 height 15
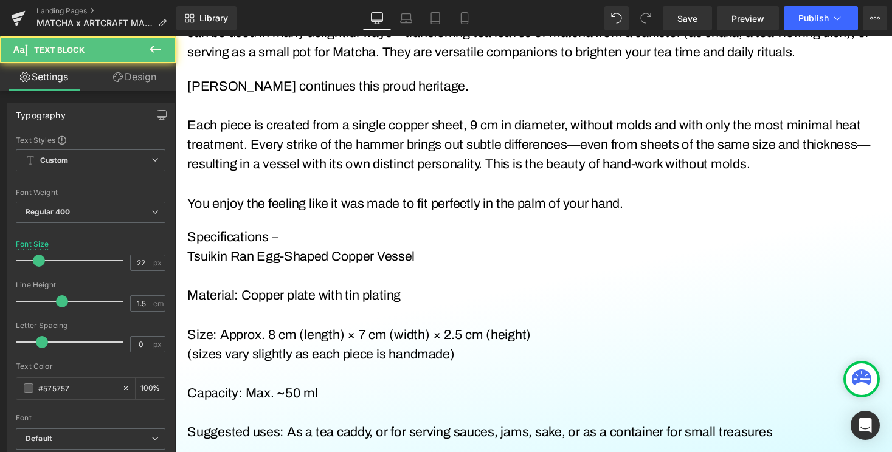
drag, startPoint x: 303, startPoint y: 243, endPoint x: 342, endPoint y: 237, distance: 39.3
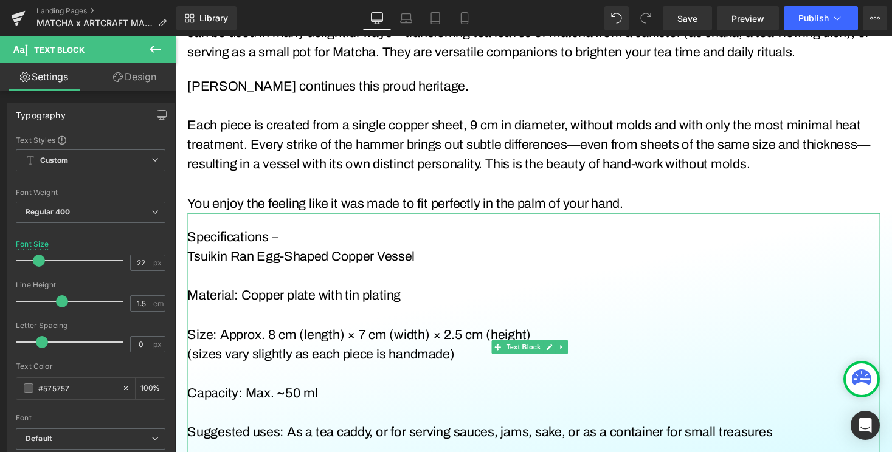
click at [249, 244] on font "Specifications –" at bounding box center [234, 242] width 93 height 15
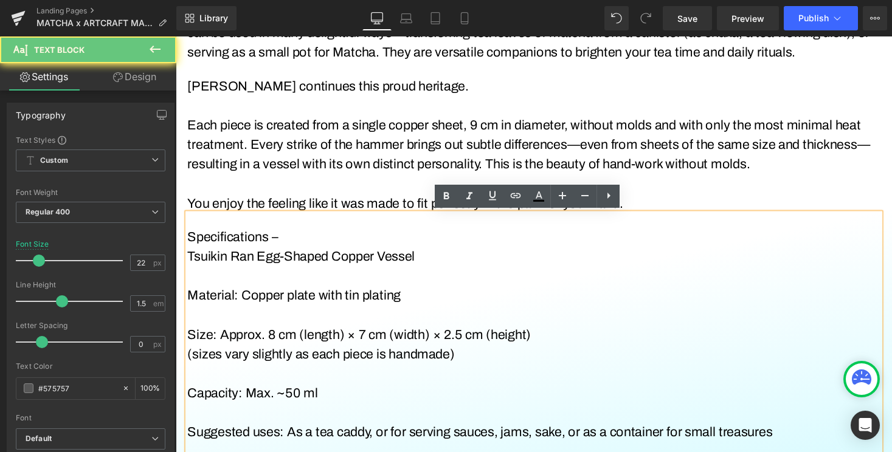
drag, startPoint x: 288, startPoint y: 241, endPoint x: 178, endPoint y: 243, distance: 110.1
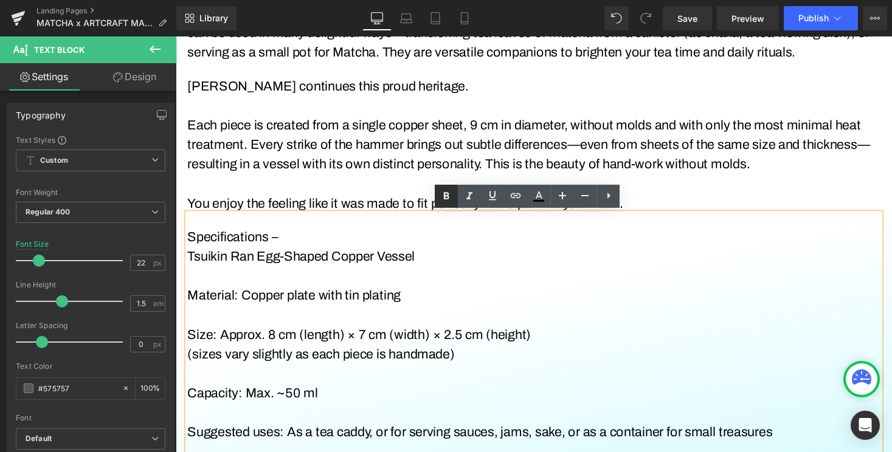
click at [446, 197] on icon at bounding box center [446, 196] width 15 height 15
click at [410, 309] on p "Material: Copper plate with tin plating" at bounding box center [543, 303] width 711 height 20
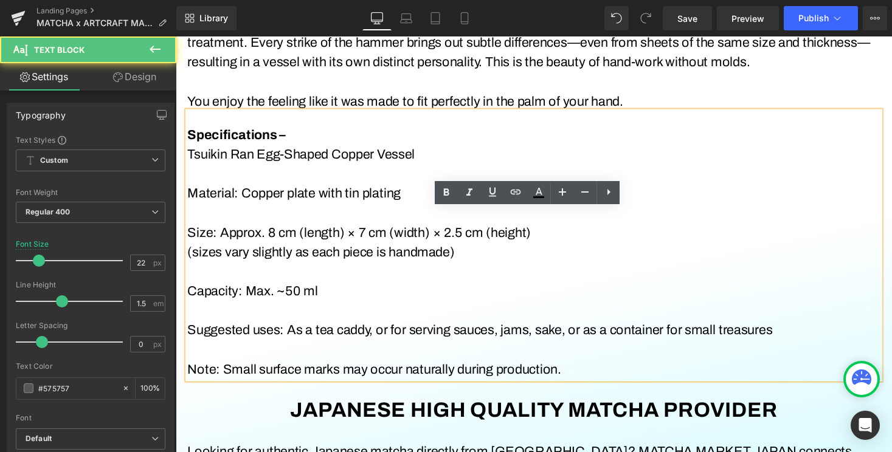
scroll to position [1105, 0]
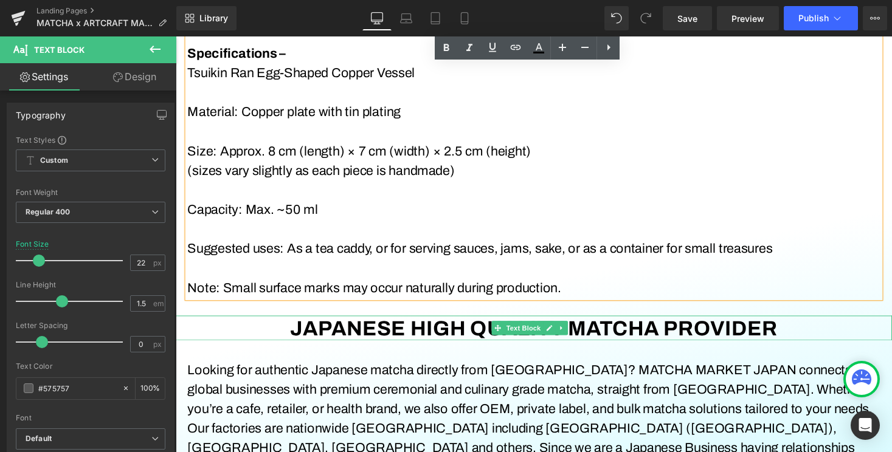
click at [510, 341] on span at bounding box center [506, 336] width 13 height 15
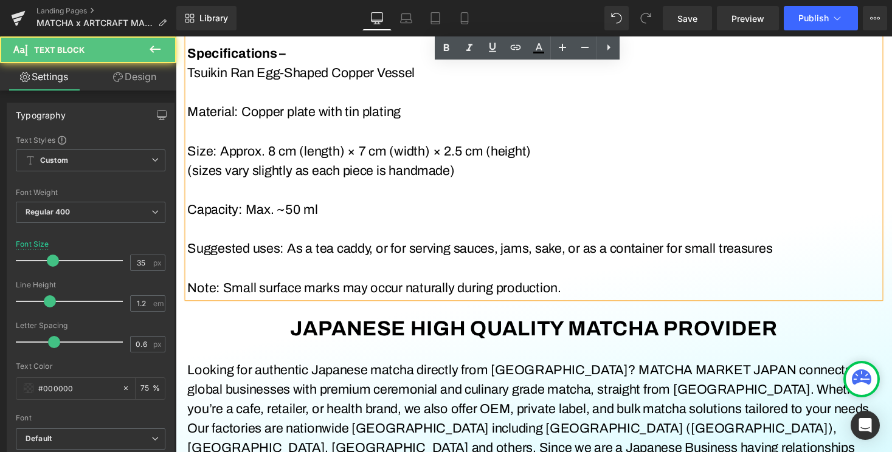
click at [685, 190] on p at bounding box center [543, 195] width 711 height 20
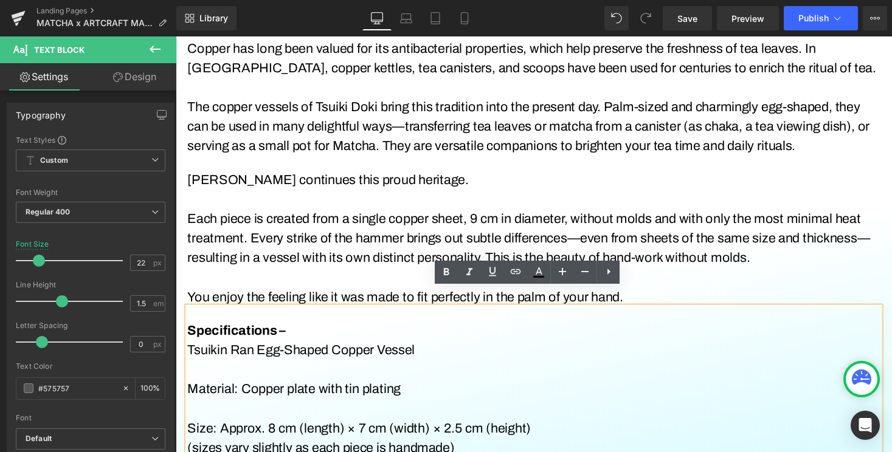
click at [692, 226] on font "Each piece is created from a single copper sheet, 9 cm in diameter, without mol…" at bounding box center [538, 243] width 701 height 55
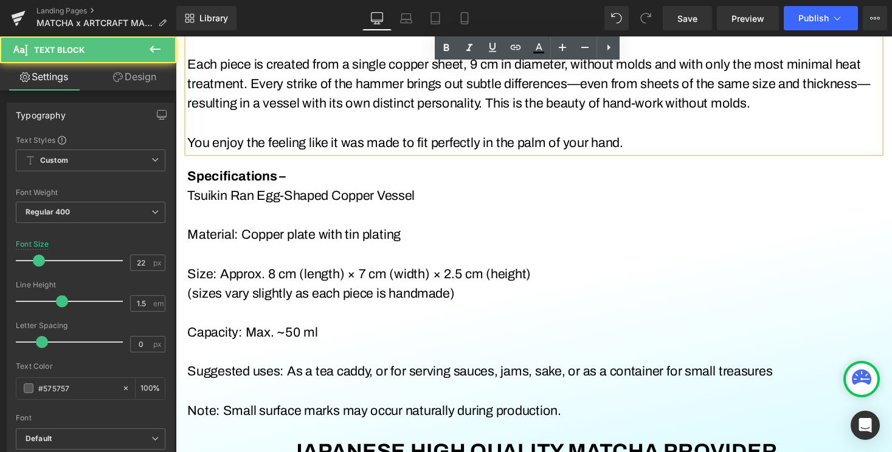
scroll to position [1049, 0]
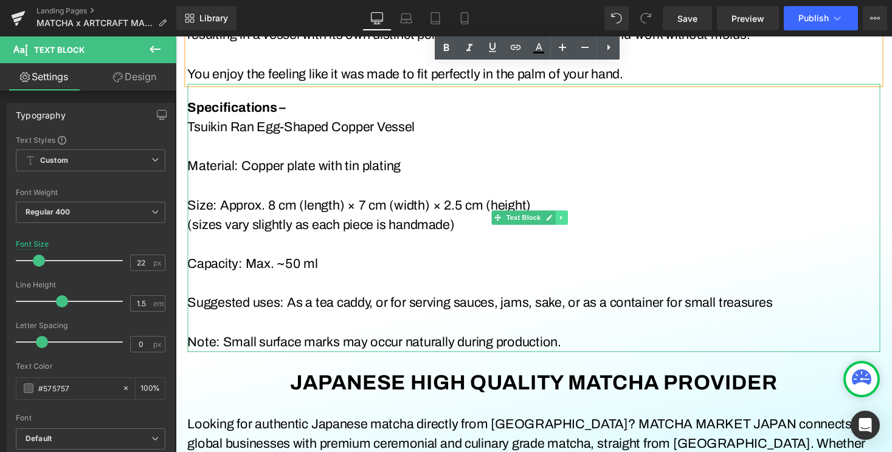
click at [573, 217] on link at bounding box center [571, 222] width 13 height 15
click at [567, 219] on icon at bounding box center [565, 222] width 7 height 7
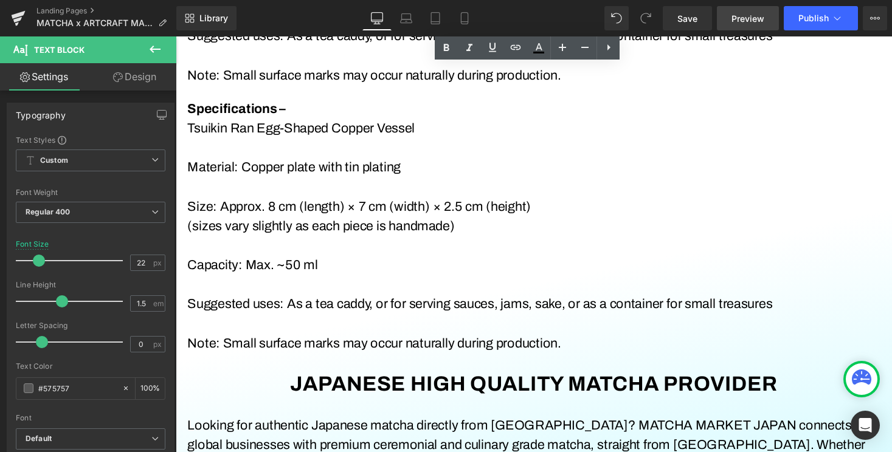
scroll to position [1324, 0]
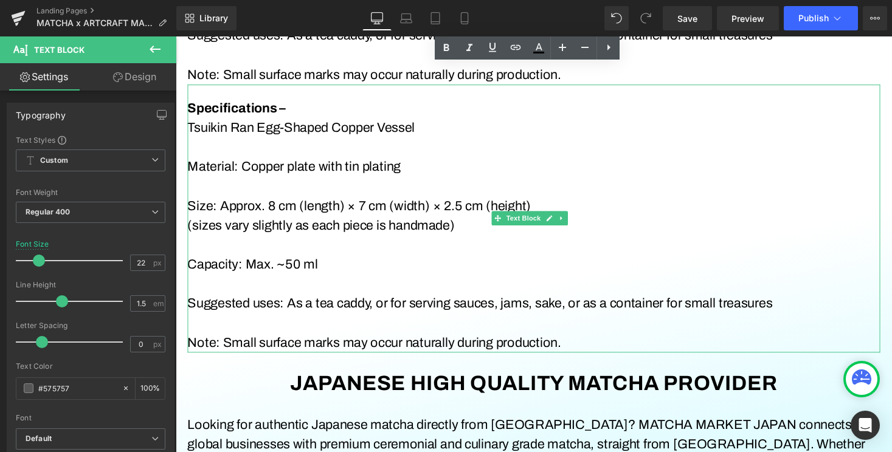
click at [366, 294] on p at bounding box center [543, 291] width 711 height 20
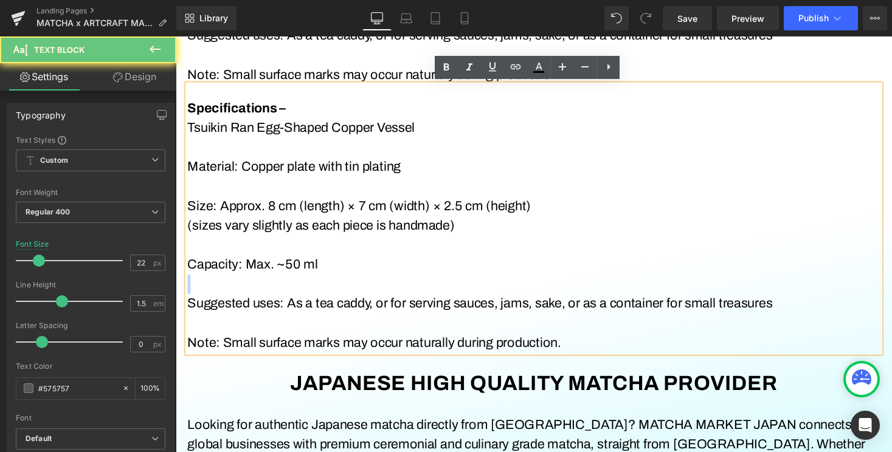
click at [366, 294] on p at bounding box center [543, 291] width 711 height 20
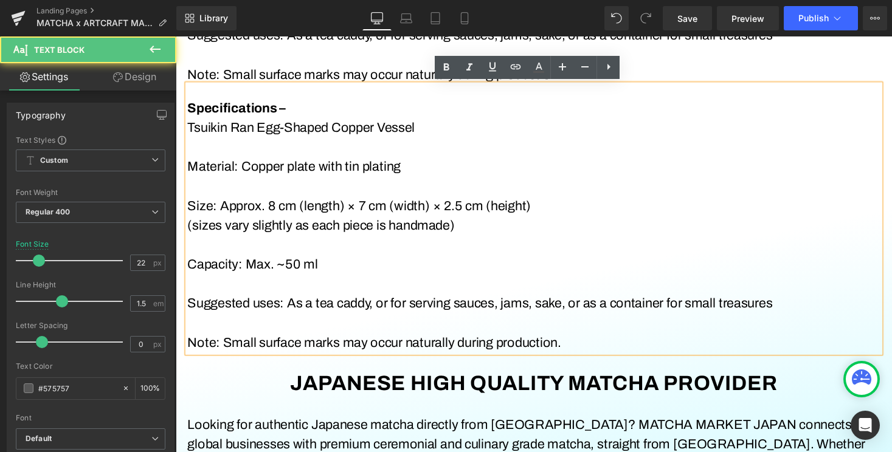
click at [326, 254] on p at bounding box center [543, 251] width 711 height 20
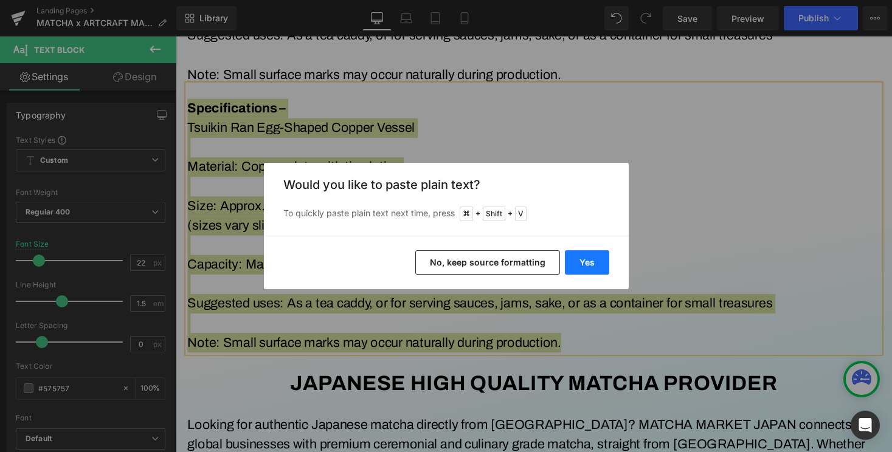
click at [575, 260] on button "Yes" at bounding box center [587, 262] width 44 height 24
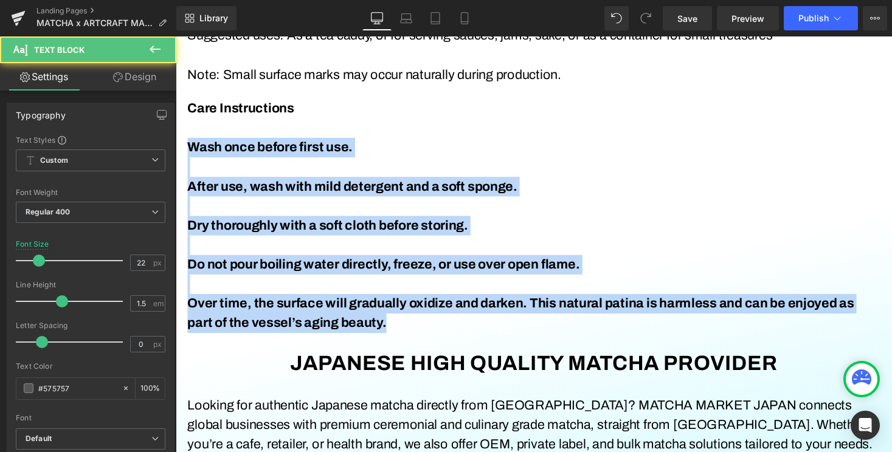
drag, startPoint x: 457, startPoint y: 332, endPoint x: 154, endPoint y: 146, distance: 355.9
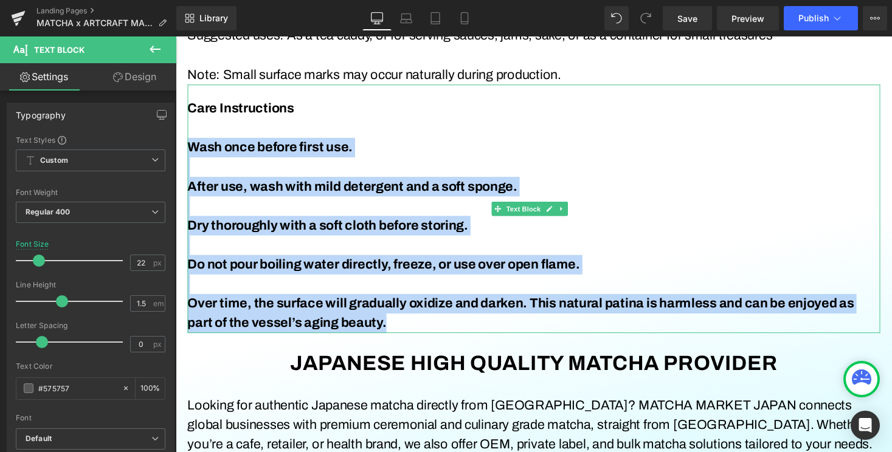
click at [342, 270] on b "Do not pour boiling water directly, freeze, or use over open flame." at bounding box center [389, 270] width 403 height 15
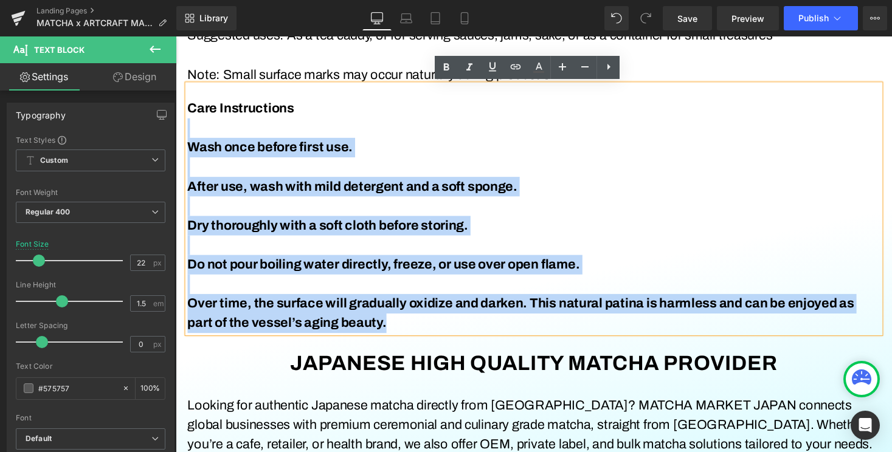
drag, startPoint x: 444, startPoint y: 328, endPoint x: 191, endPoint y: 131, distance: 320.2
click at [191, 131] on div "Care Instructions Wash once before first use. After use, wash with mild deterge…" at bounding box center [543, 213] width 711 height 255
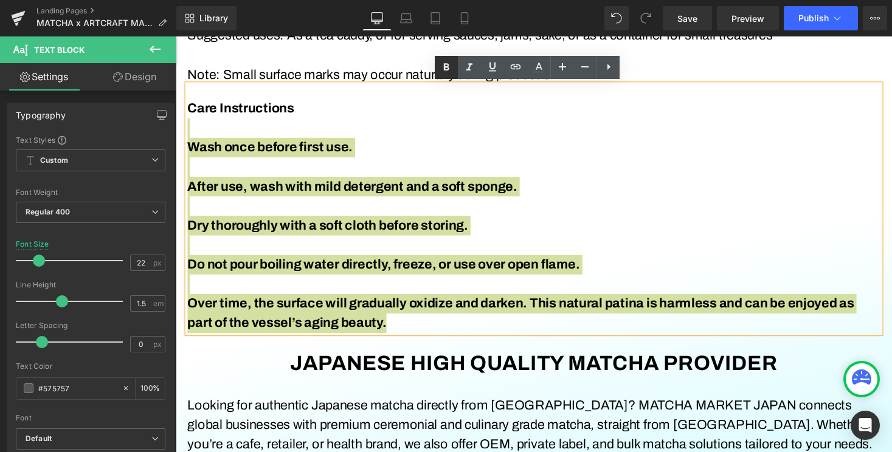
click at [441, 68] on icon at bounding box center [446, 67] width 15 height 15
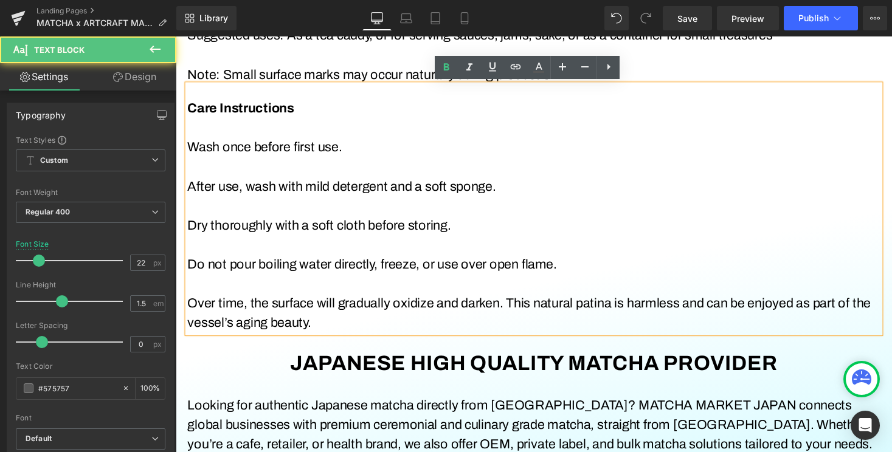
click at [459, 174] on p at bounding box center [543, 171] width 711 height 20
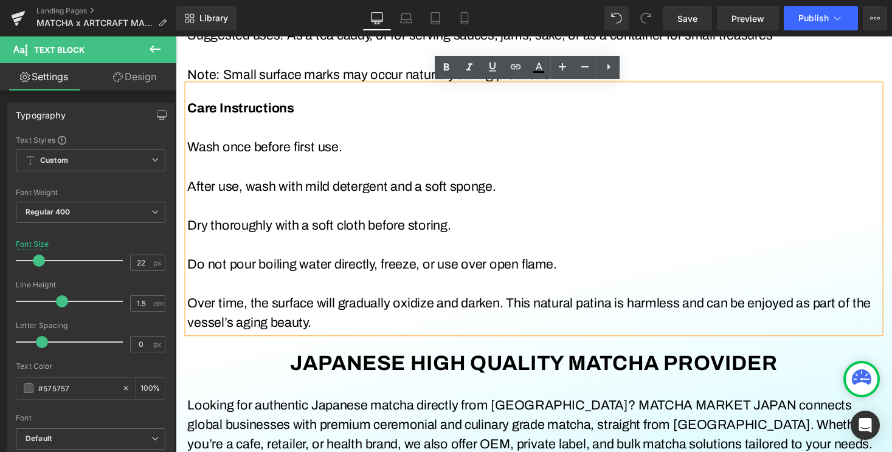
click at [612, 235] on p "Dry thoroughly with a soft cloth before storing." at bounding box center [543, 231] width 711 height 20
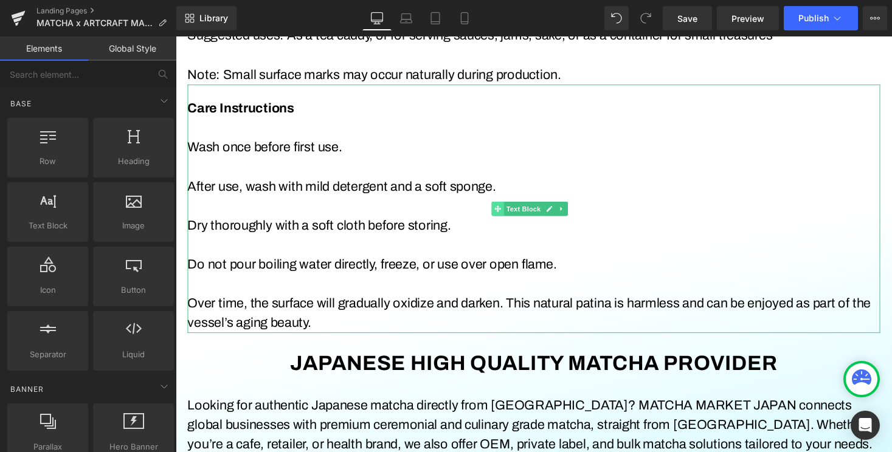
click at [507, 213] on icon at bounding box center [506, 213] width 7 height 7
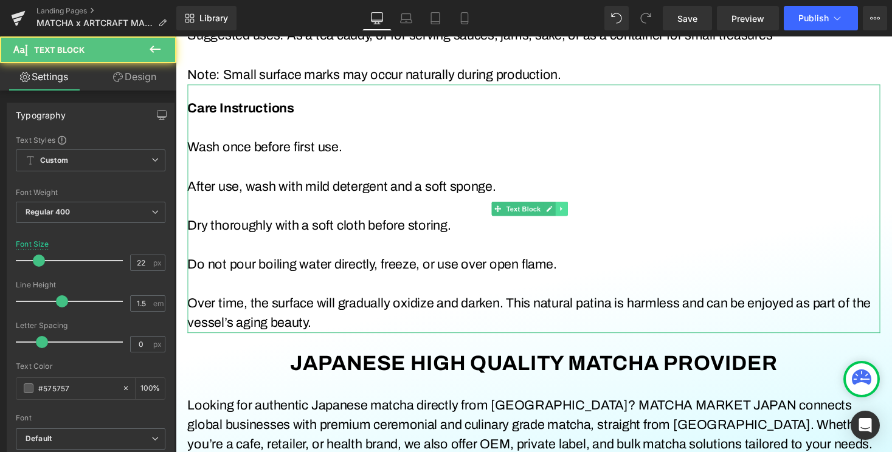
click at [576, 213] on link at bounding box center [571, 213] width 13 height 15
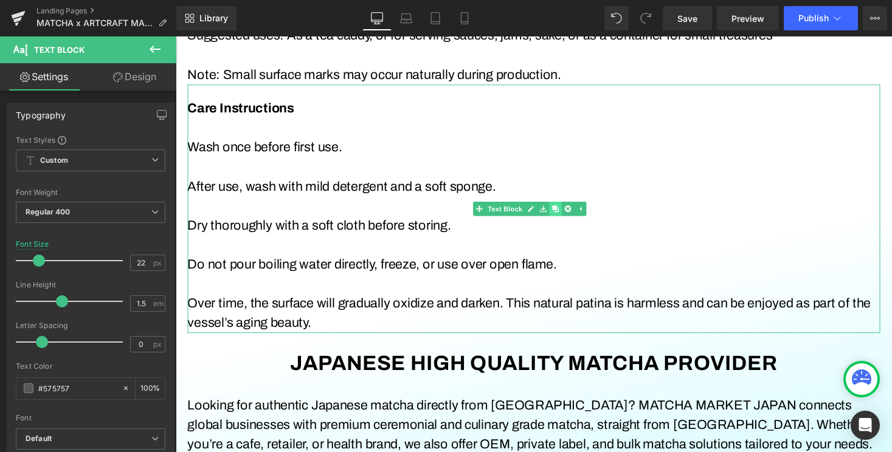
click at [565, 214] on icon at bounding box center [565, 213] width 7 height 7
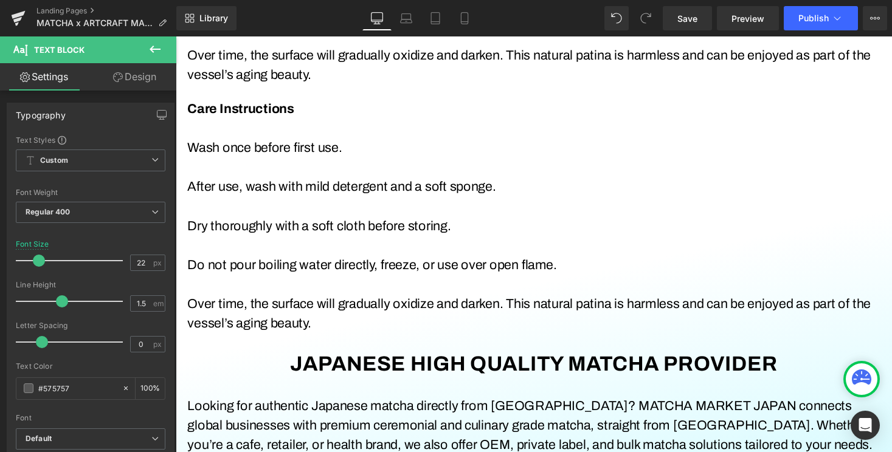
scroll to position [1580, 0]
click at [270, 149] on font "Wash once before first use." at bounding box center [267, 150] width 159 height 15
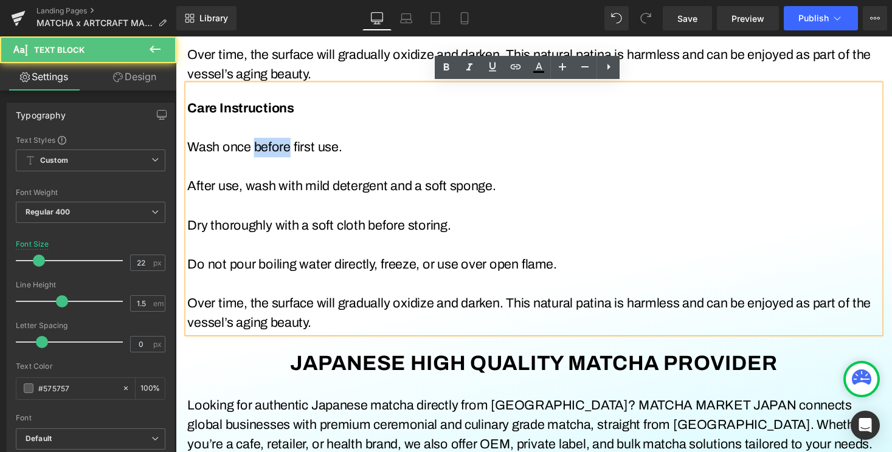
click at [270, 149] on font "Wash once before first use." at bounding box center [267, 150] width 159 height 15
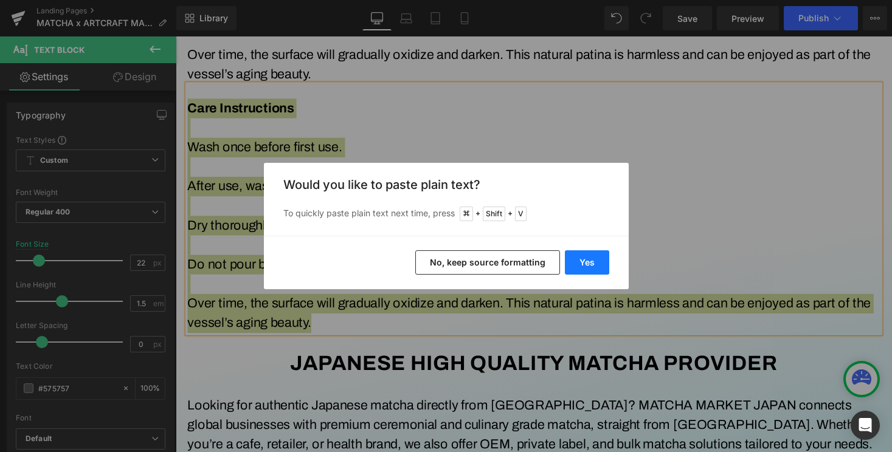
click at [593, 266] on button "Yes" at bounding box center [587, 262] width 44 height 24
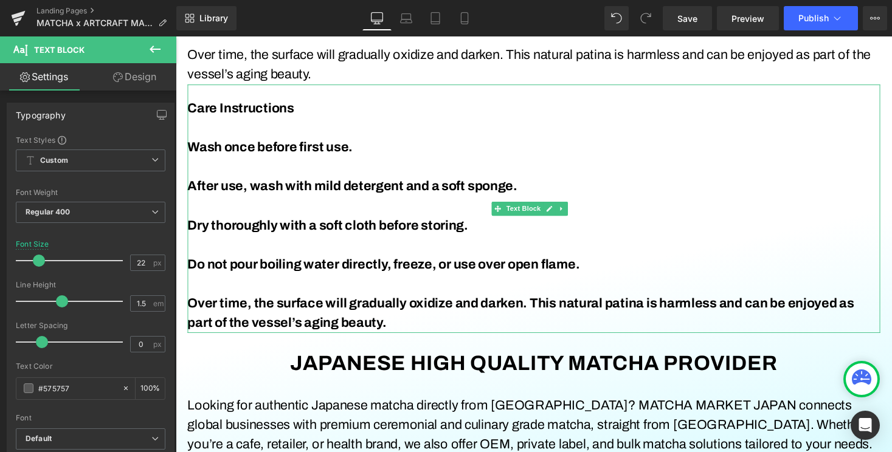
click at [347, 312] on b "Over time, the surface will gradually oxidize and darken. This natural patina i…" at bounding box center [530, 320] width 685 height 35
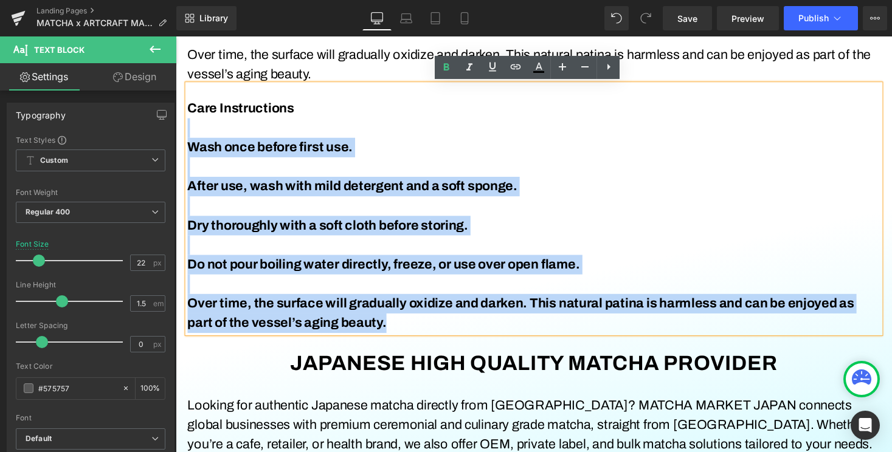
drag, startPoint x: 406, startPoint y: 332, endPoint x: 156, endPoint y: 130, distance: 321.1
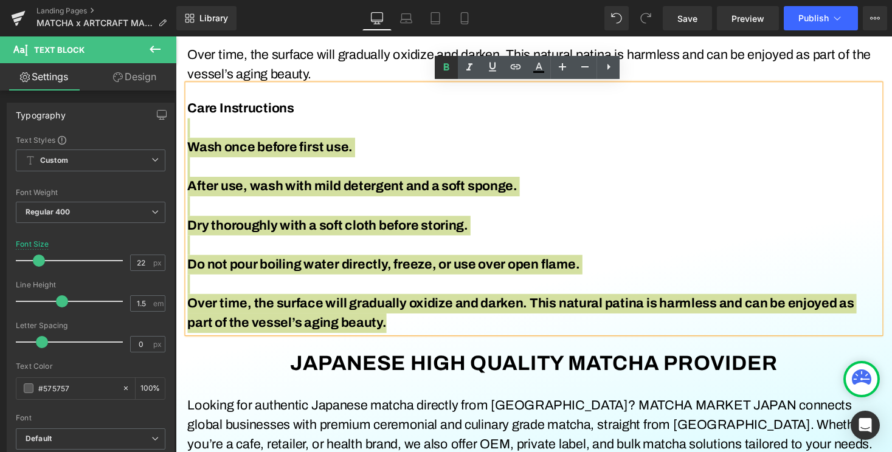
click at [449, 75] on link at bounding box center [446, 67] width 23 height 23
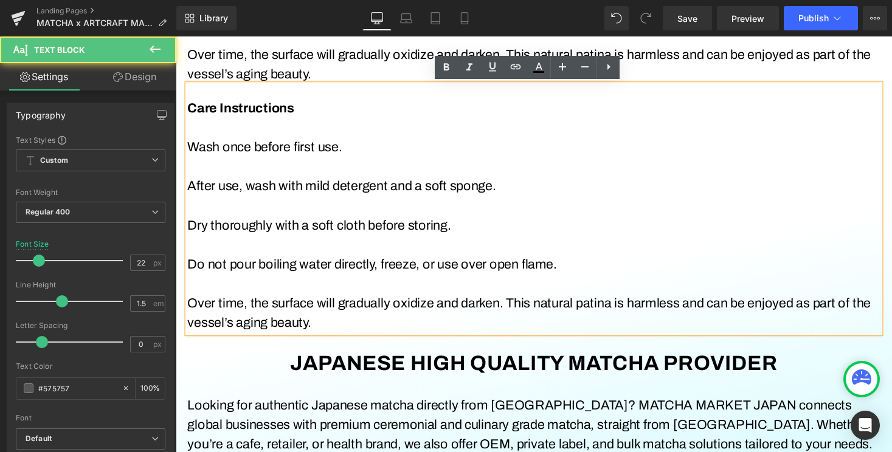
click at [454, 154] on p "Wash once before first use." at bounding box center [543, 150] width 711 height 20
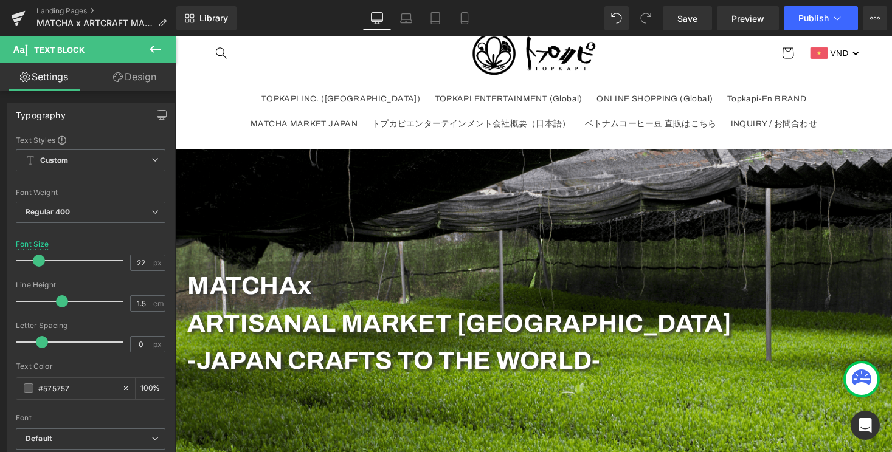
scroll to position [0, 0]
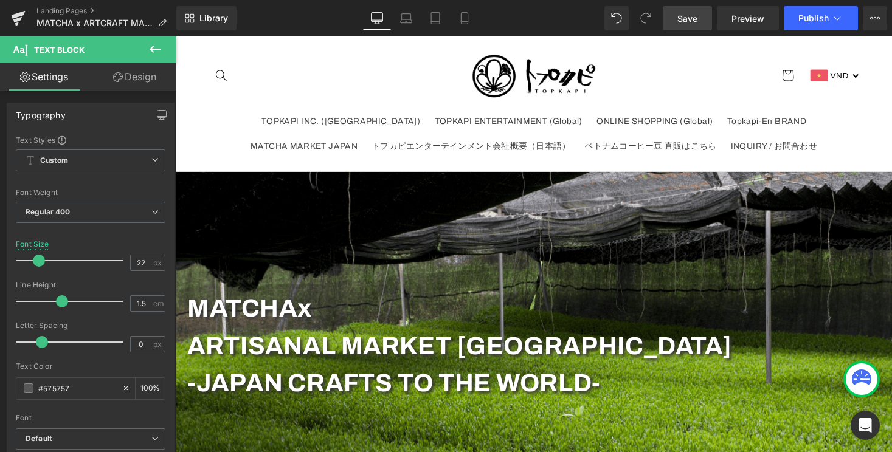
click at [679, 9] on link "Save" at bounding box center [687, 18] width 49 height 24
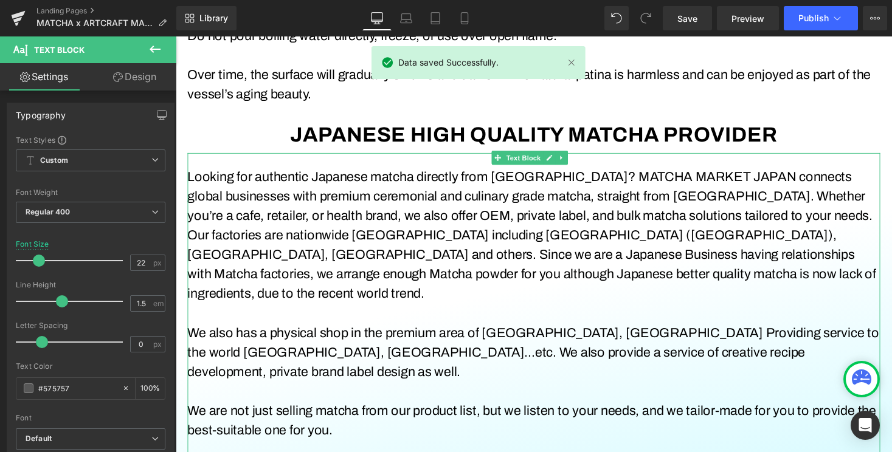
scroll to position [1668, 0]
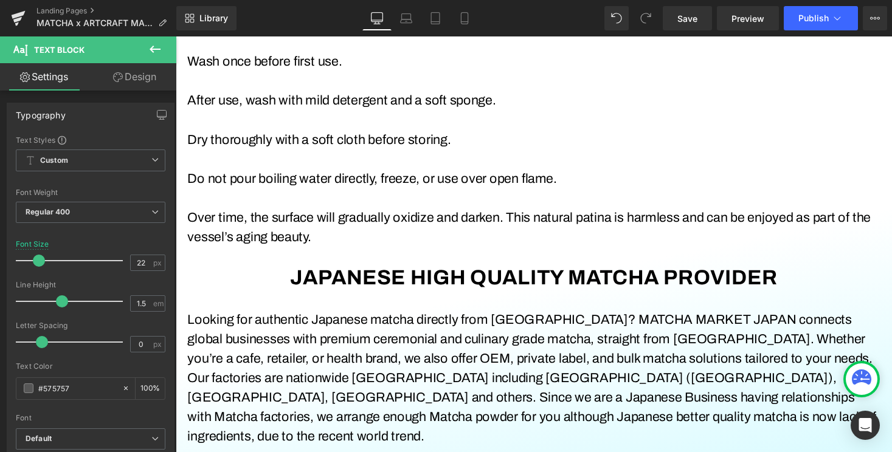
click at [159, 55] on icon at bounding box center [155, 49] width 15 height 15
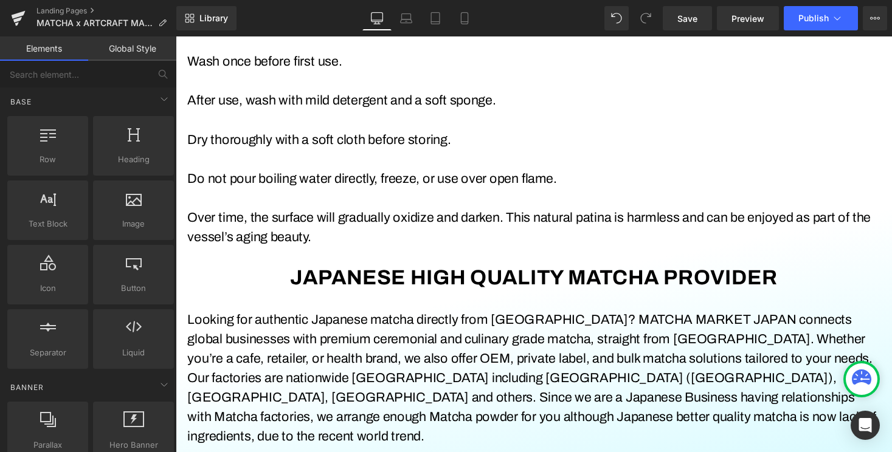
scroll to position [2, 0]
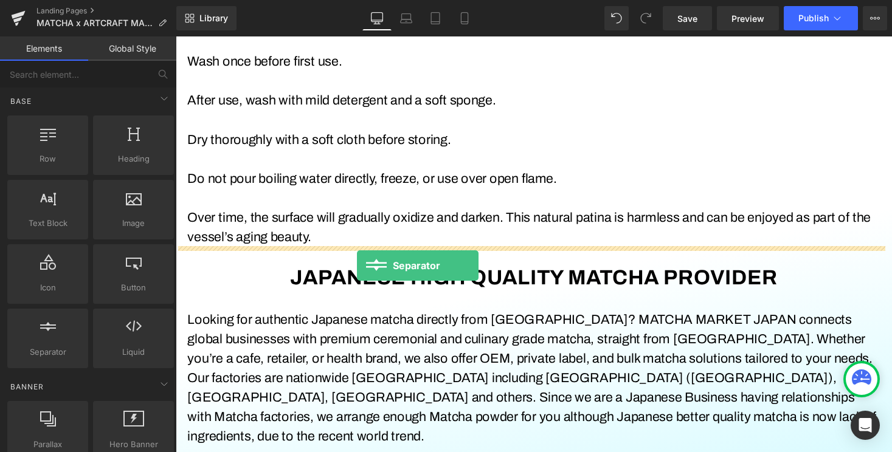
drag, startPoint x: 223, startPoint y: 397, endPoint x: 362, endPoint y: 272, distance: 186.4
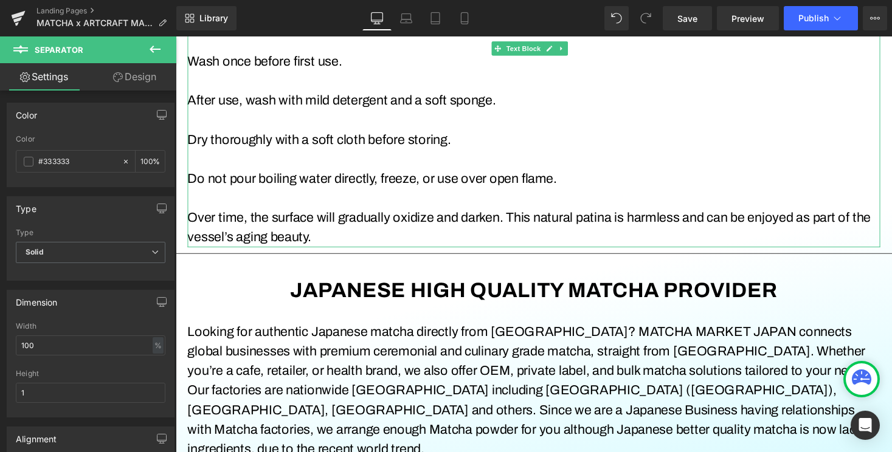
click at [421, 246] on p "Over time, the surface will gradually oxidize and darken. This natural patina i…" at bounding box center [543, 233] width 711 height 40
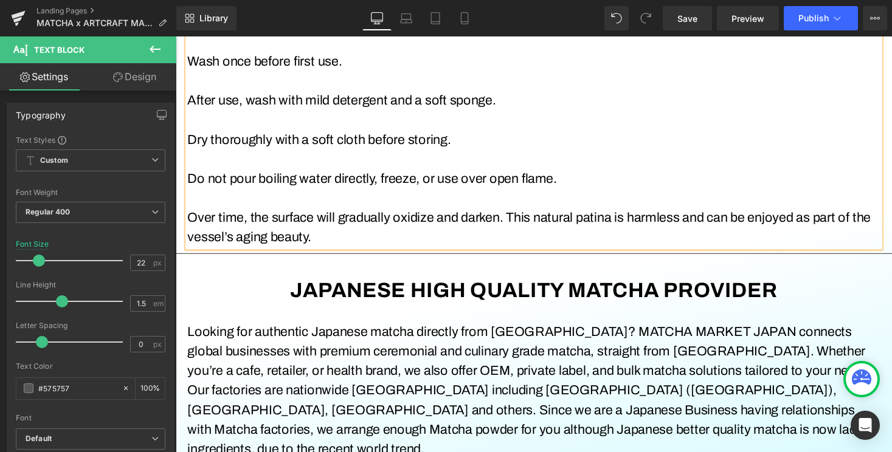
click at [176, 36] on div at bounding box center [176, 36] width 0 height 0
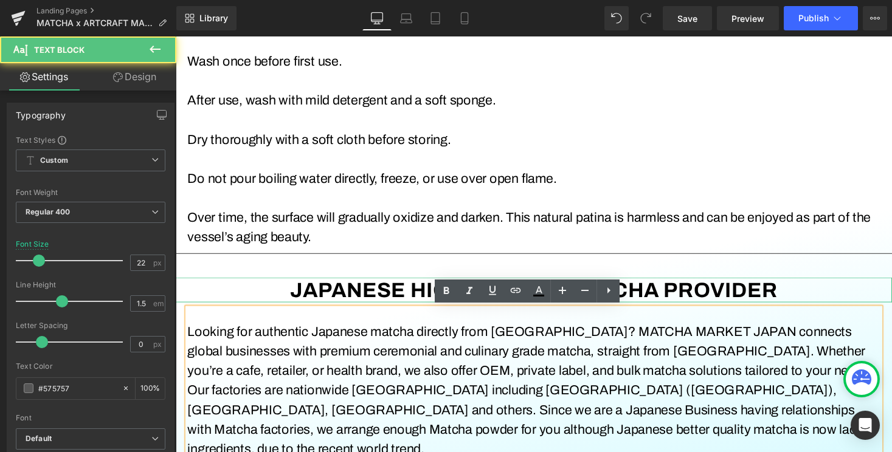
click at [307, 297] on b "JAPANESE HIGH QUALITY MATCHA PROVIDER" at bounding box center [543, 296] width 501 height 23
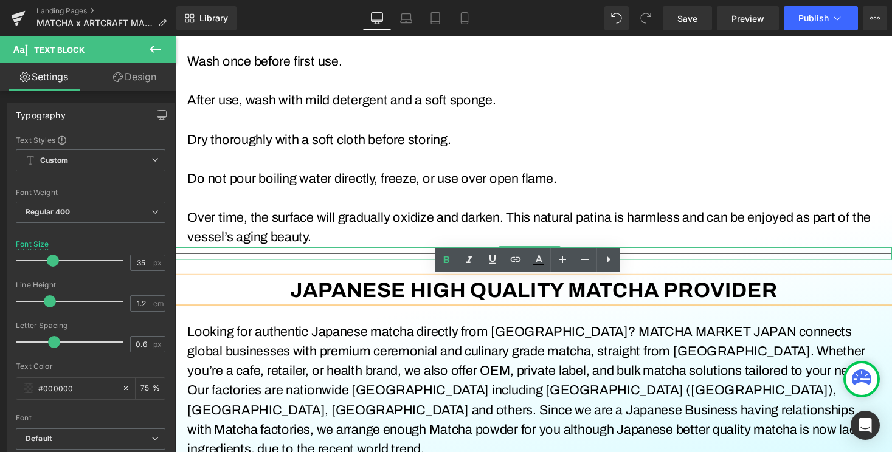
click at [349, 255] on div at bounding box center [544, 259] width 736 height 13
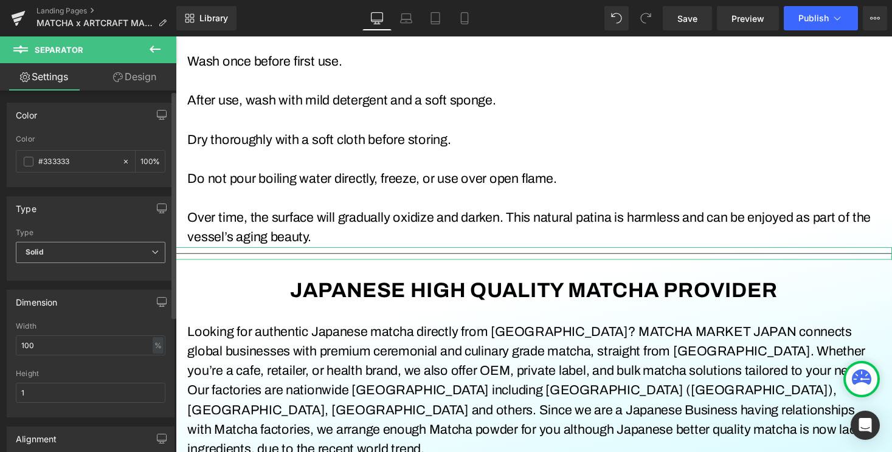
click at [125, 261] on span "Solid" at bounding box center [91, 252] width 150 height 21
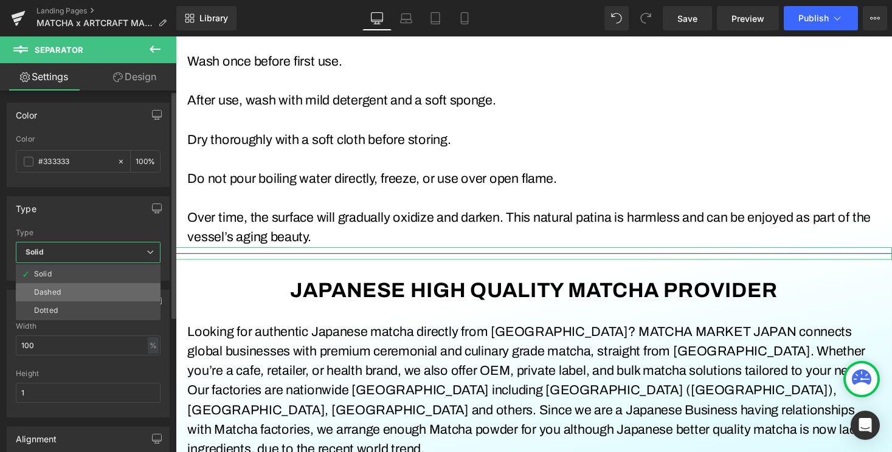
click at [114, 300] on li "Dashed" at bounding box center [88, 292] width 145 height 18
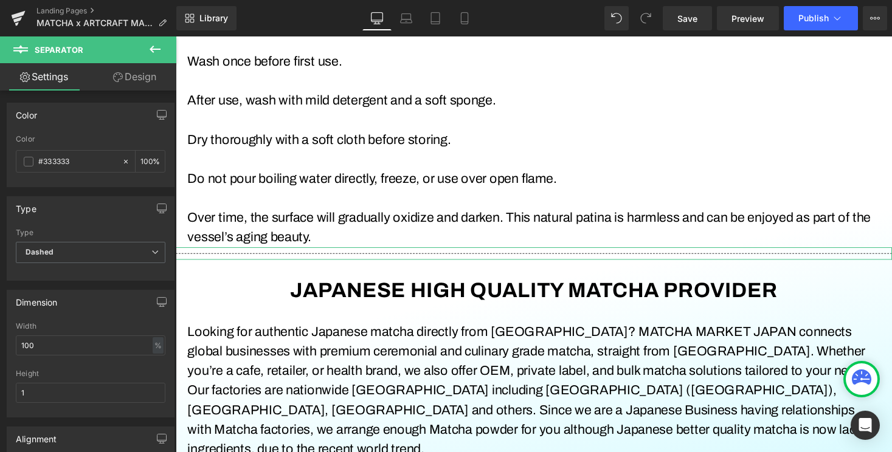
click at [147, 78] on link "Design" at bounding box center [135, 76] width 88 height 27
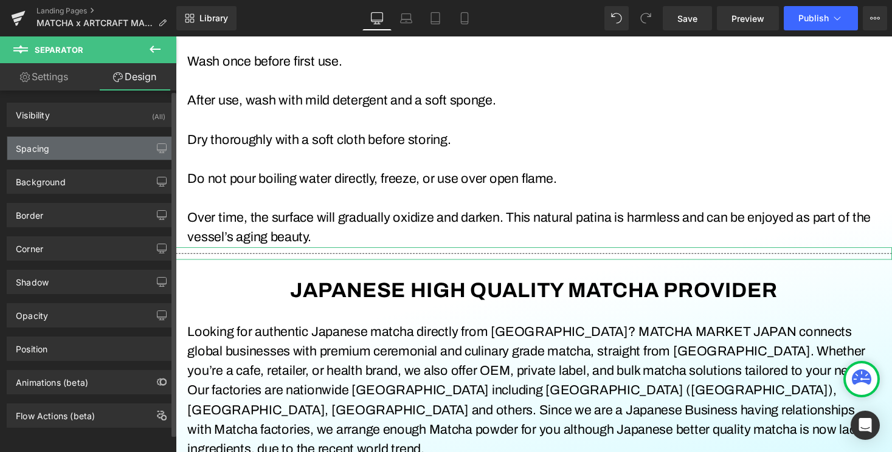
click at [88, 147] on div "Spacing" at bounding box center [90, 148] width 167 height 23
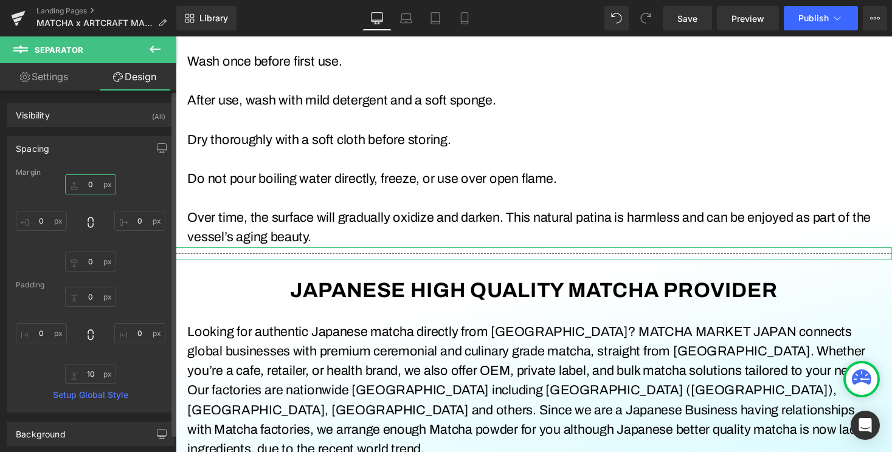
click at [97, 184] on input "0" at bounding box center [90, 184] width 51 height 20
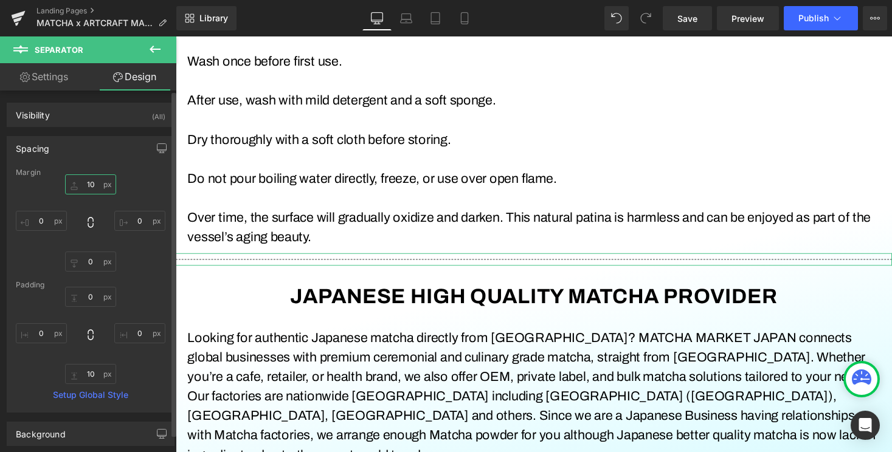
type input "1"
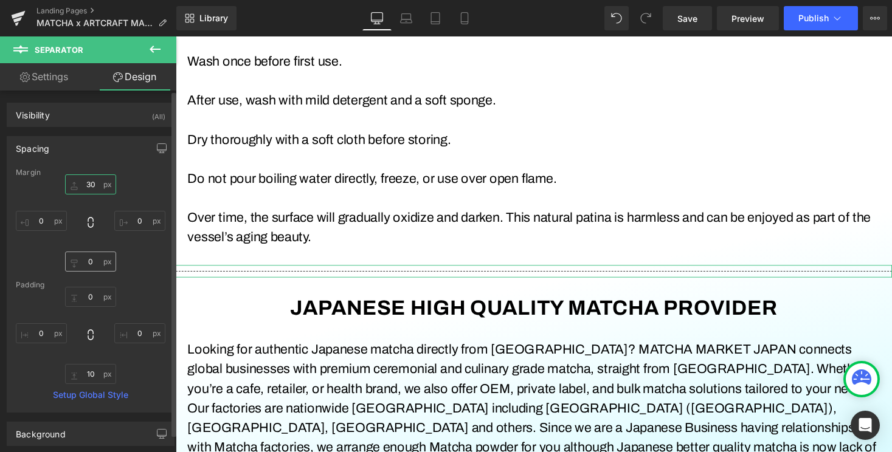
type input "30"
click at [108, 257] on input "0" at bounding box center [90, 262] width 51 height 20
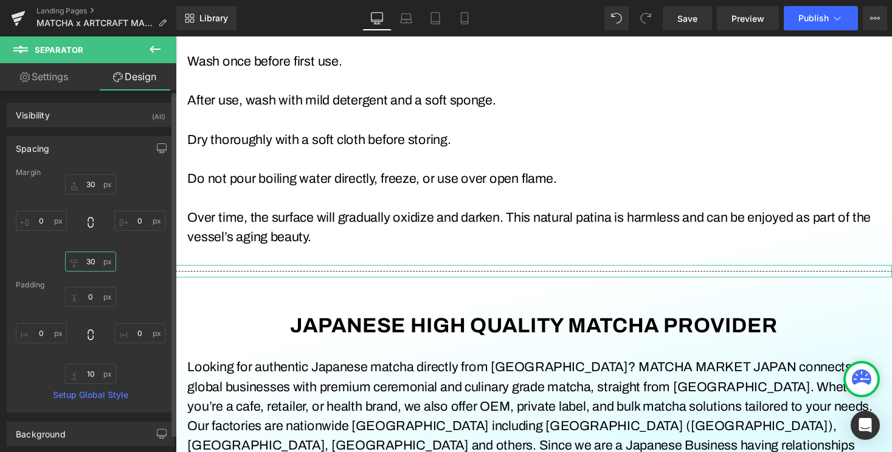
type input "30"
click at [53, 78] on link "Settings" at bounding box center [44, 76] width 88 height 27
type input "100"
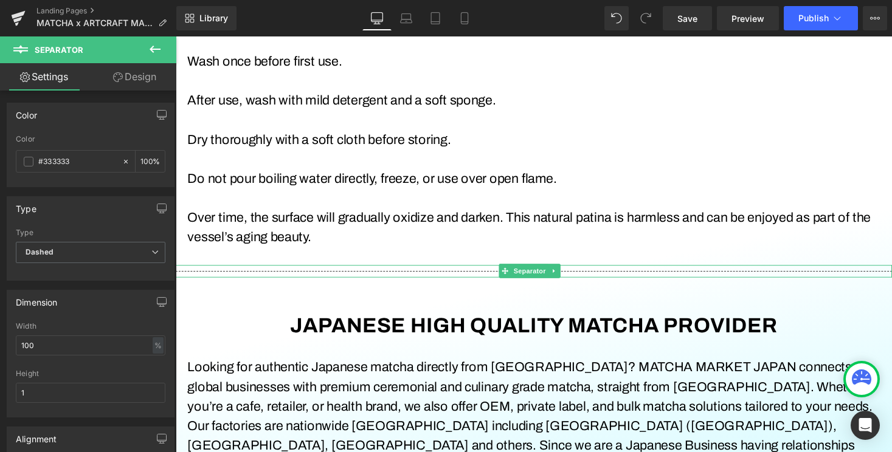
click at [306, 279] on hr at bounding box center [544, 280] width 736 height 7
click at [108, 346] on input "100" at bounding box center [91, 346] width 150 height 20
drag, startPoint x: 108, startPoint y: 346, endPoint x: -2, endPoint y: 342, distance: 109.5
click at [0, 342] on html "Separator You are previewing how the will restyle your page. You can not edit E…" at bounding box center [446, 226] width 892 height 452
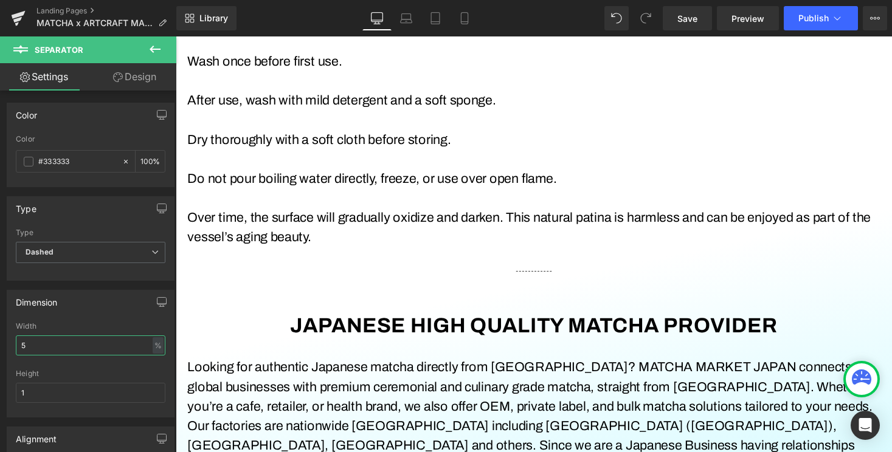
type input "50"
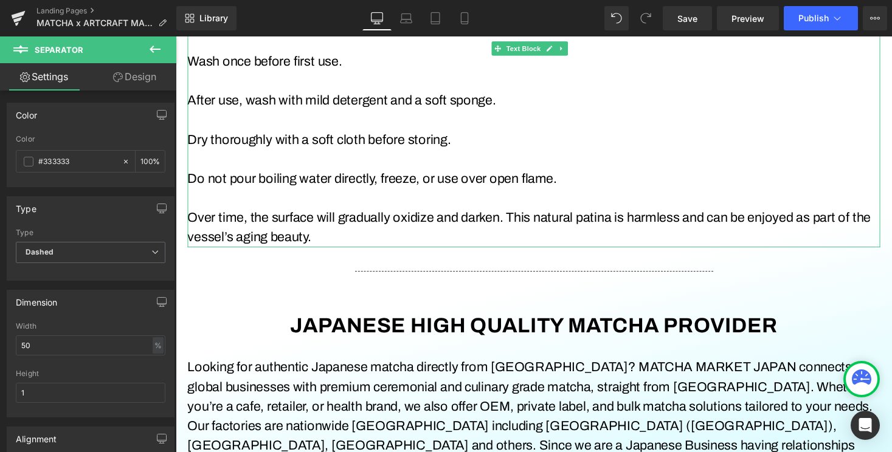
click at [753, 193] on p at bounding box center [543, 203] width 711 height 20
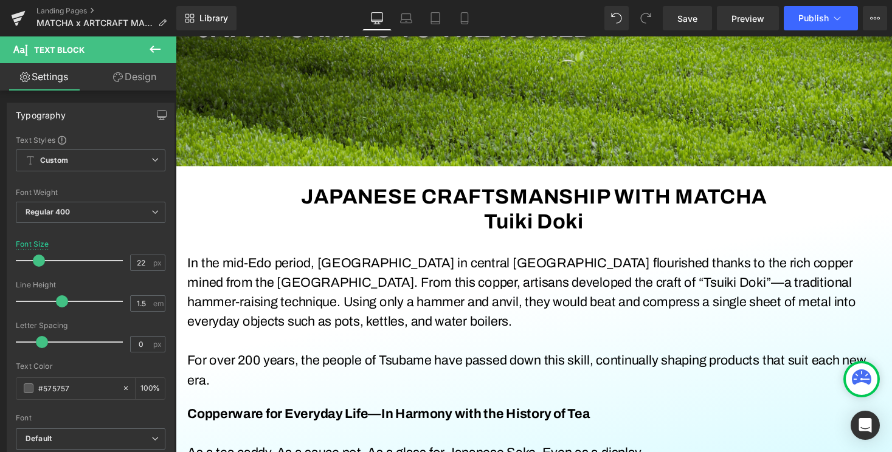
scroll to position [0, 0]
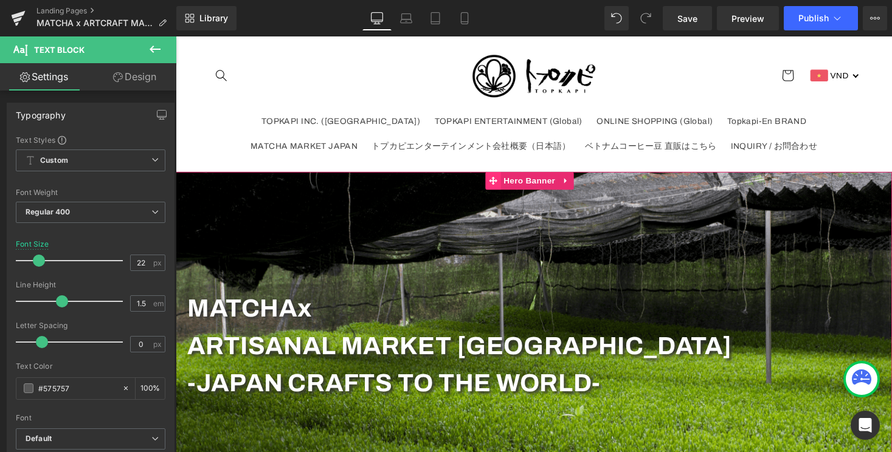
click at [503, 187] on icon at bounding box center [501, 185] width 9 height 9
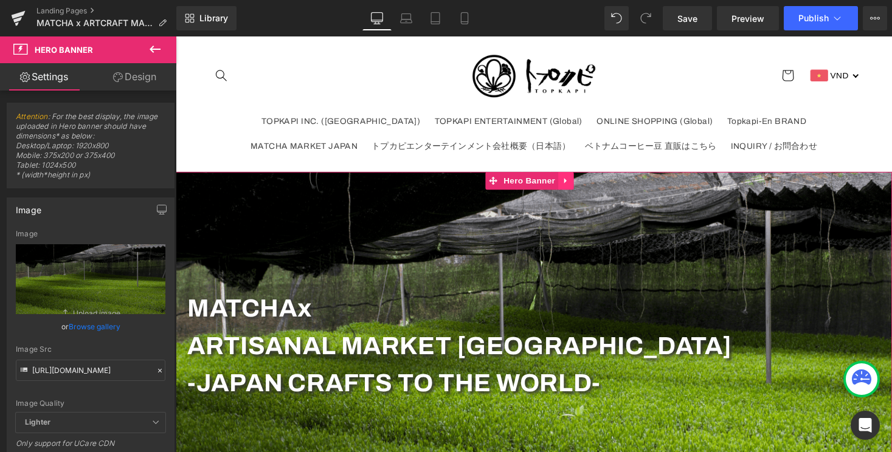
click at [577, 188] on icon at bounding box center [576, 184] width 9 height 9
click at [570, 182] on icon at bounding box center [568, 185] width 9 height 9
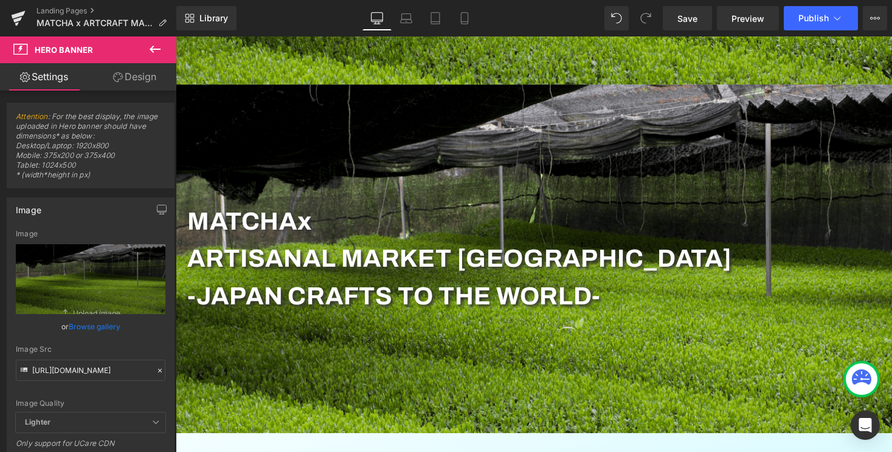
scroll to position [448, 0]
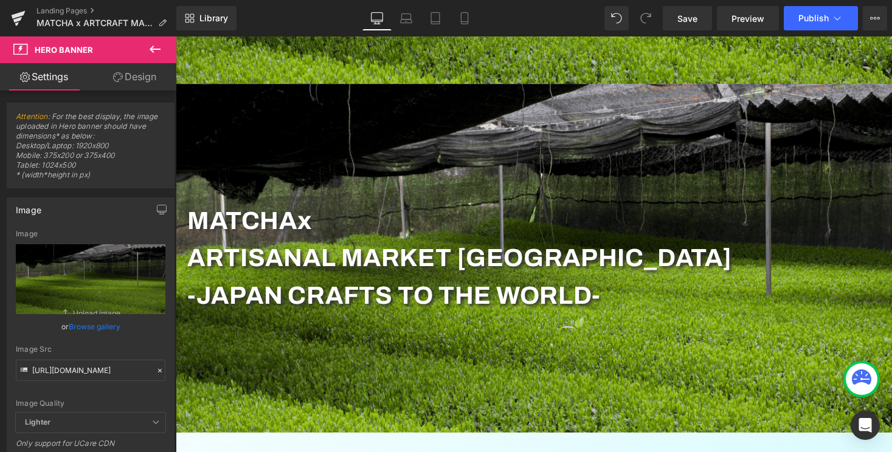
click at [348, 168] on div at bounding box center [544, 265] width 736 height 358
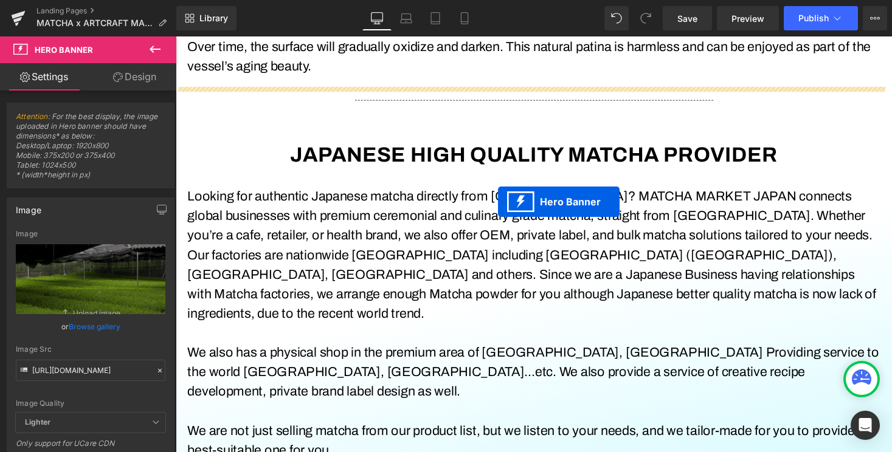
scroll to position [1868, 0]
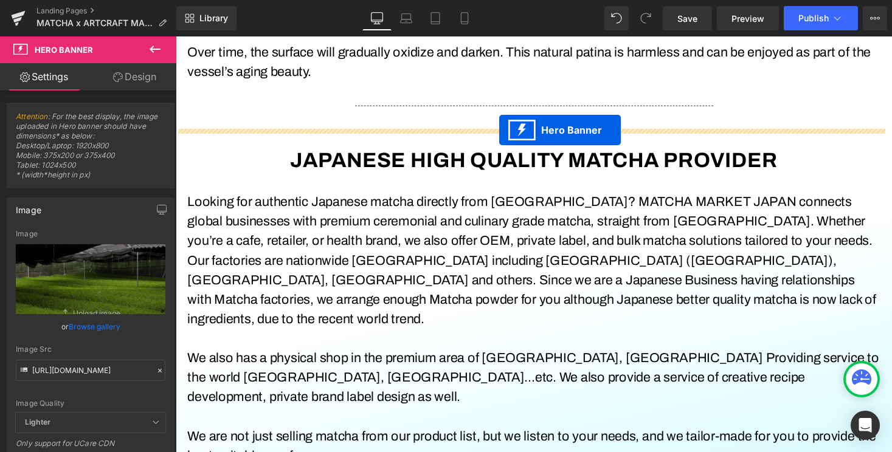
drag, startPoint x: 502, startPoint y: 97, endPoint x: 508, endPoint y: 133, distance: 36.4
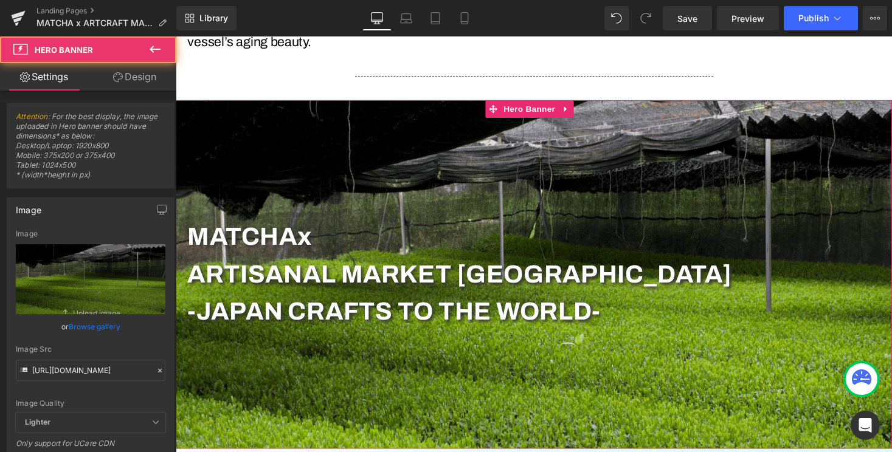
scroll to position [1837, 0]
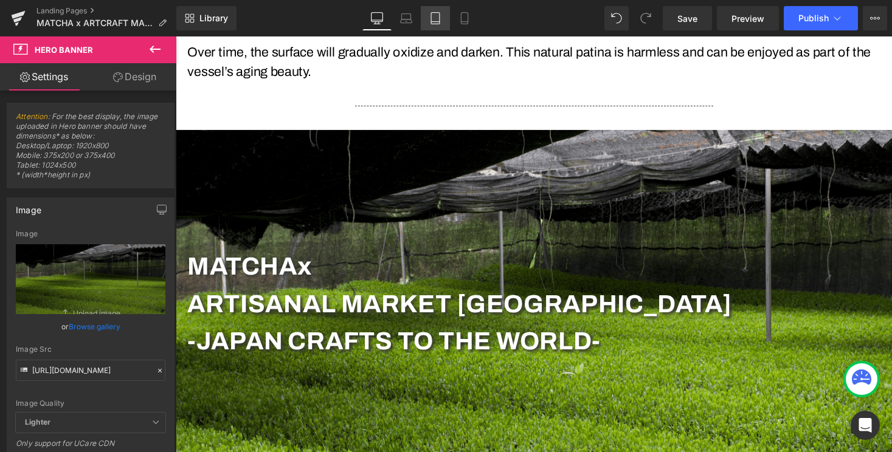
click at [447, 19] on link "Tablet" at bounding box center [435, 18] width 29 height 24
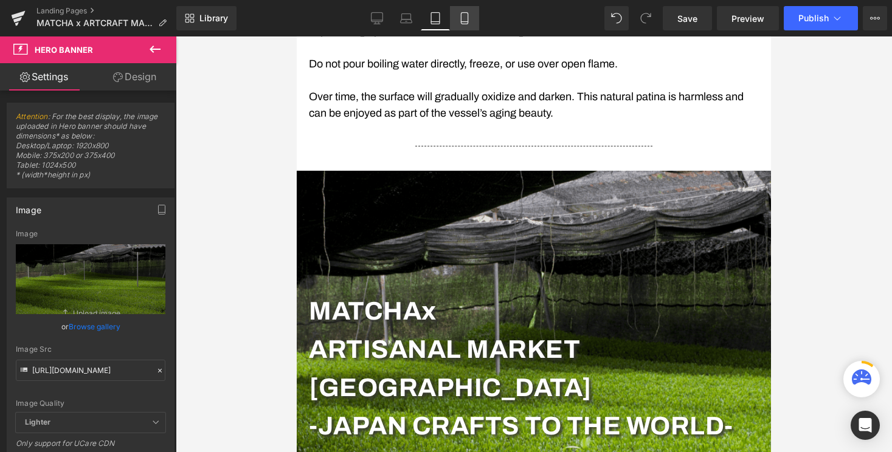
click at [461, 17] on icon at bounding box center [464, 18] width 12 height 12
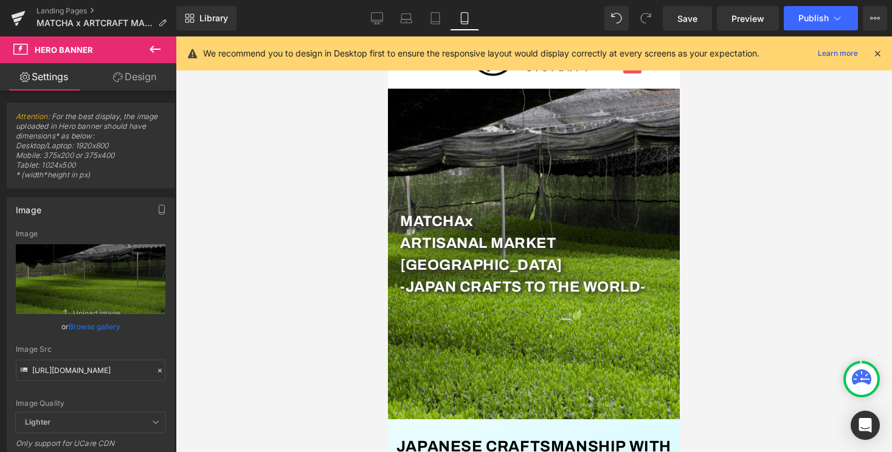
scroll to position [0, 0]
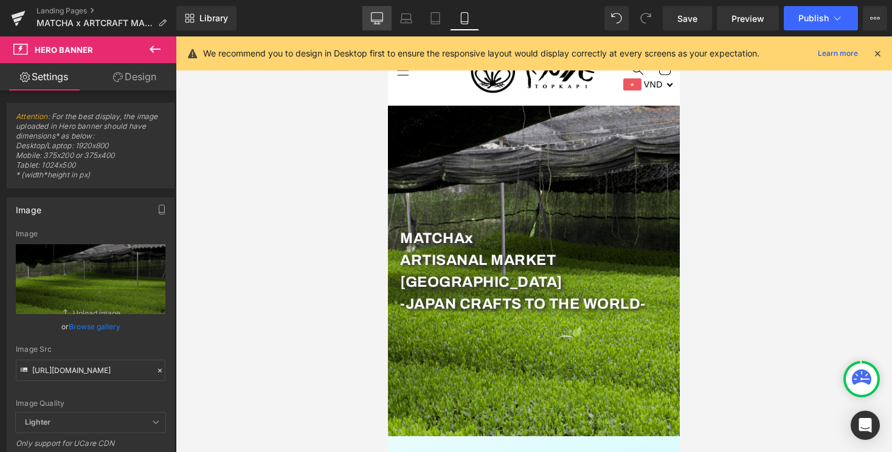
click at [365, 14] on link "Desktop" at bounding box center [376, 18] width 29 height 24
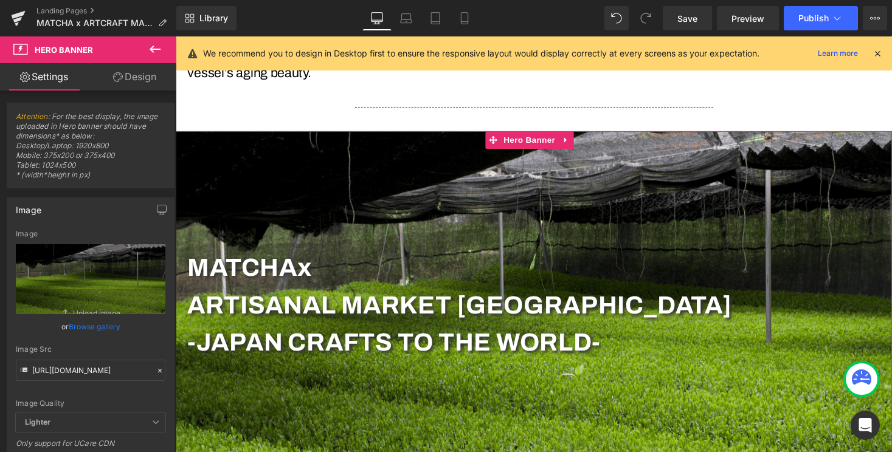
scroll to position [1853, 0]
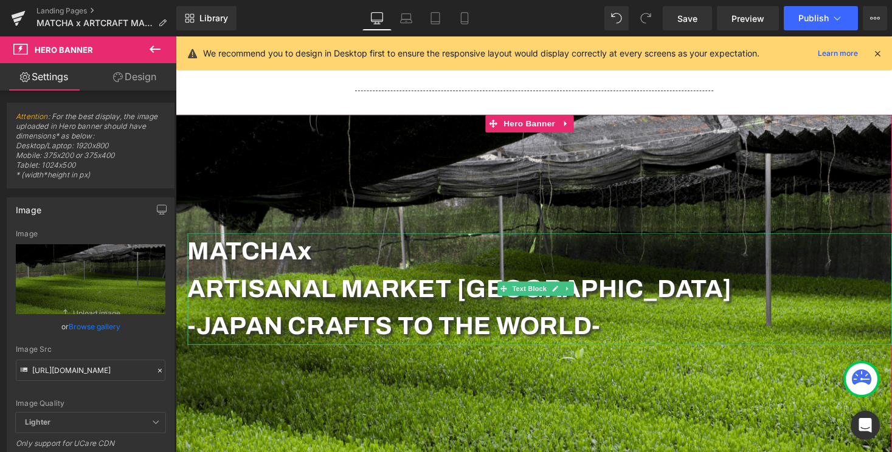
click at [595, 330] on b "-JAPAN CRAFTS TO THE WORLD-" at bounding box center [400, 334] width 424 height 28
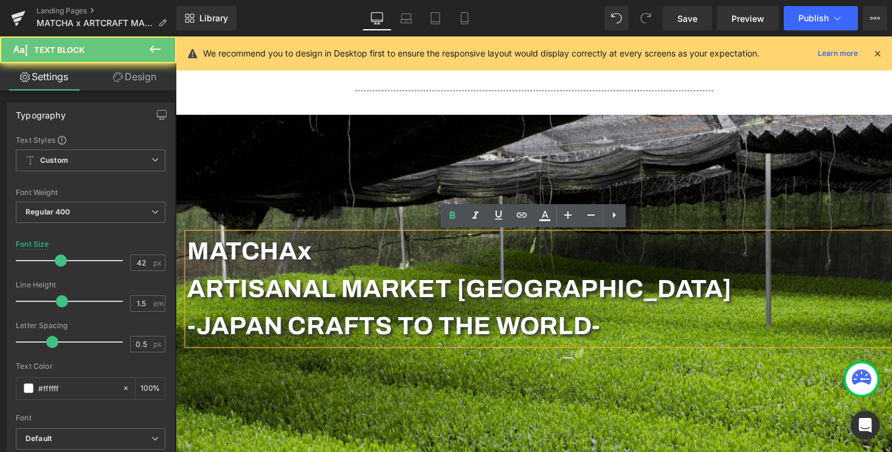
click at [551, 303] on strong "ARTISANAL MARKET JAPAN" at bounding box center [467, 295] width 559 height 28
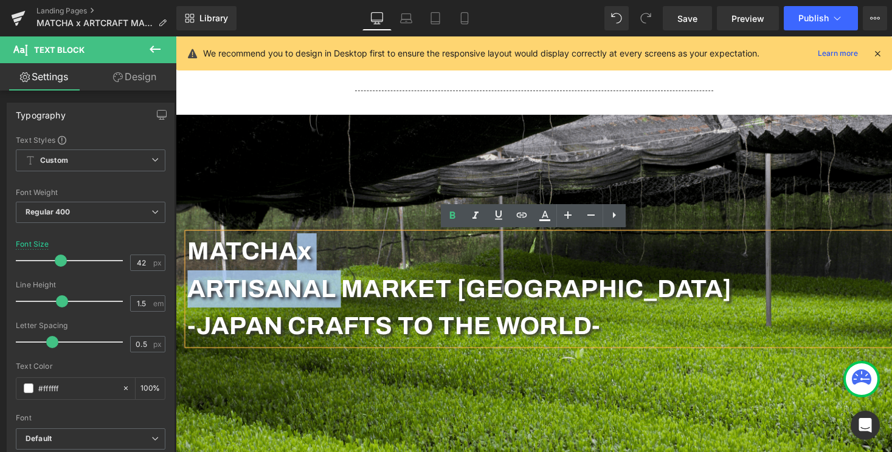
drag, startPoint x: 348, startPoint y: 297, endPoint x: 302, endPoint y: 255, distance: 62.9
click at [302, 255] on div "MATCHA x ARTISANAL MARKET JAPAN -JAPAN CRAFTS TO THE WORLD-" at bounding box center [550, 295] width 724 height 115
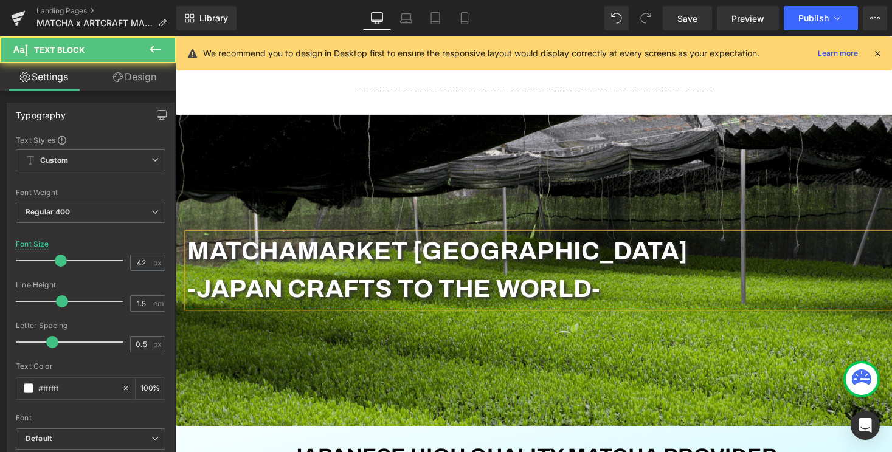
click at [554, 288] on b "-JAPAN CRAFTS TO THE WORLD-" at bounding box center [400, 295] width 424 height 28
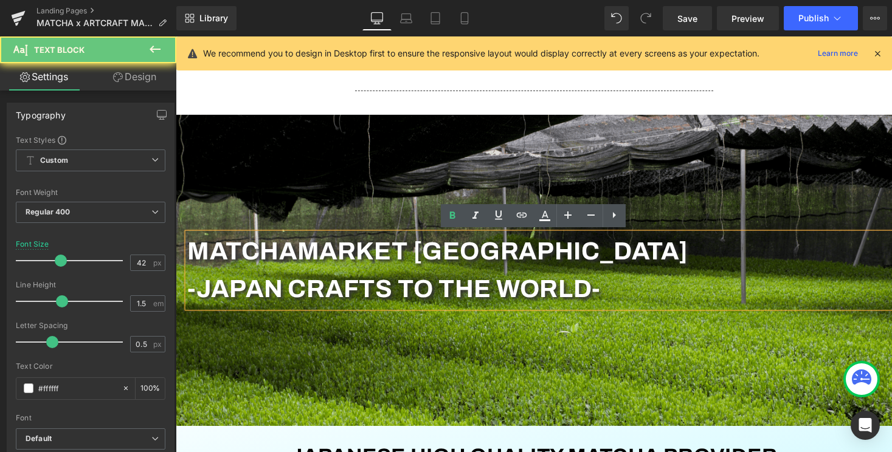
click at [610, 295] on b "-JAPAN CRAFTS TO THE WORLD-" at bounding box center [400, 295] width 424 height 28
click at [446, 285] on b "-JAPAN CRAFTS TO THE WORLD-" at bounding box center [400, 295] width 424 height 28
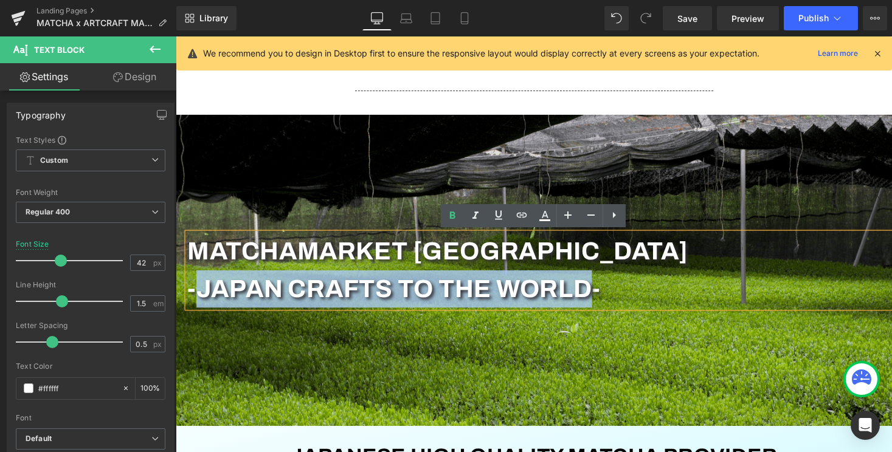
drag, startPoint x: 599, startPoint y: 300, endPoint x: 195, endPoint y: 304, distance: 403.7
click at [195, 304] on b "-JAPAN CRAFTS TO THE WORLD-" at bounding box center [400, 295] width 424 height 28
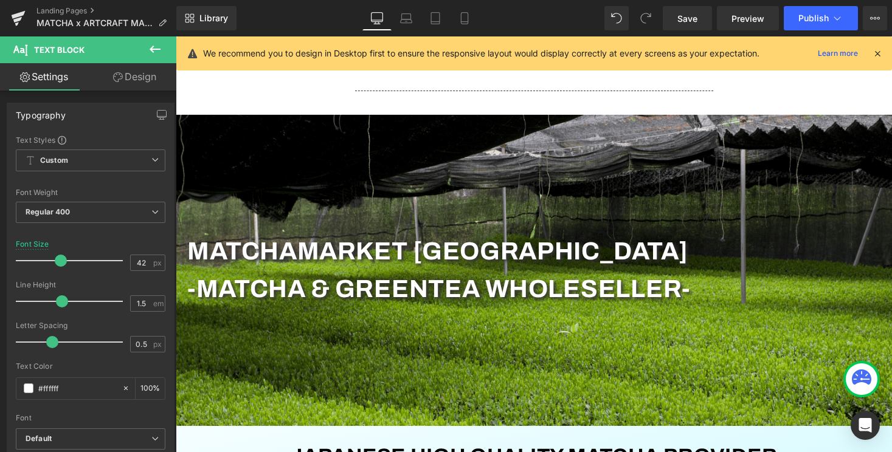
click at [176, 36] on div at bounding box center [176, 36] width 0 height 0
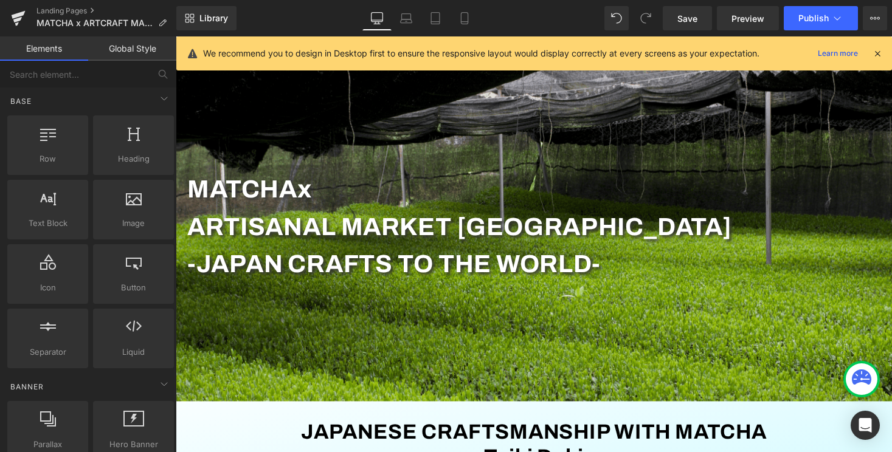
scroll to position [229, 0]
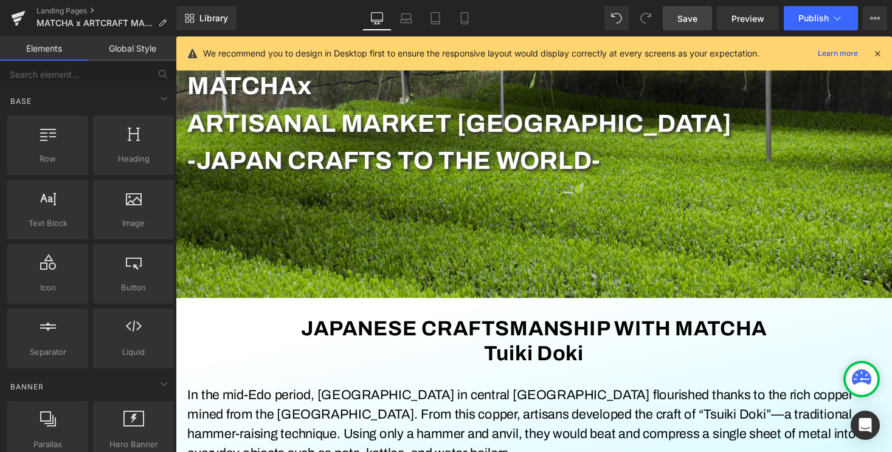
click at [679, 25] on link "Save" at bounding box center [687, 18] width 49 height 24
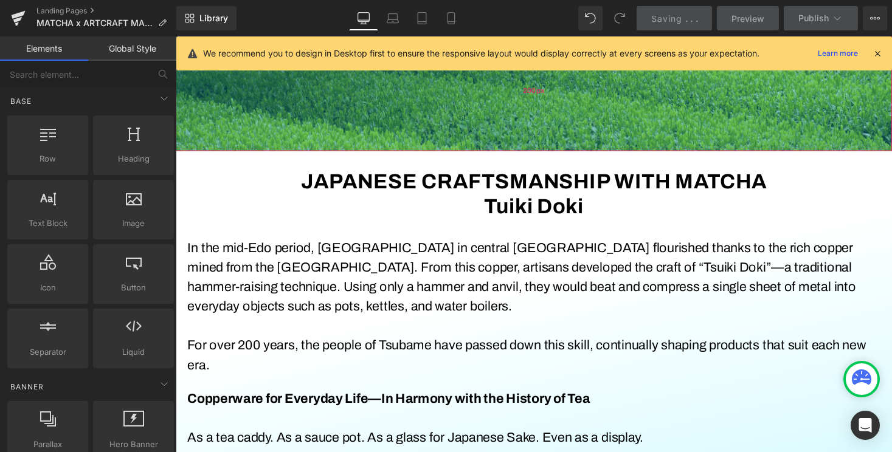
scroll to position [454, 0]
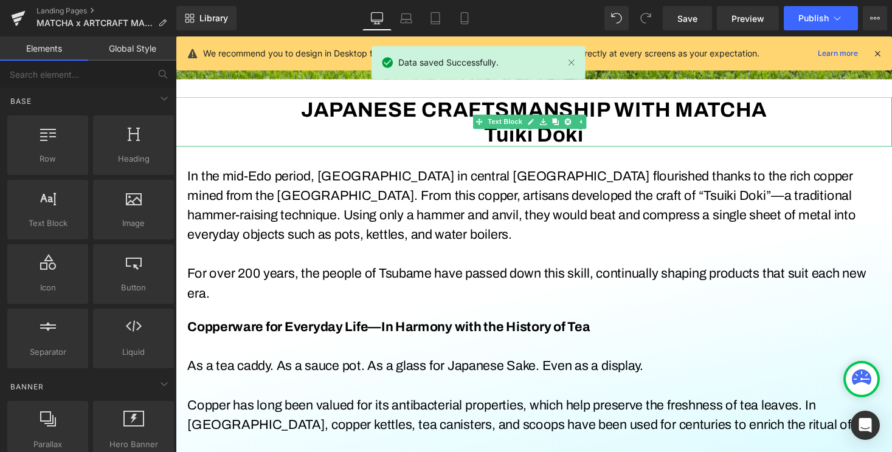
click at [430, 137] on div "Tuiki Doki" at bounding box center [544, 137] width 736 height 26
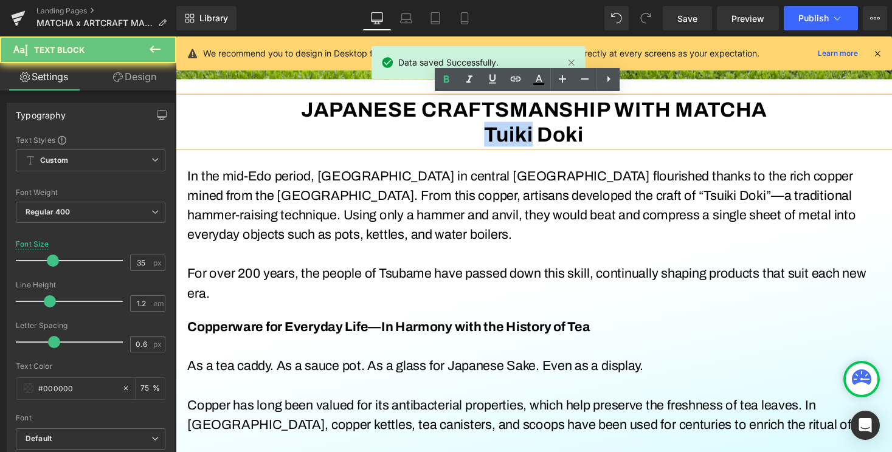
click at [433, 137] on div "Tuiki Doki" at bounding box center [544, 137] width 736 height 26
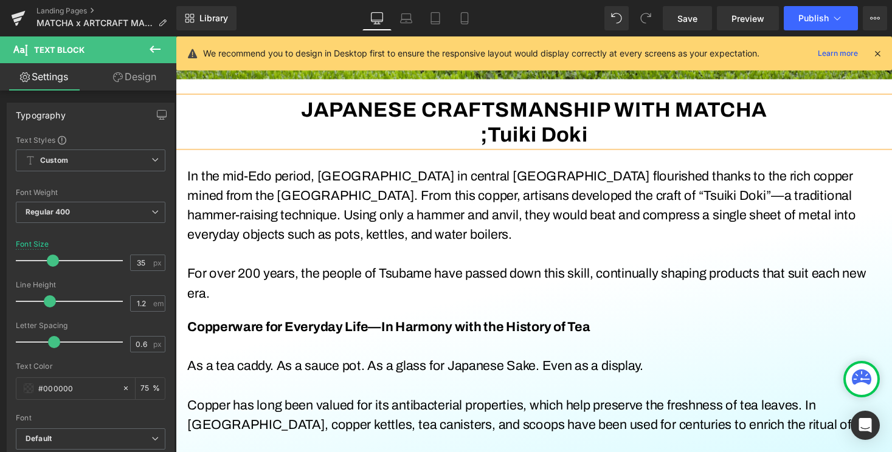
click at [669, 128] on div ";Tuiki Doki" at bounding box center [544, 137] width 736 height 26
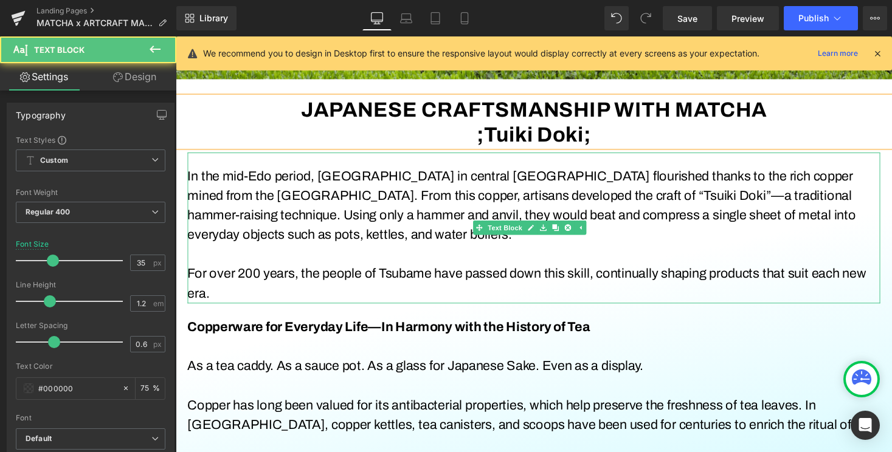
click at [607, 210] on p "In the mid-Edo period, Tsubame City in central Niigata Prefecture flourished th…" at bounding box center [543, 210] width 711 height 80
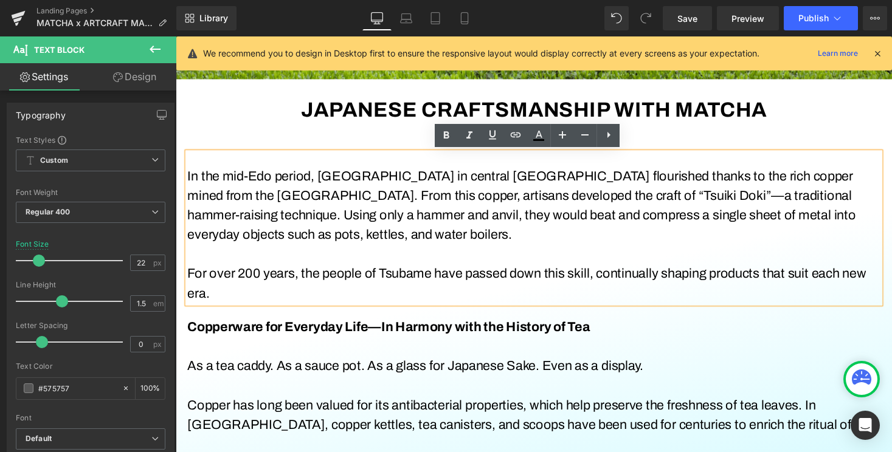
click at [664, 137] on div ";Tuiki Doki;" at bounding box center [544, 137] width 736 height 26
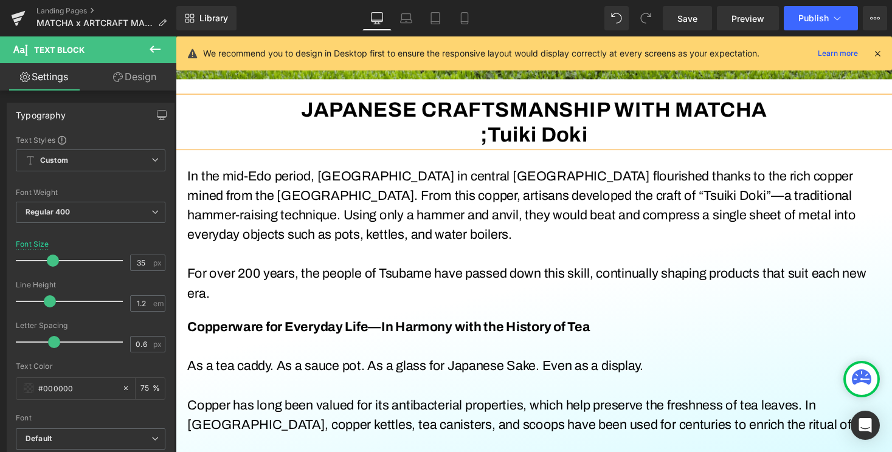
click at [492, 134] on b ";Tuiki Doki" at bounding box center [544, 136] width 110 height 23
click at [620, 106] on b "JAPANESE CRAFTSMANSHIP WITH MATCHA" at bounding box center [544, 111] width 478 height 23
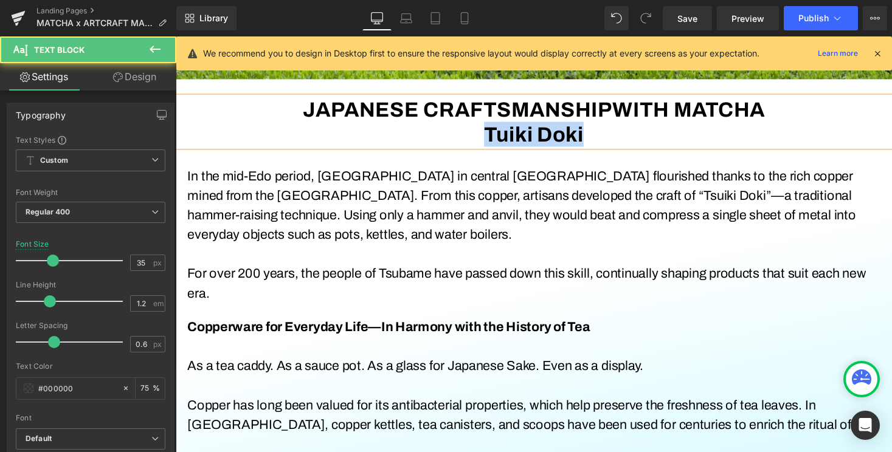
drag, startPoint x: 599, startPoint y: 136, endPoint x: 483, endPoint y: 131, distance: 116.8
click at [482, 131] on div "Tuiki Doki" at bounding box center [544, 137] width 736 height 26
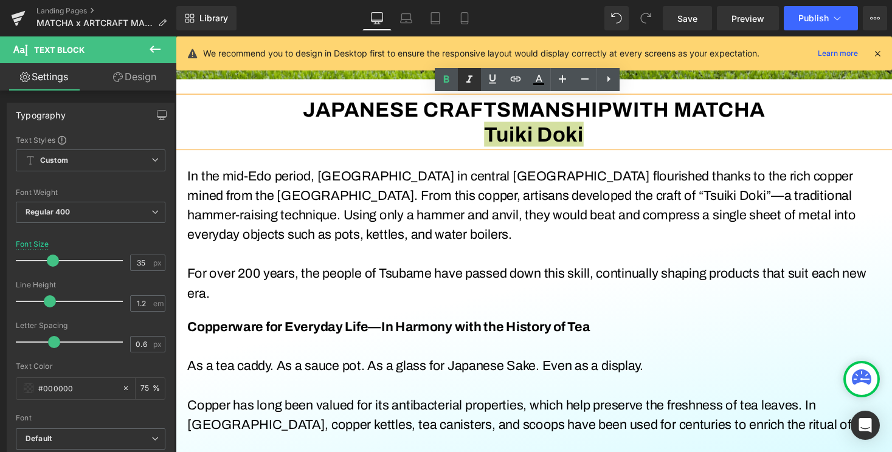
click at [464, 77] on icon at bounding box center [469, 79] width 15 height 15
click at [536, 209] on p "In the mid-Edo period, Tsubame City in central Niigata Prefecture flourished th…" at bounding box center [543, 210] width 711 height 80
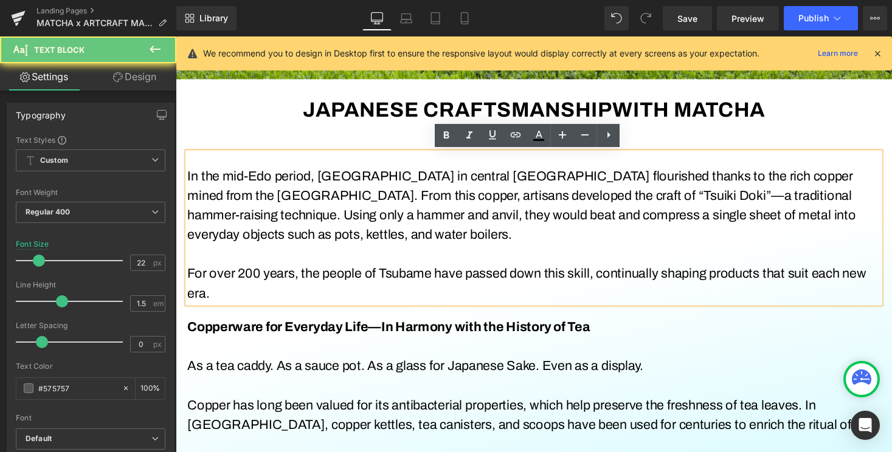
click at [507, 278] on font "For over 200 years, the people of Tsubame have passed down this skill, continua…" at bounding box center [536, 290] width 697 height 35
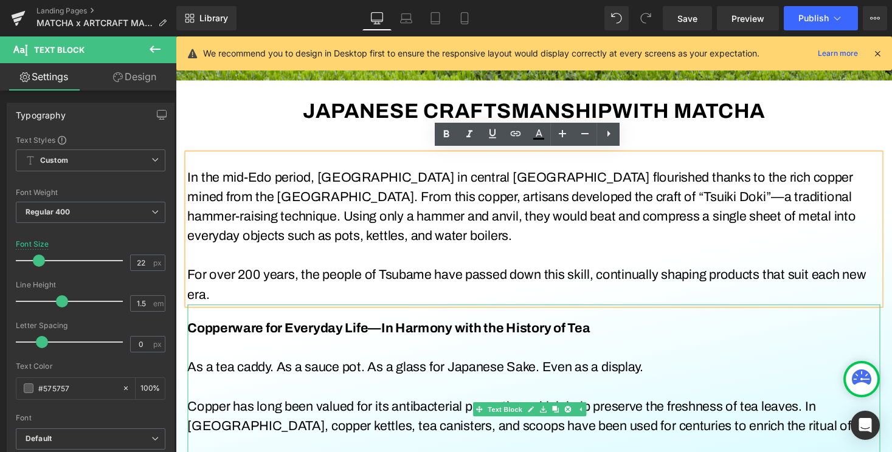
scroll to position [455, 0]
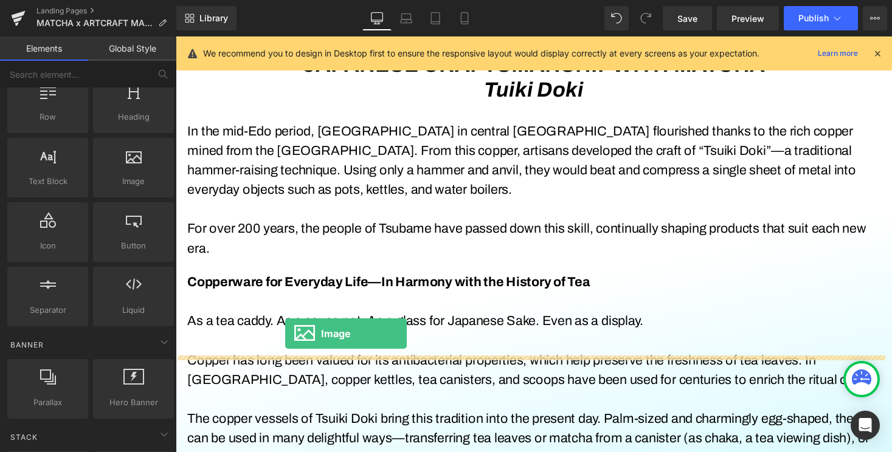
scroll to position [399, 0]
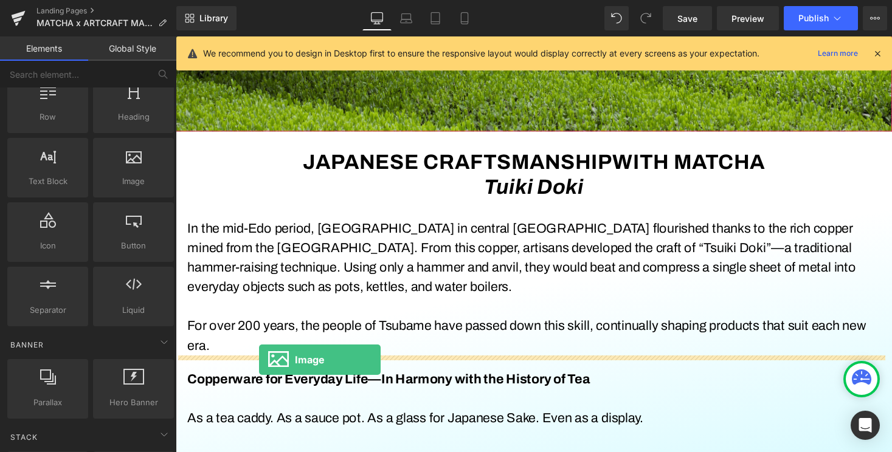
drag, startPoint x: 309, startPoint y: 204, endPoint x: 261, endPoint y: 368, distance: 171.5
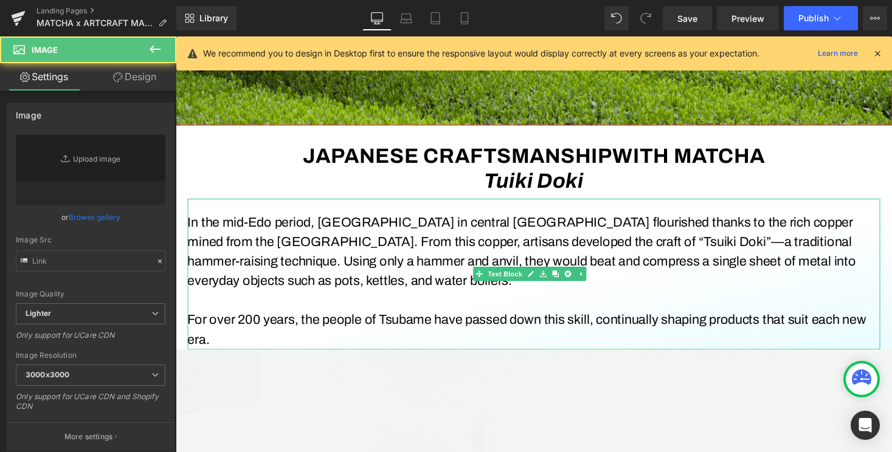
scroll to position [427, 0]
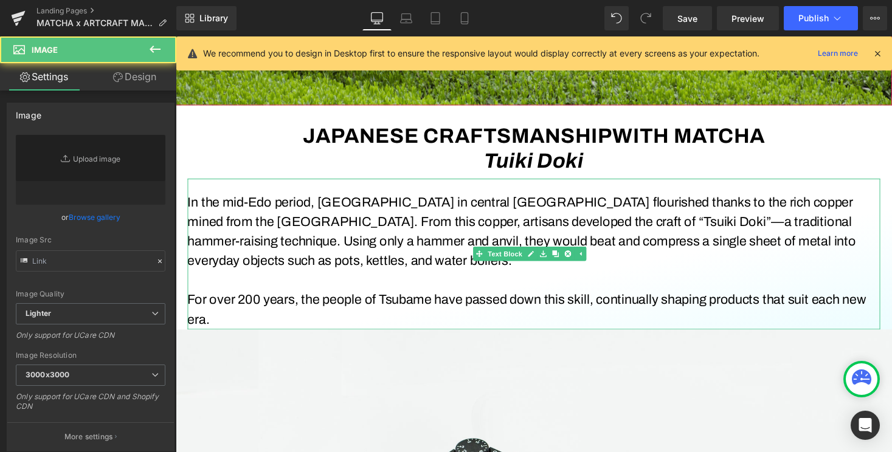
type input "//d1um8515vdn9kb.cloudfront.net/images/parallax.jpg"
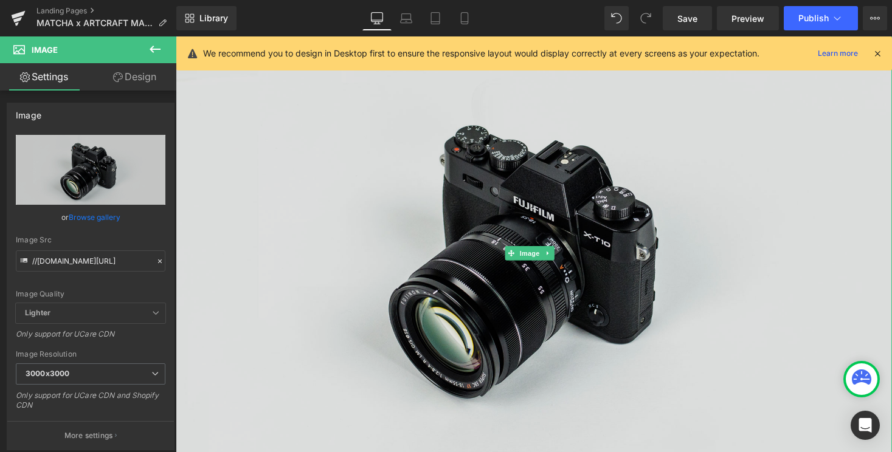
scroll to position [837, 0]
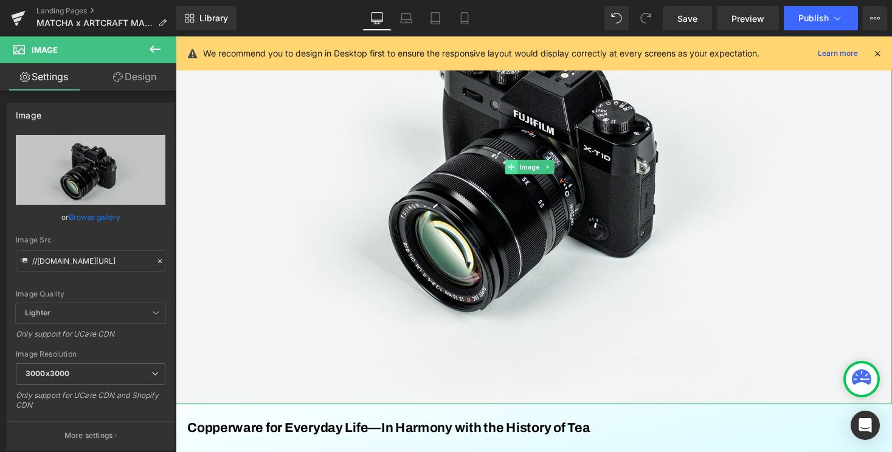
click at [518, 168] on icon at bounding box center [520, 171] width 7 height 7
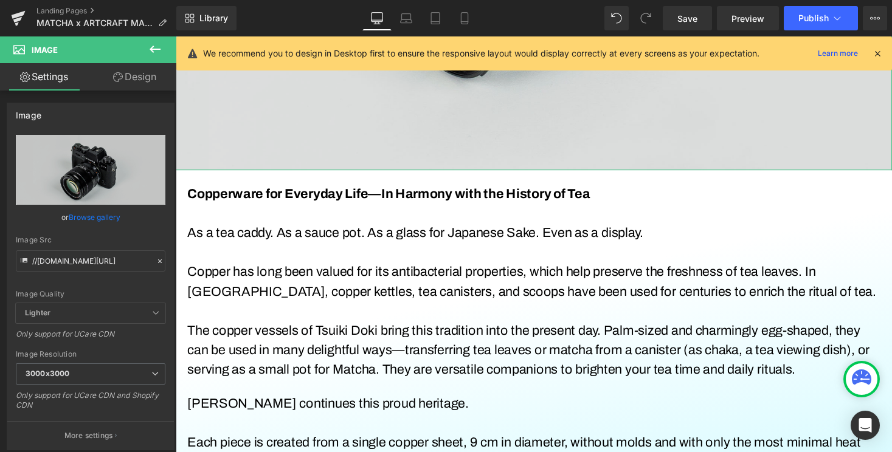
scroll to position [1200, 0]
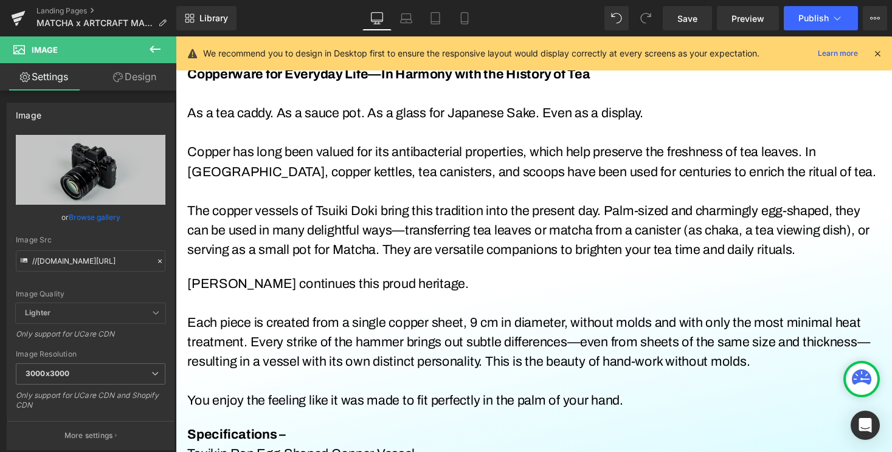
click at [130, 78] on link "Design" at bounding box center [135, 76] width 88 height 27
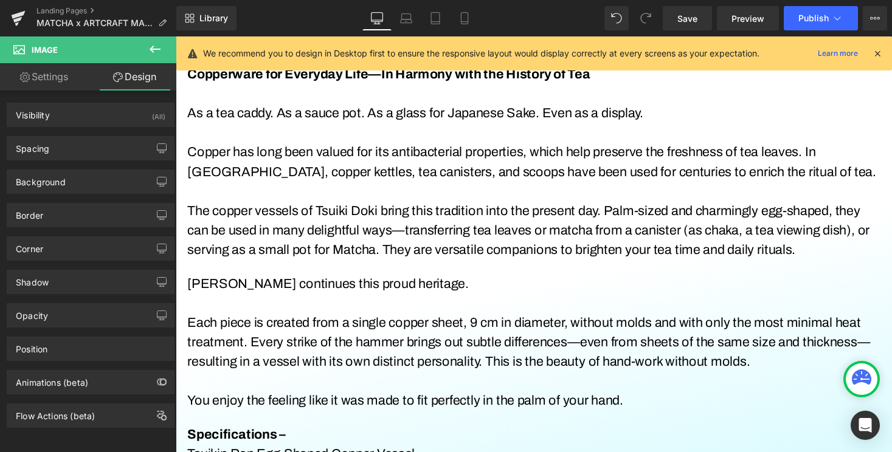
click at [61, 76] on link "Settings" at bounding box center [44, 76] width 88 height 27
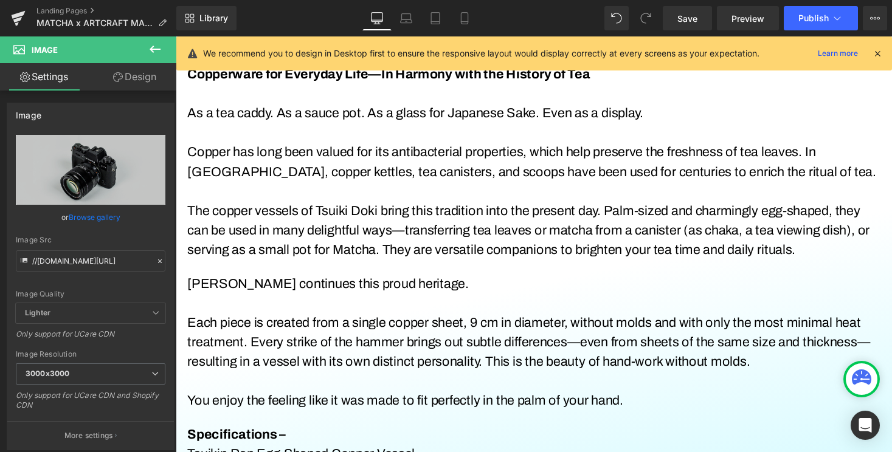
click at [149, 47] on icon at bounding box center [155, 49] width 15 height 15
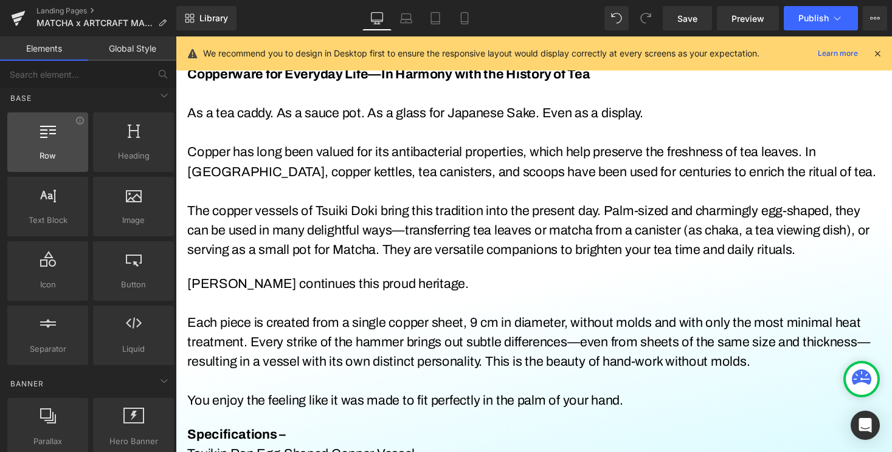
scroll to position [0, 0]
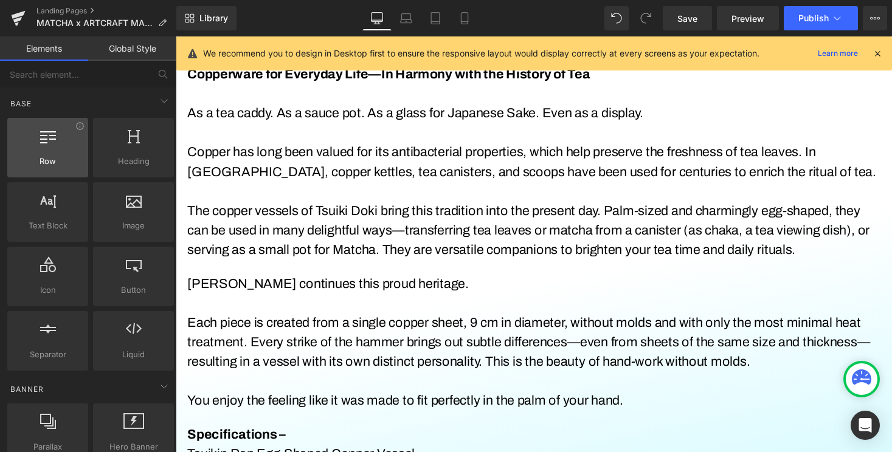
click at [60, 147] on div at bounding box center [48, 141] width 74 height 27
click at [58, 151] on div at bounding box center [48, 141] width 74 height 27
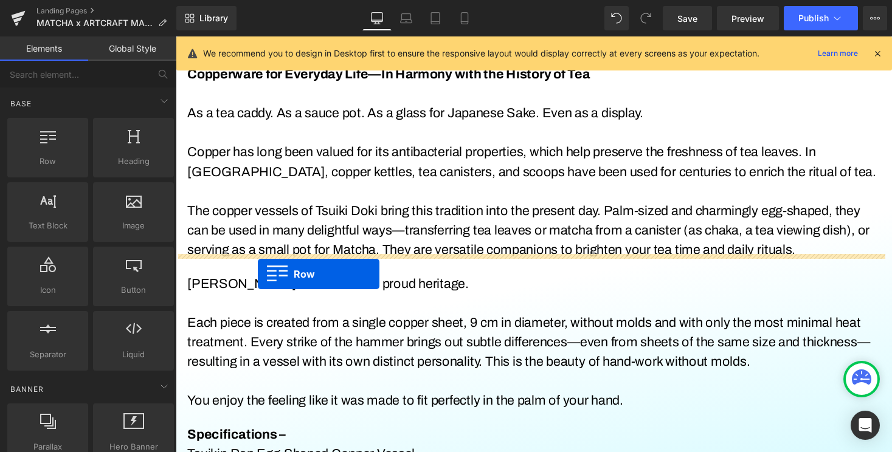
drag, startPoint x: 236, startPoint y: 193, endPoint x: 260, endPoint y: 281, distance: 91.5
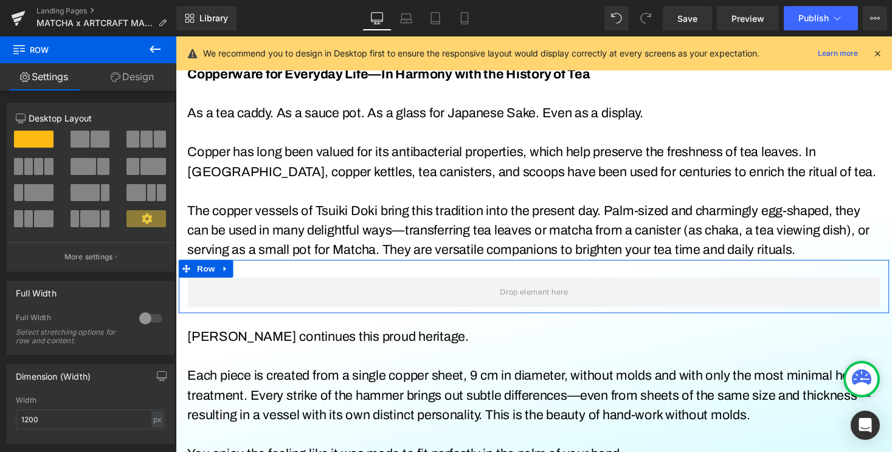
click at [87, 135] on button at bounding box center [91, 139] width 41 height 17
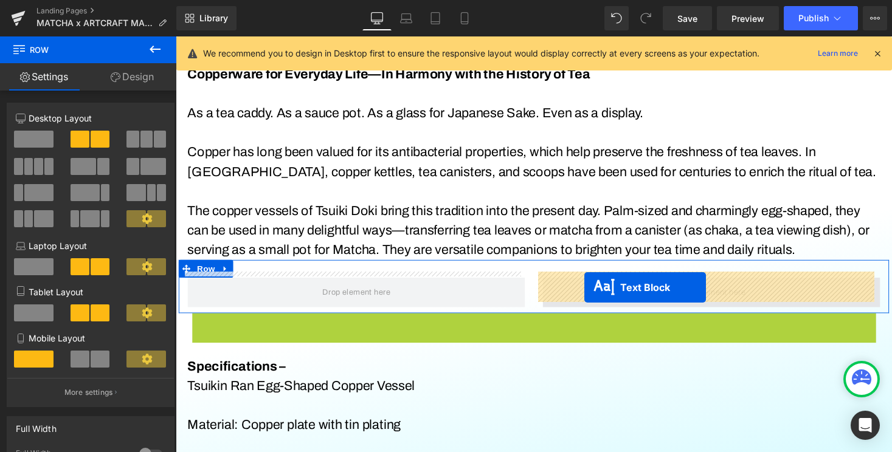
drag, startPoint x: 488, startPoint y: 392, endPoint x: 595, endPoint y: 295, distance: 144.2
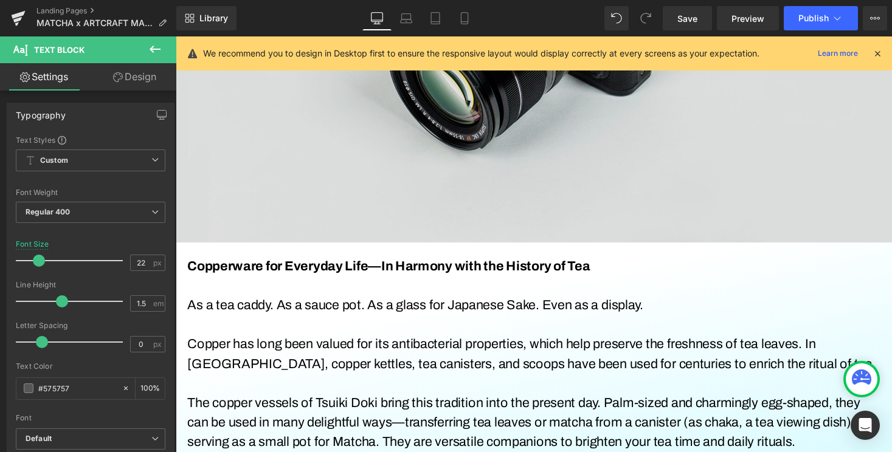
scroll to position [648, 0]
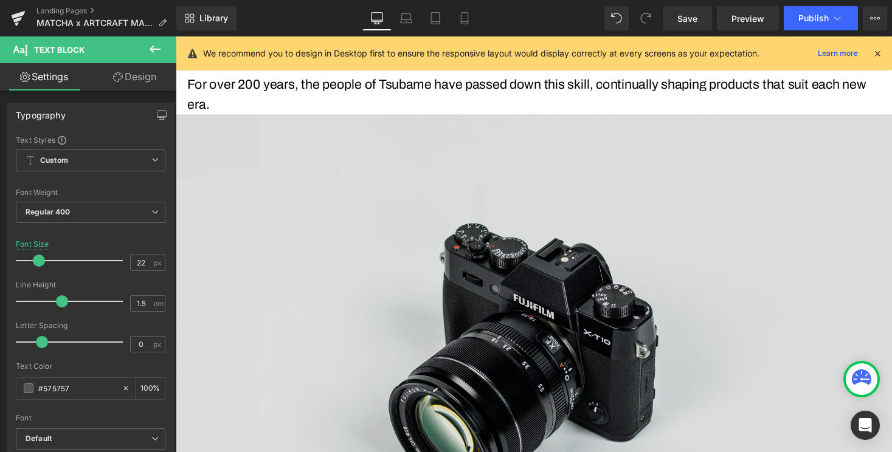
click at [465, 247] on img at bounding box center [544, 361] width 736 height 488
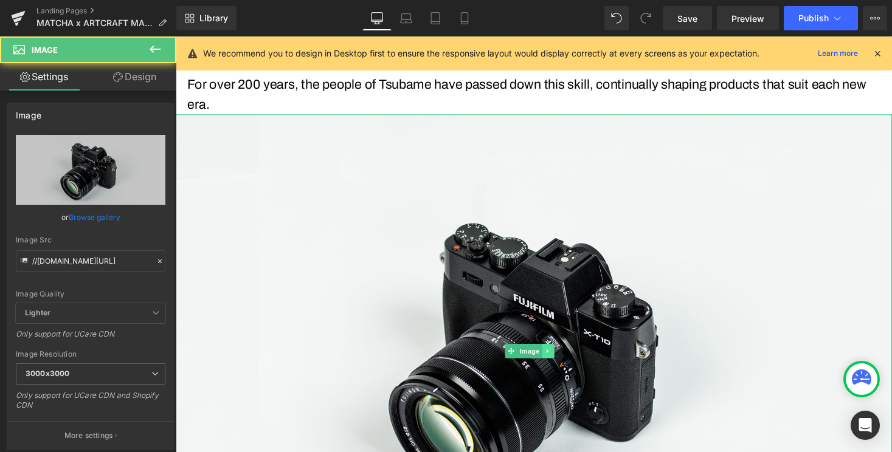
click at [559, 356] on icon at bounding box center [557, 359] width 7 height 7
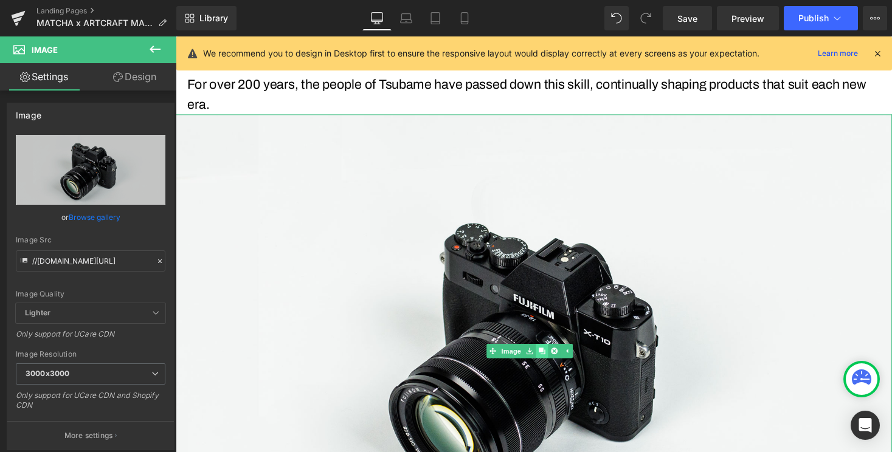
click at [554, 356] on icon at bounding box center [551, 359] width 7 height 7
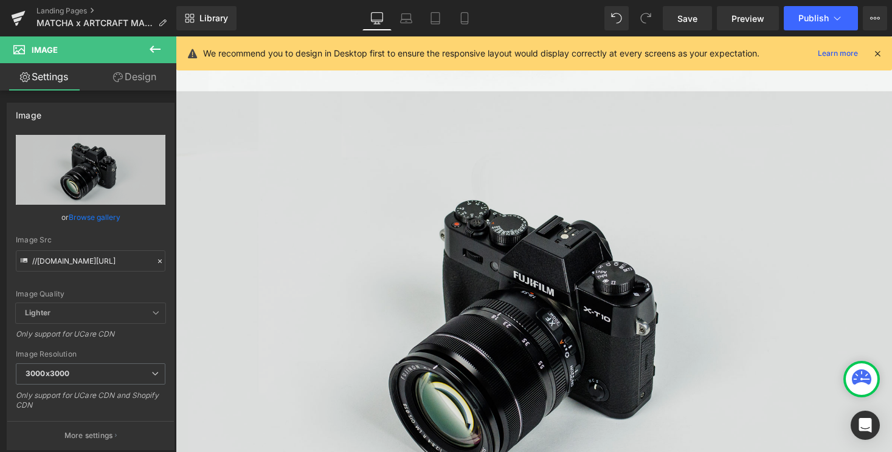
scroll to position [1160, 0]
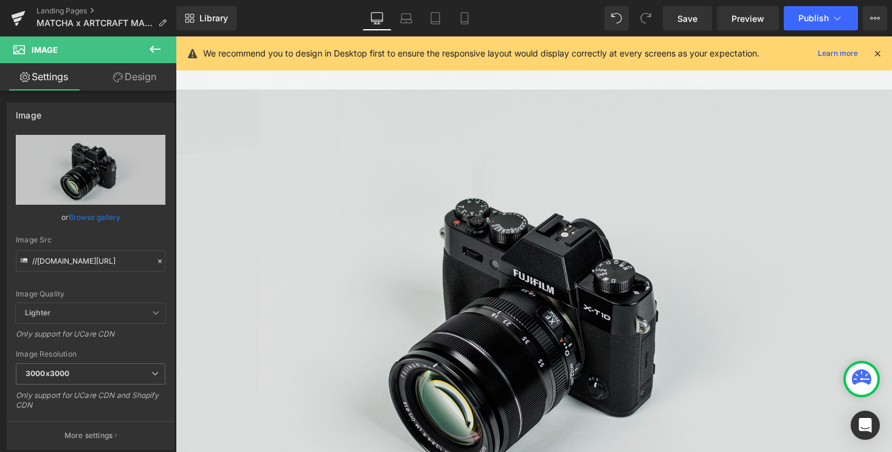
click at [491, 271] on img at bounding box center [544, 335] width 736 height 488
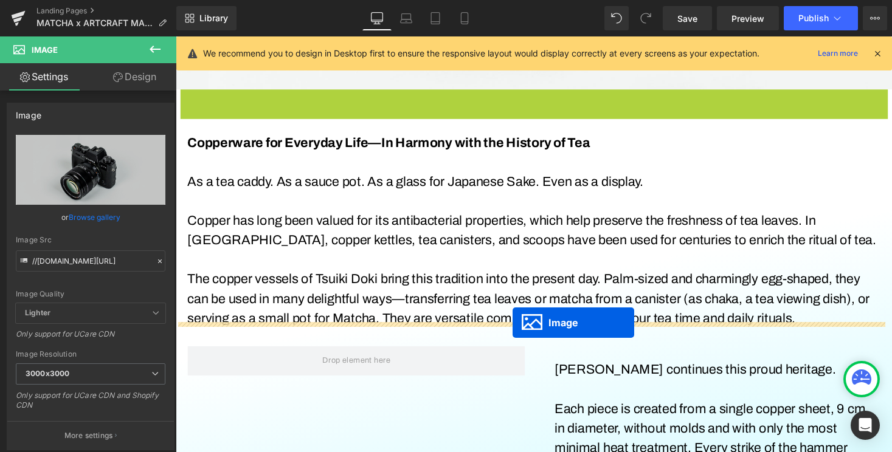
scroll to position [1162, 0]
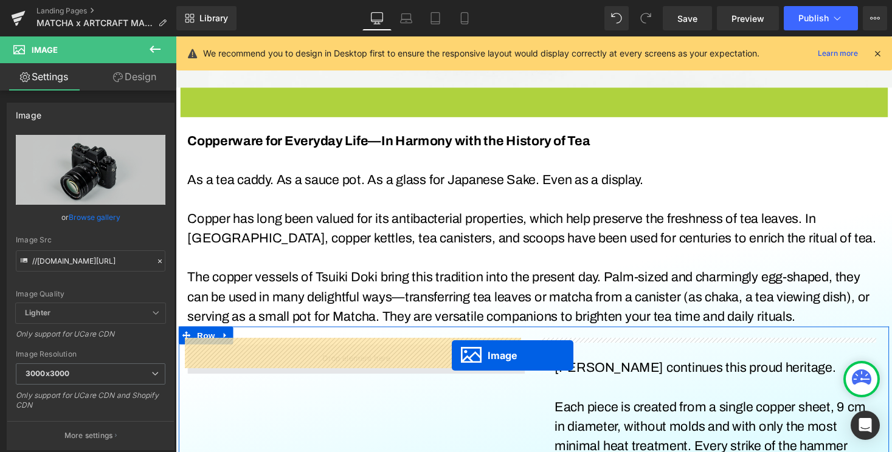
drag, startPoint x: 520, startPoint y: 327, endPoint x: 459, endPoint y: 365, distance: 72.1
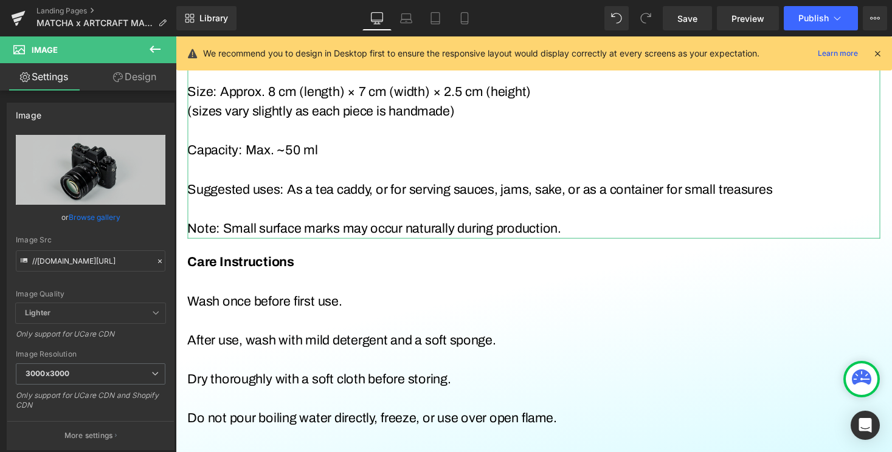
scroll to position [1625, 0]
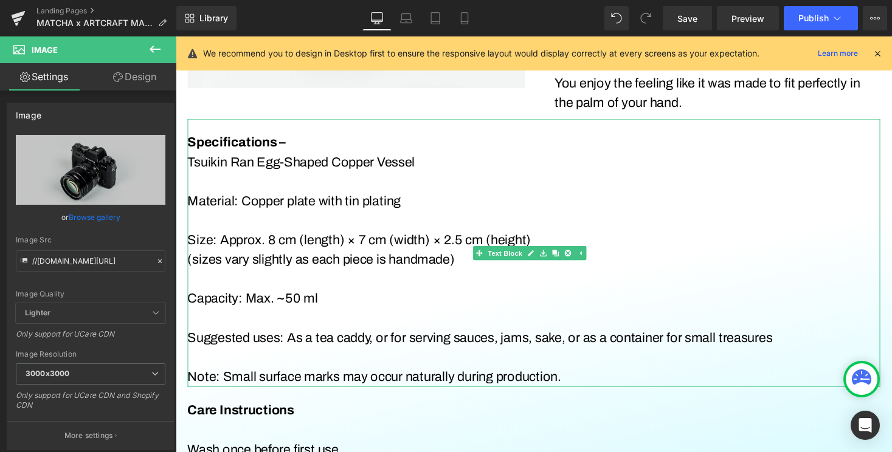
click at [334, 179] on p at bounding box center [543, 186] width 711 height 20
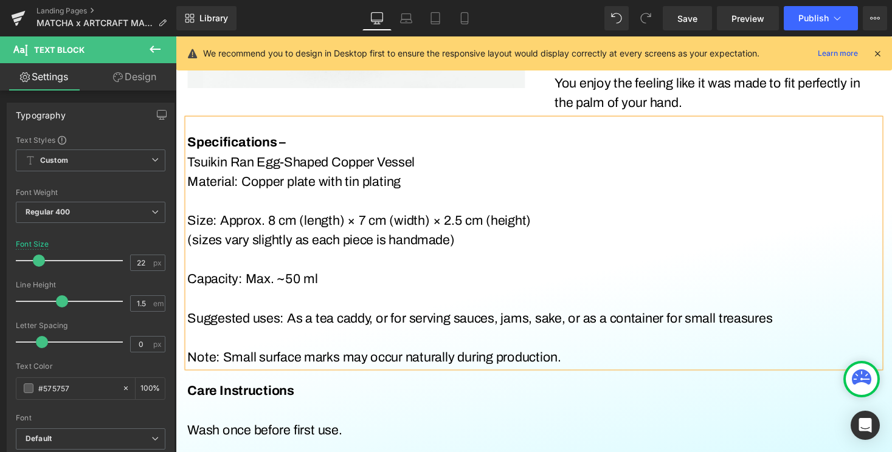
click at [306, 202] on p at bounding box center [543, 206] width 711 height 20
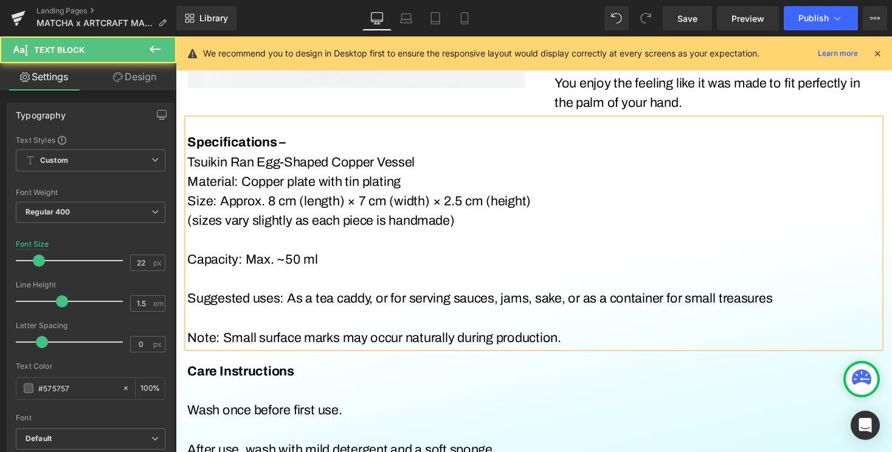
click at [300, 237] on p at bounding box center [543, 246] width 711 height 20
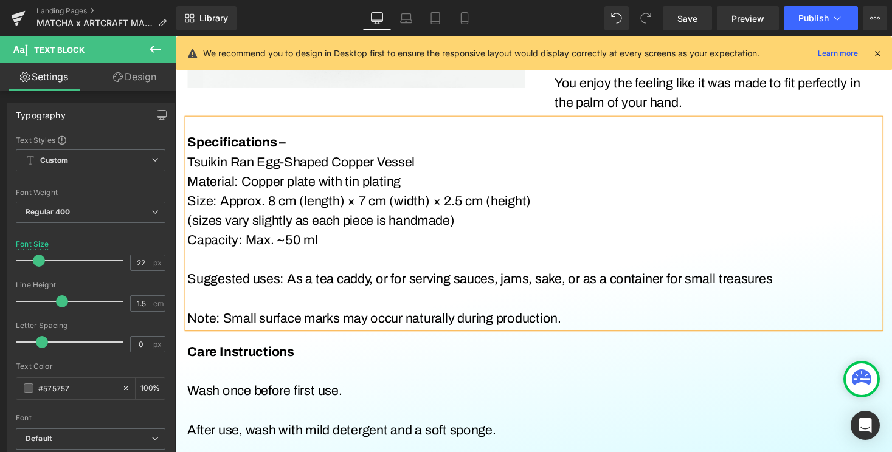
click at [297, 260] on p at bounding box center [543, 266] width 711 height 20
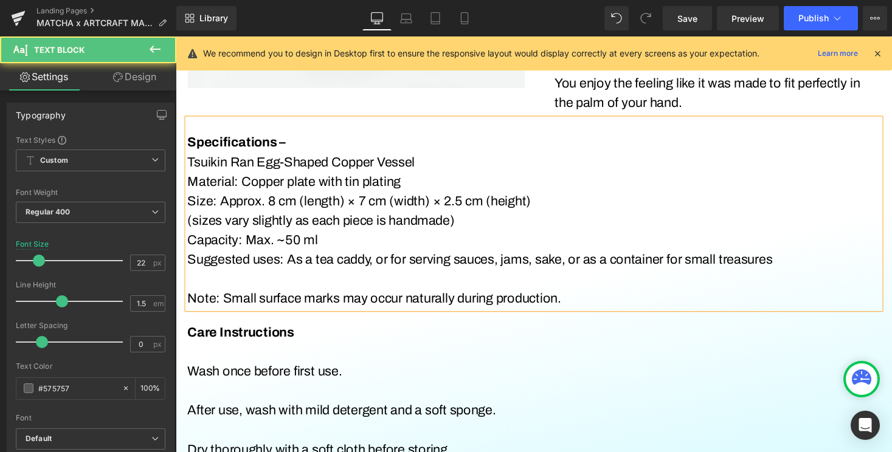
click at [289, 287] on p at bounding box center [543, 286] width 711 height 20
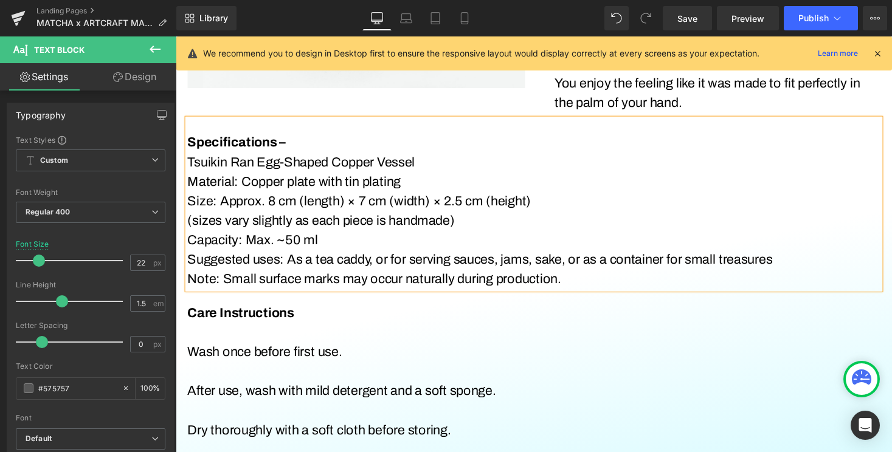
click at [288, 145] on strong "Specifications –" at bounding box center [238, 145] width 101 height 15
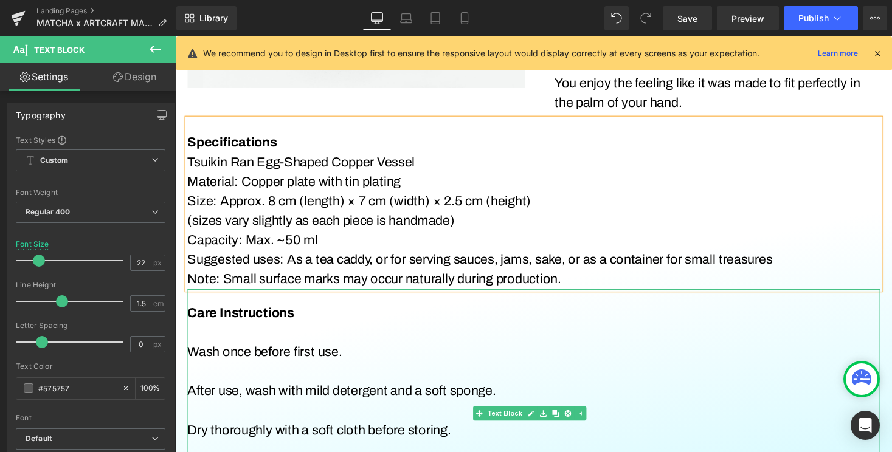
click at [324, 322] on p "Care Instructions" at bounding box center [543, 321] width 711 height 20
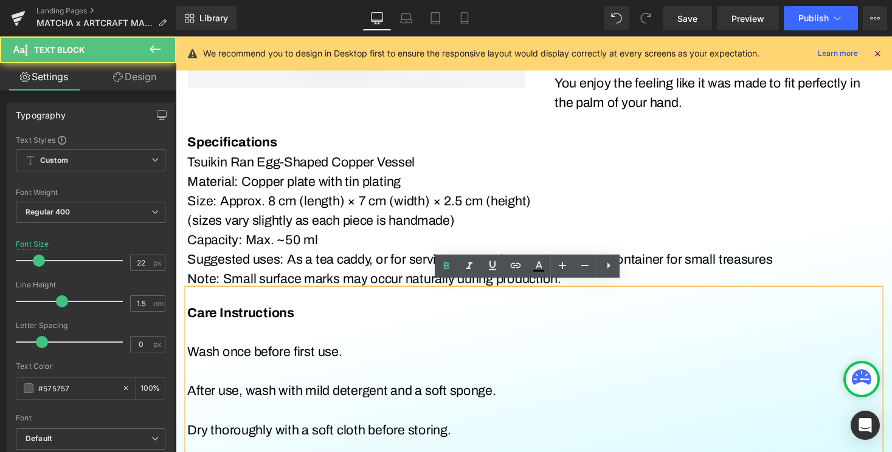
click at [310, 333] on p at bounding box center [543, 341] width 711 height 20
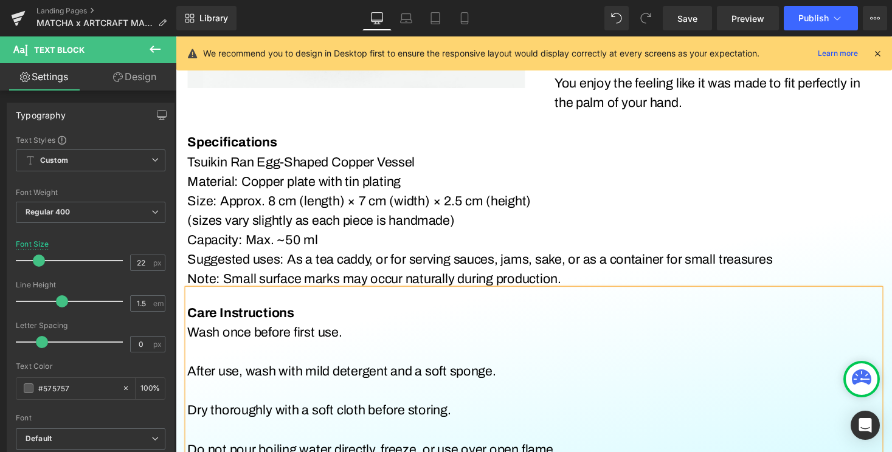
click at [303, 361] on p at bounding box center [543, 361] width 711 height 20
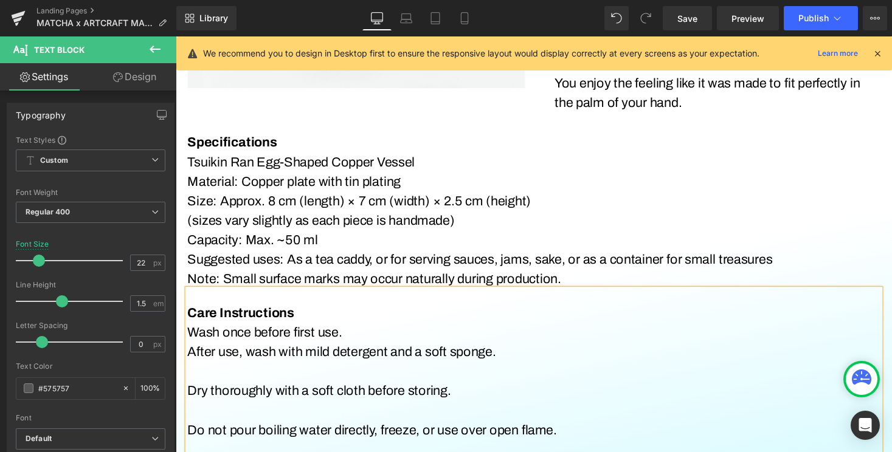
click at [302, 373] on p at bounding box center [543, 381] width 711 height 20
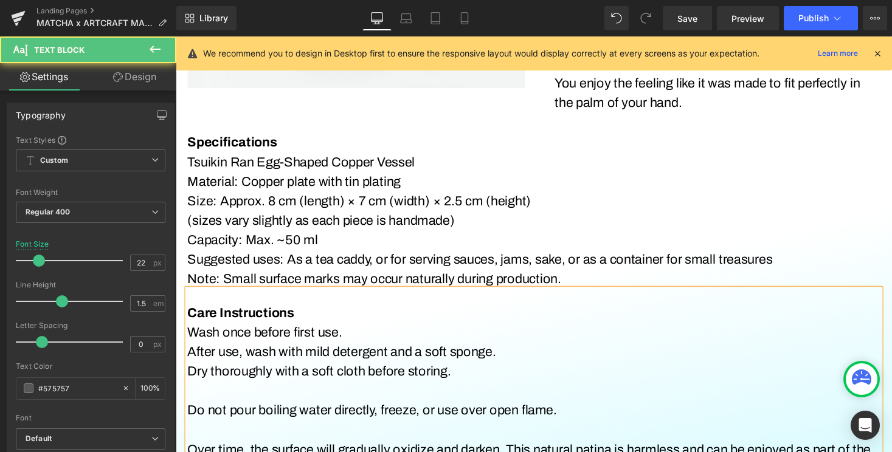
click at [299, 391] on p at bounding box center [543, 401] width 711 height 20
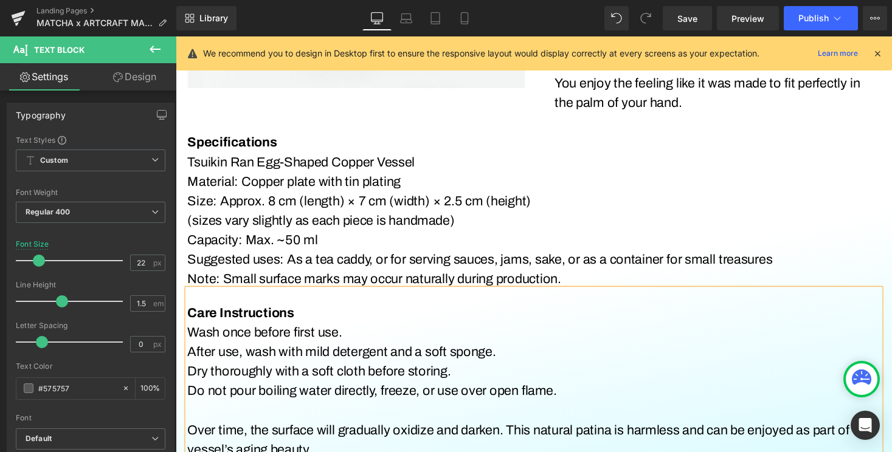
click at [289, 411] on p at bounding box center [543, 421] width 711 height 20
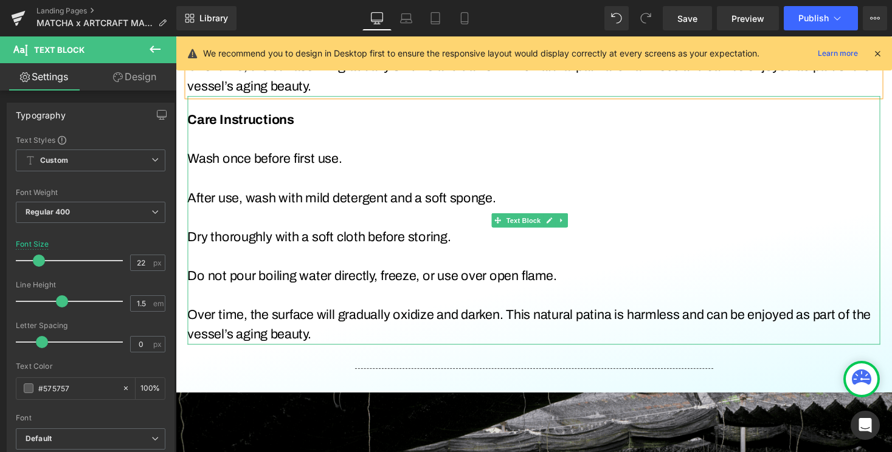
scroll to position [1823, 0]
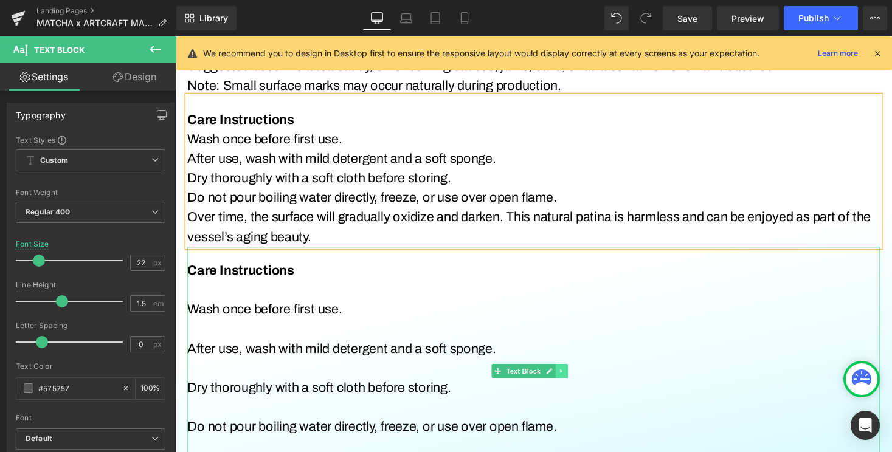
click at [571, 381] on link at bounding box center [571, 380] width 13 height 15
click at [578, 378] on icon at bounding box center [578, 381] width 7 height 7
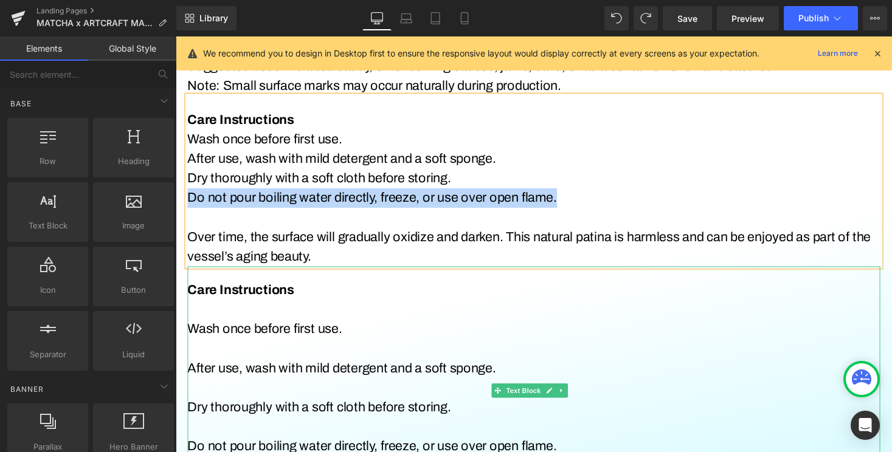
click at [216, 308] on p at bounding box center [543, 318] width 711 height 20
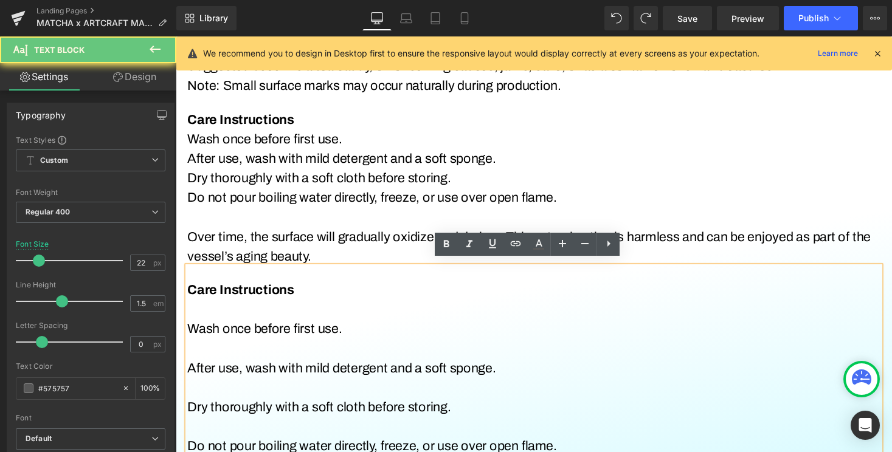
click at [214, 297] on strong "Care Instructions" at bounding box center [242, 297] width 109 height 15
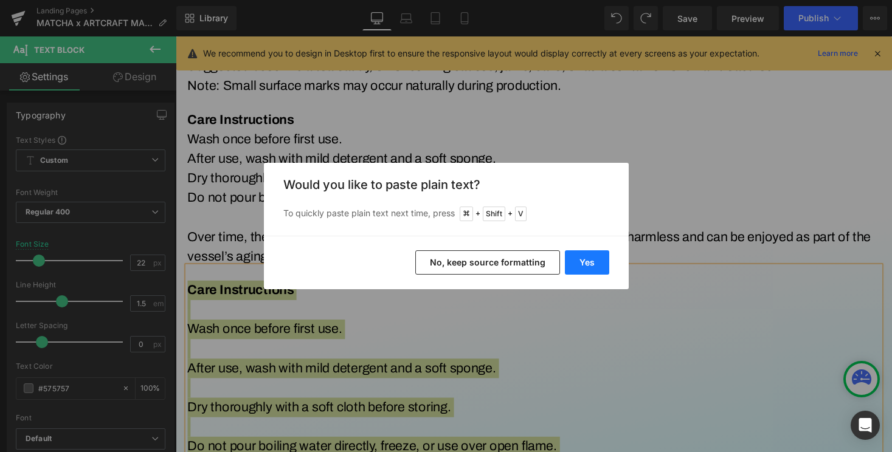
click at [589, 270] on button "Yes" at bounding box center [587, 262] width 44 height 24
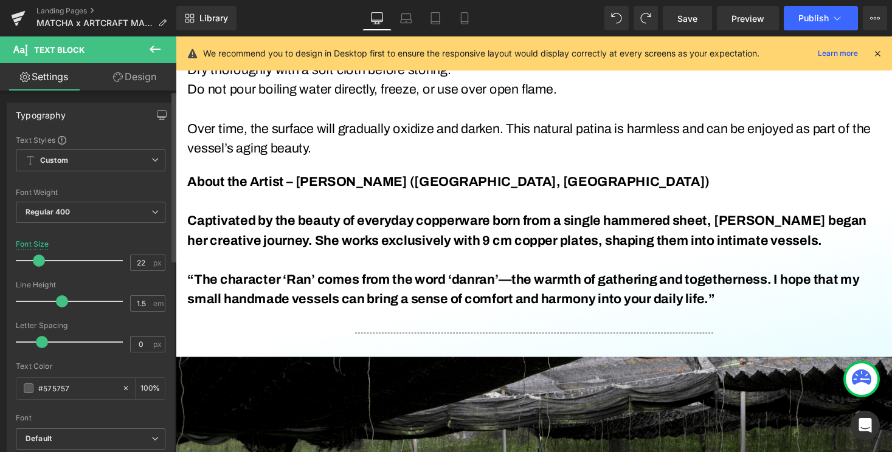
scroll to position [1935, 0]
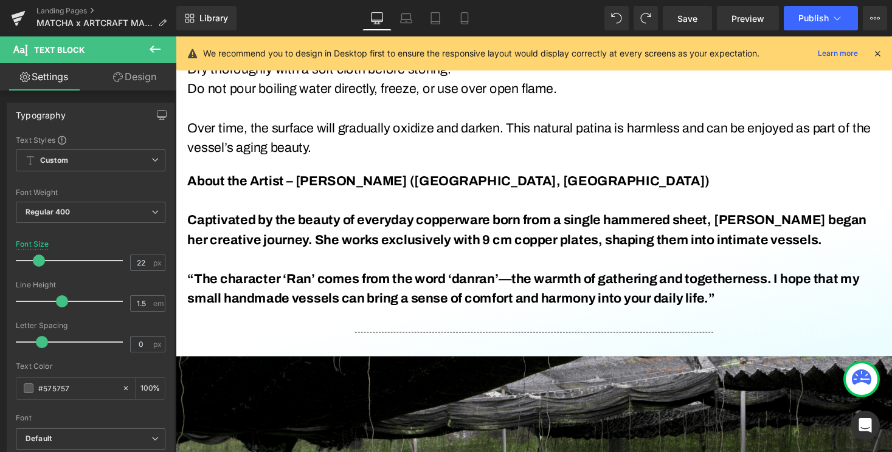
click at [161, 47] on icon at bounding box center [155, 49] width 15 height 15
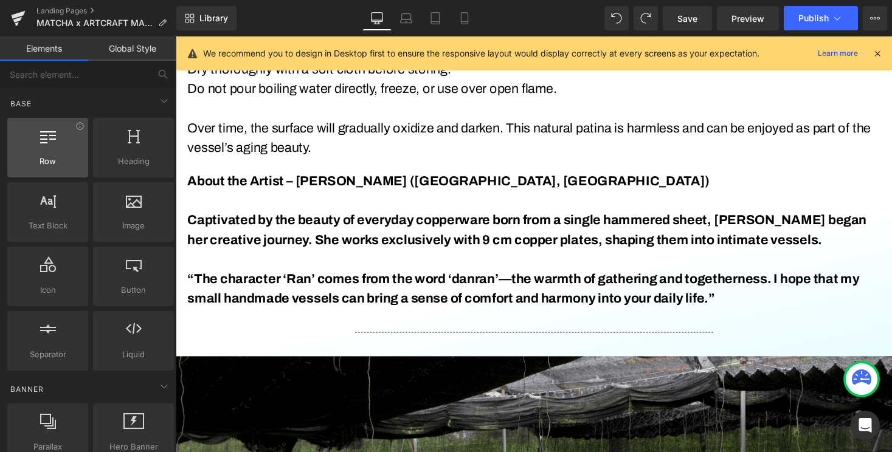
click at [69, 148] on div at bounding box center [48, 141] width 74 height 27
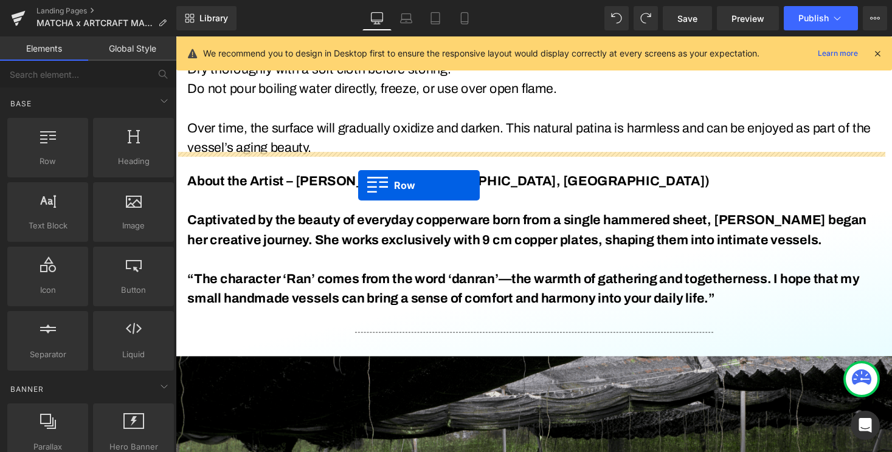
drag, startPoint x: 242, startPoint y: 189, endPoint x: 363, endPoint y: 186, distance: 121.0
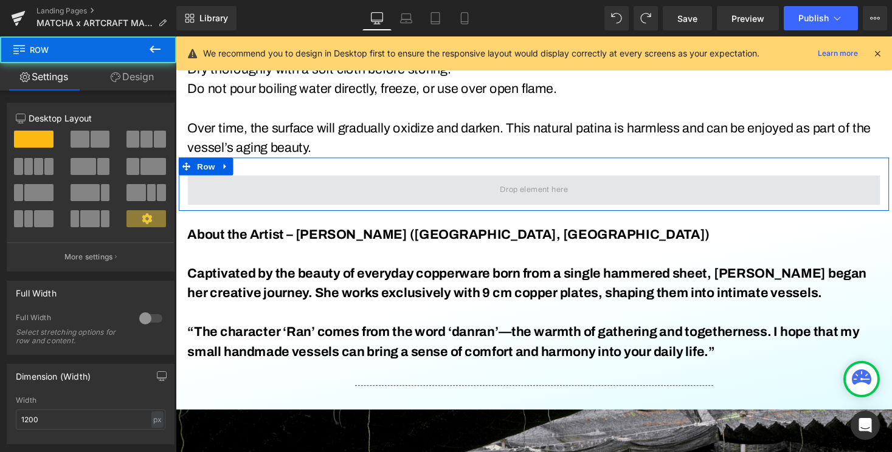
click at [463, 179] on span at bounding box center [543, 194] width 711 height 30
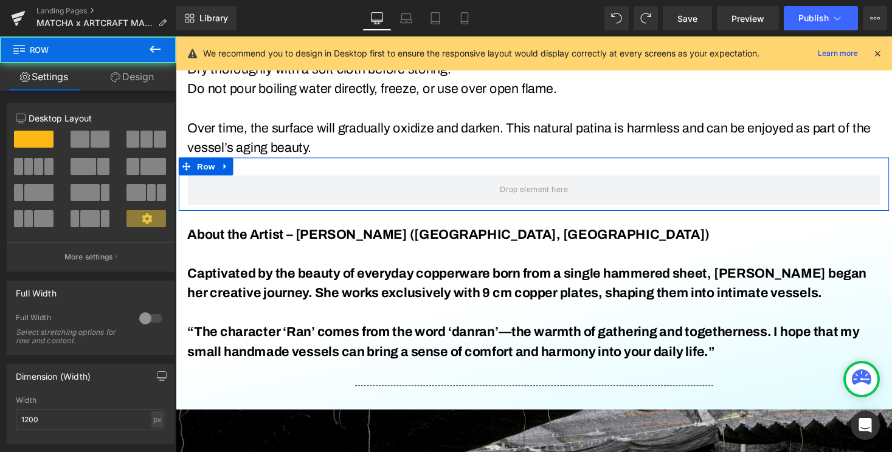
click at [98, 140] on span at bounding box center [100, 139] width 19 height 17
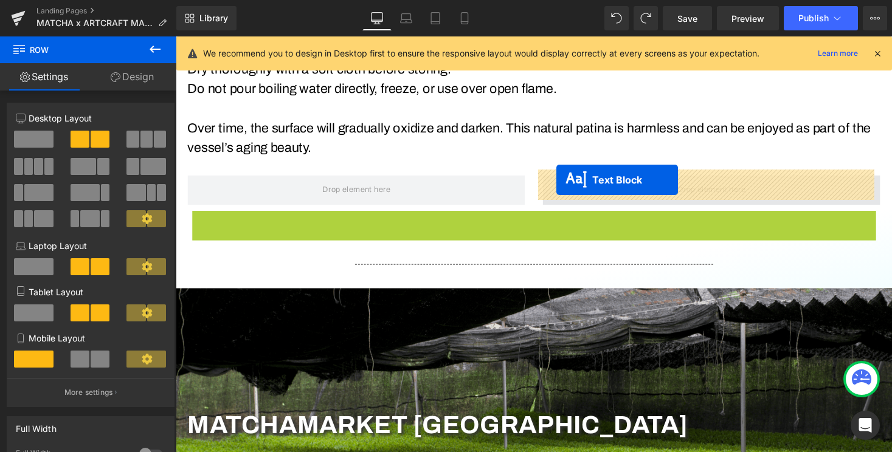
drag, startPoint x: 501, startPoint y: 289, endPoint x: 567, endPoint y: 184, distance: 124.5
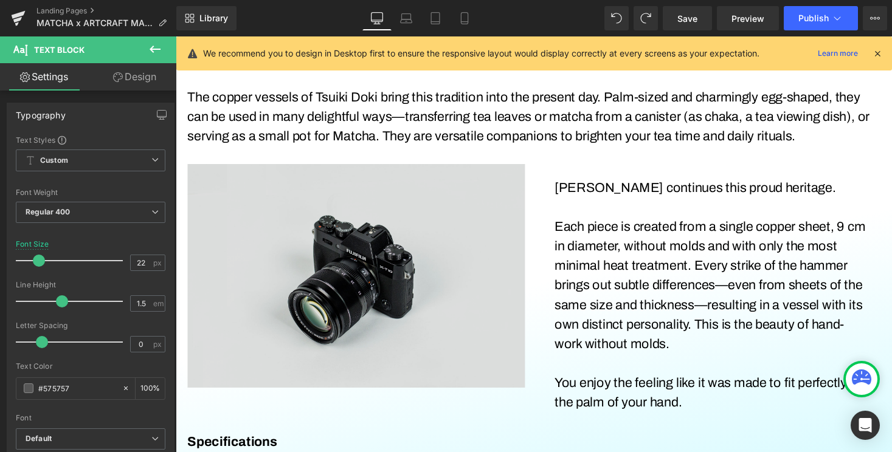
scroll to position [1316, 0]
click at [452, 231] on img at bounding box center [361, 283] width 347 height 230
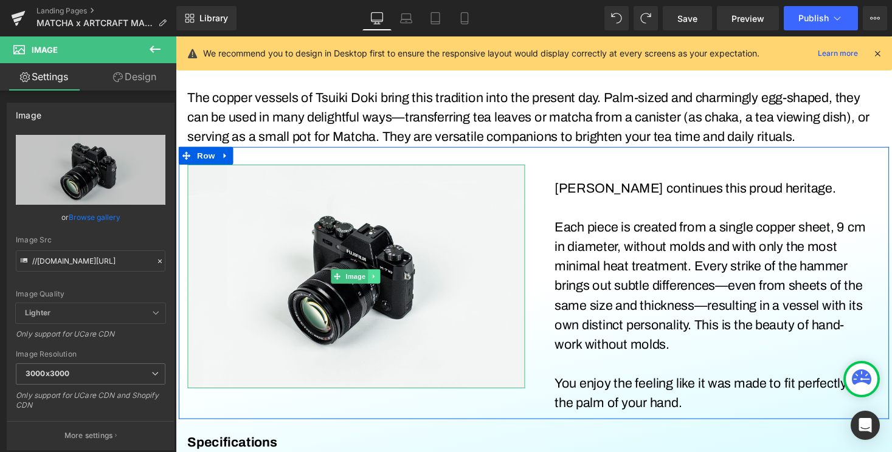
click at [378, 280] on icon at bounding box center [379, 283] width 7 height 7
click at [364, 277] on link at bounding box center [360, 283] width 13 height 15
click at [370, 280] on icon at bounding box center [373, 283] width 7 height 7
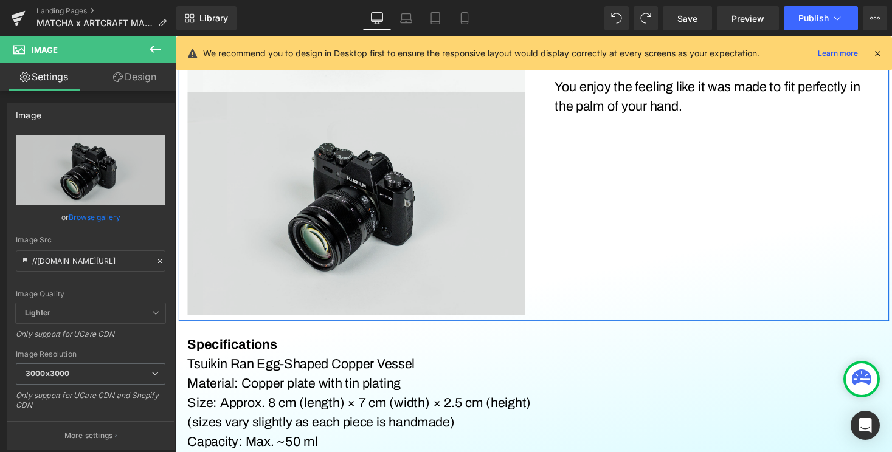
scroll to position [1622, 0]
click at [359, 193] on div "Image" at bounding box center [361, 207] width 347 height 230
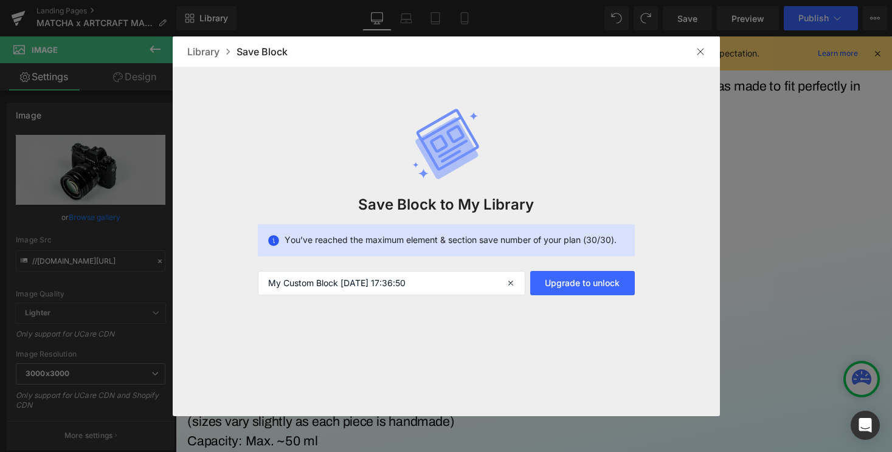
click at [702, 55] on img at bounding box center [701, 52] width 10 height 10
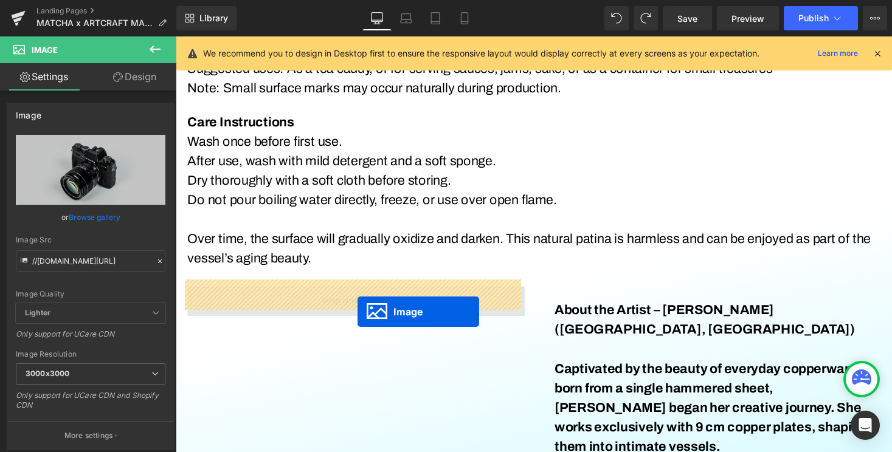
drag, startPoint x: 337, startPoint y: 199, endPoint x: 361, endPoint y: 315, distance: 117.8
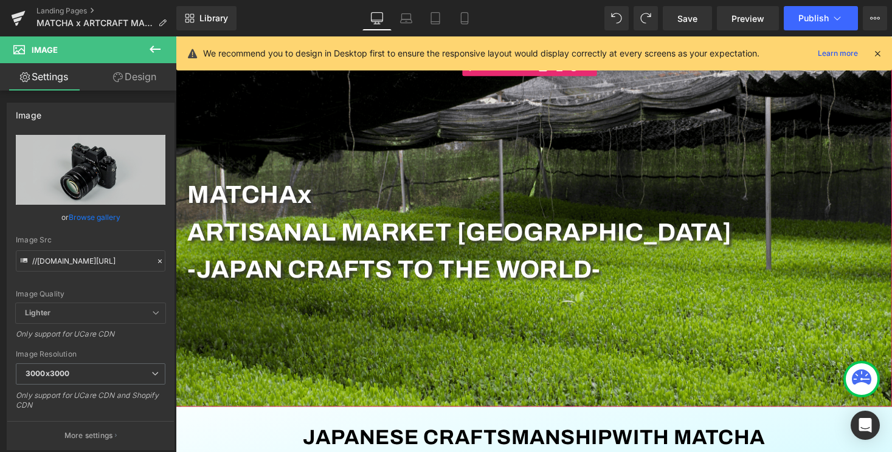
scroll to position [0, 0]
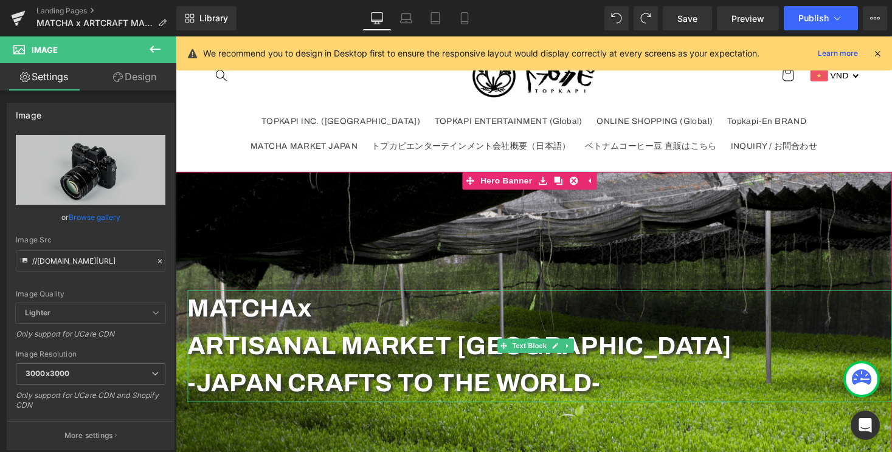
click at [329, 322] on p "MATCHA x" at bounding box center [550, 316] width 724 height 38
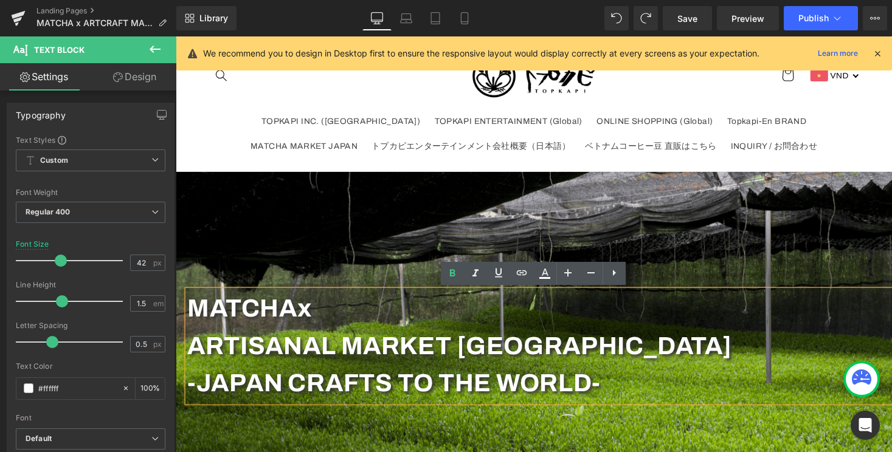
drag, startPoint x: 332, startPoint y: 318, endPoint x: 190, endPoint y: 320, distance: 142.3
click at [190, 320] on p "MATCHA x" at bounding box center [550, 316] width 724 height 38
click at [199, 322] on strong "MATCHA" at bounding box center [244, 316] width 112 height 28
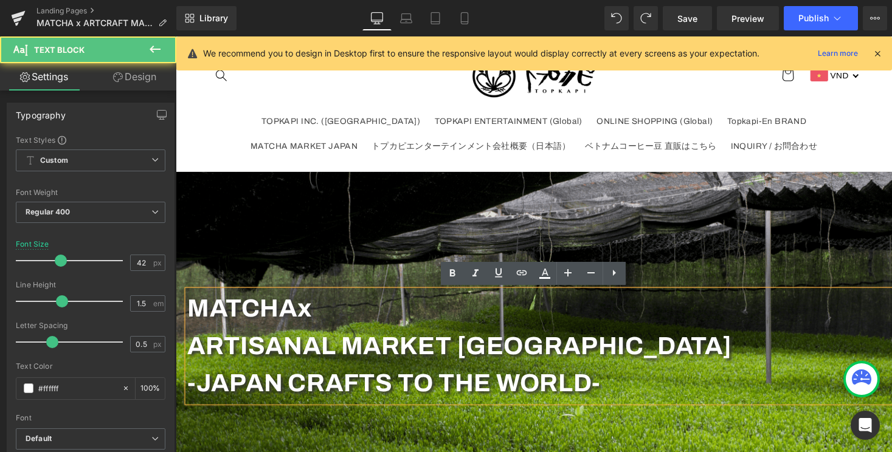
click at [198, 320] on strong "MATCHA" at bounding box center [244, 316] width 112 height 28
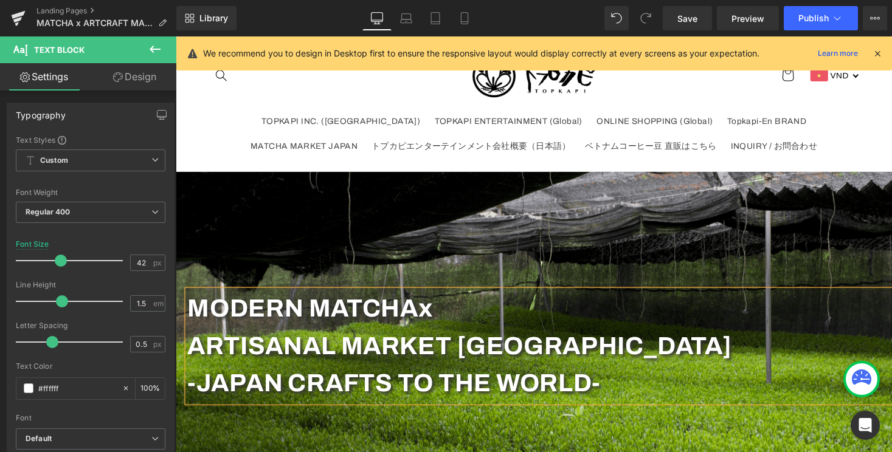
click at [440, 320] on strong "x" at bounding box center [432, 316] width 15 height 28
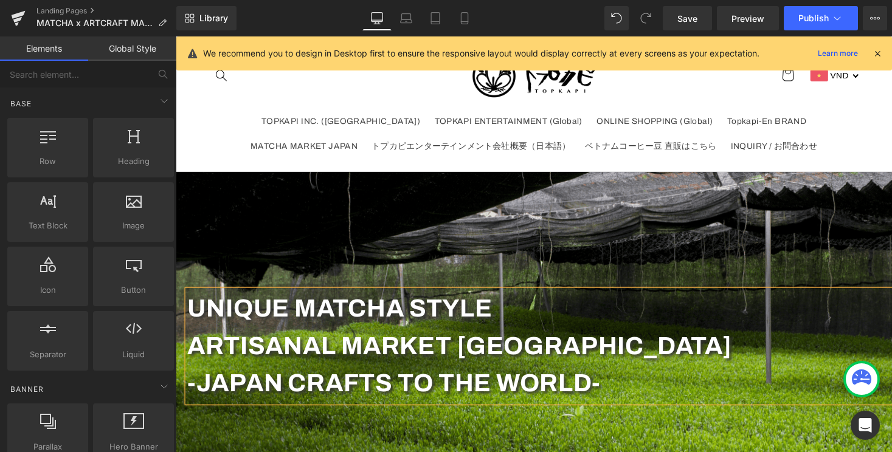
click at [833, 159] on ul "TOPKAPI INC. (Japan) TOPKAPI ENTERTAINMENT (Global) ONLINE SHOPPING (Global) To…" at bounding box center [543, 136] width 669 height 51
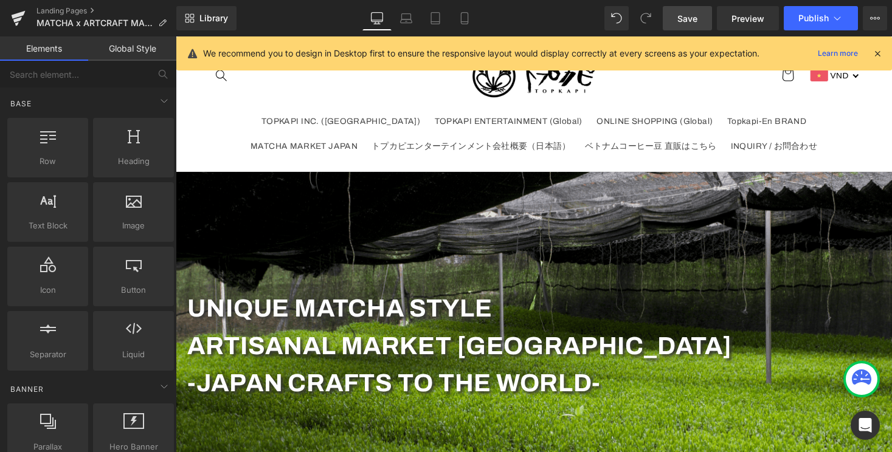
click at [677, 24] on link "Save" at bounding box center [687, 18] width 49 height 24
